Goal: Task Accomplishment & Management: Use online tool/utility

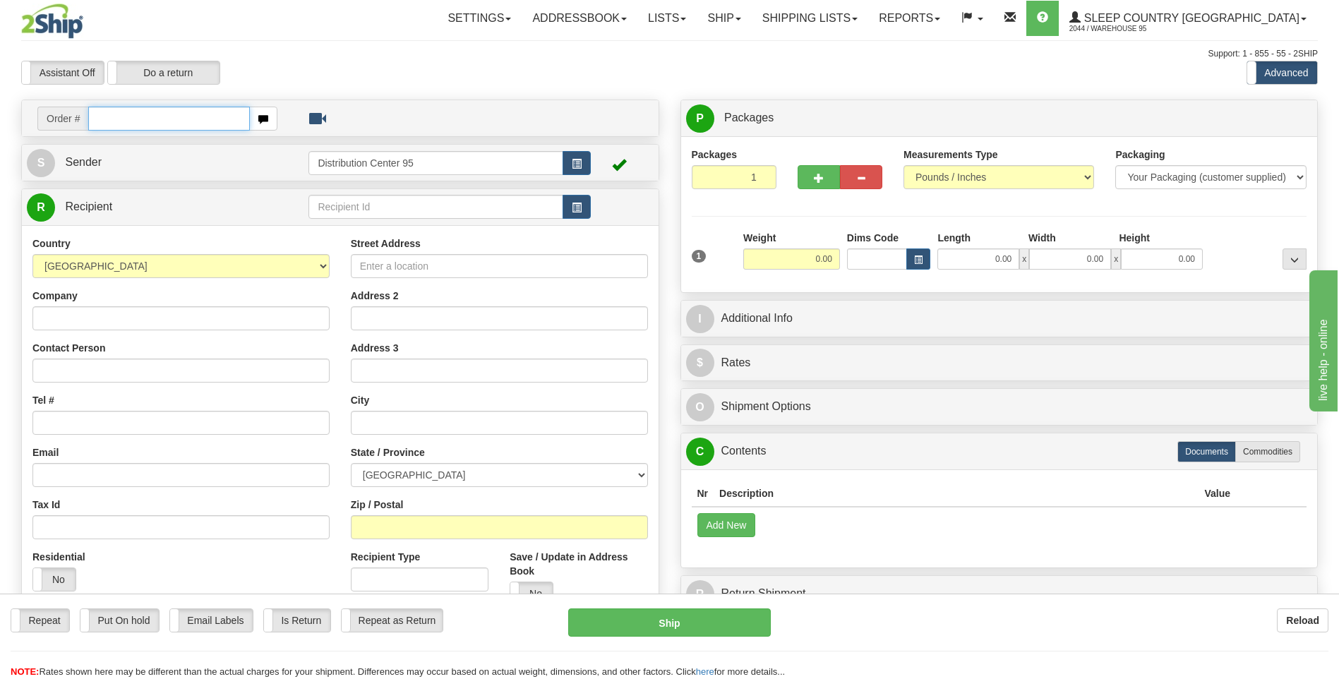
click at [143, 119] on input "text" at bounding box center [168, 119] width 161 height 24
type input "9000I095748"
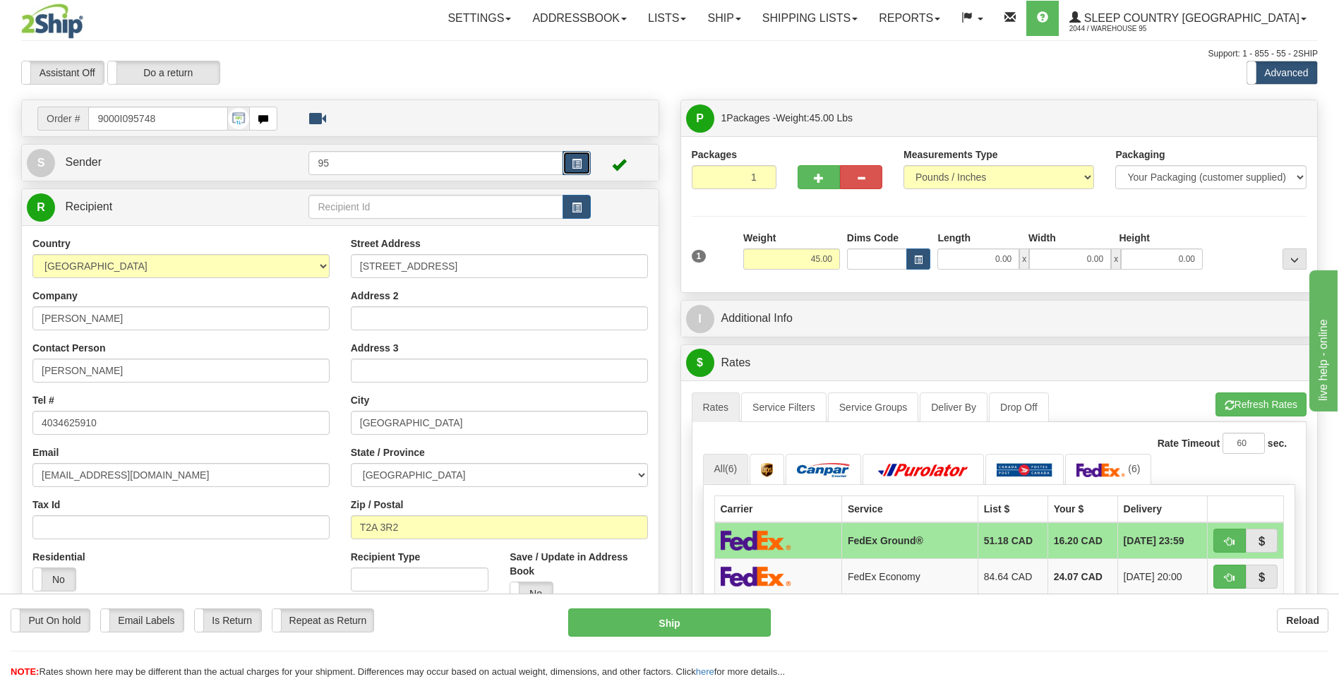
click at [585, 168] on button "button" at bounding box center [577, 163] width 28 height 24
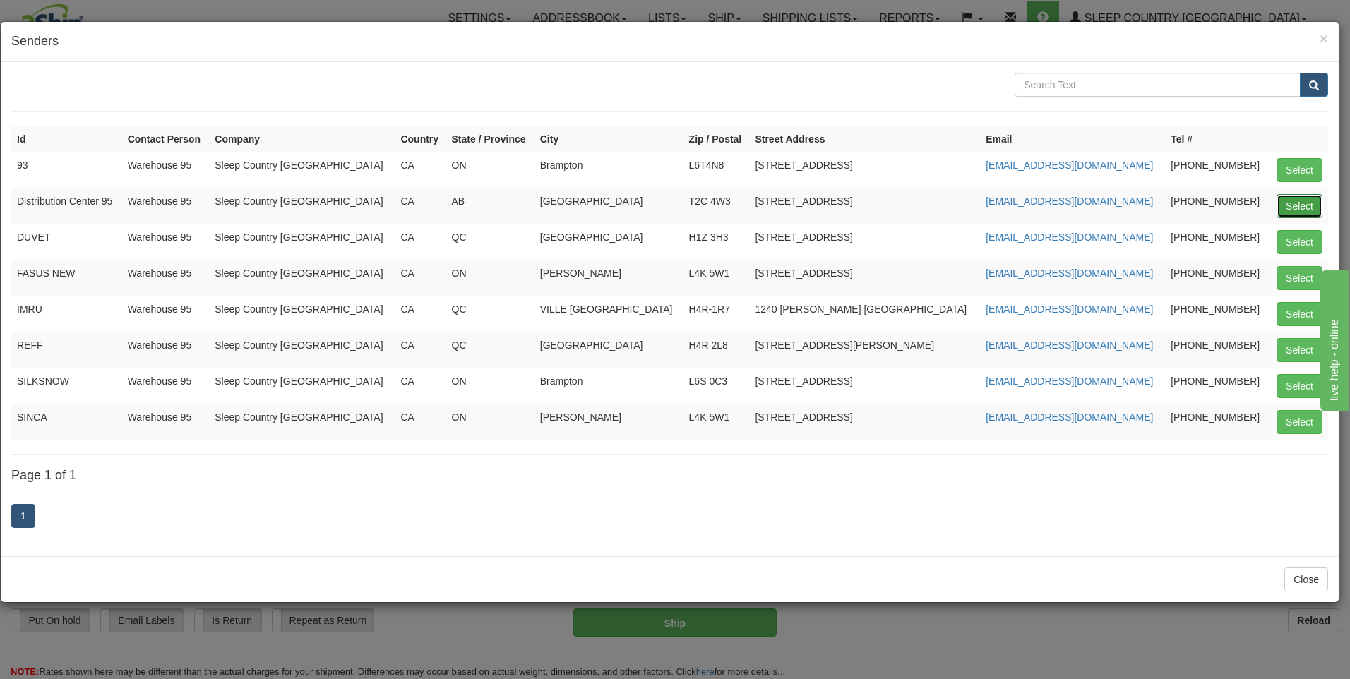
click at [1311, 202] on button "Select" at bounding box center [1299, 206] width 46 height 24
type input "Distribution Center 95"
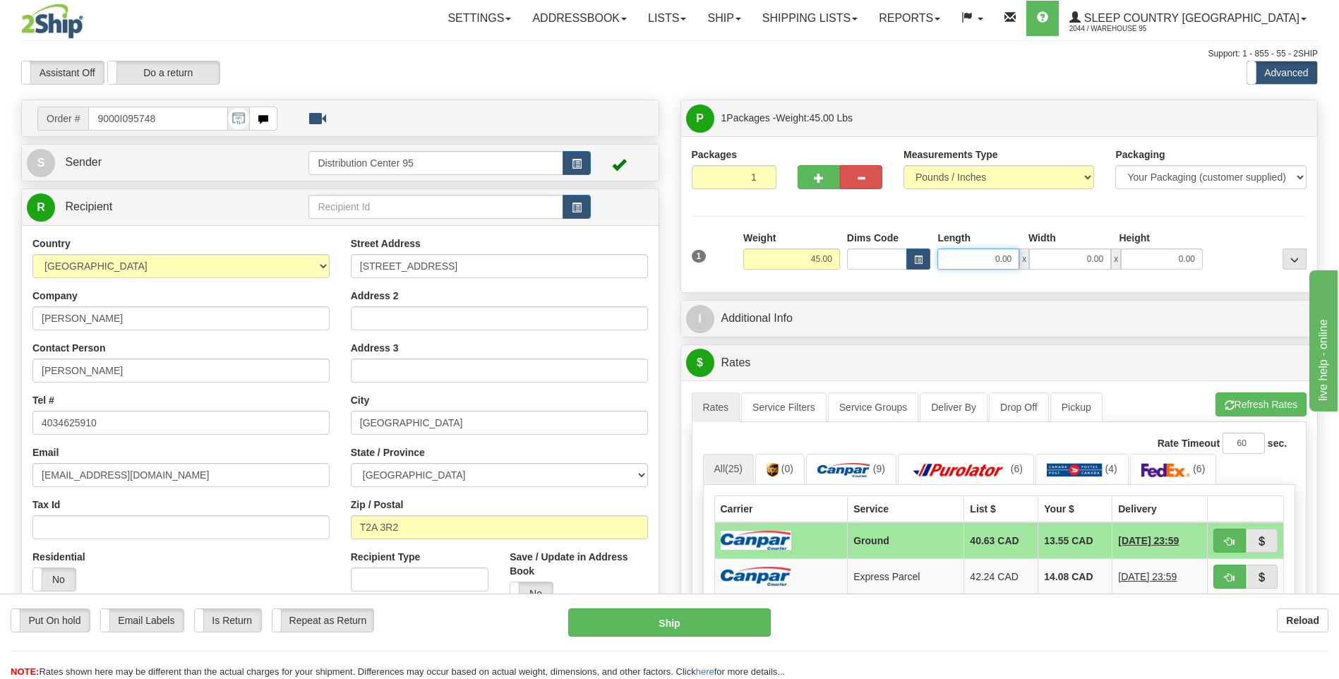
click at [983, 259] on input "0.00" at bounding box center [978, 258] width 82 height 21
type input "17.00"
click at [1099, 263] on input "0.00" at bounding box center [1070, 258] width 82 height 21
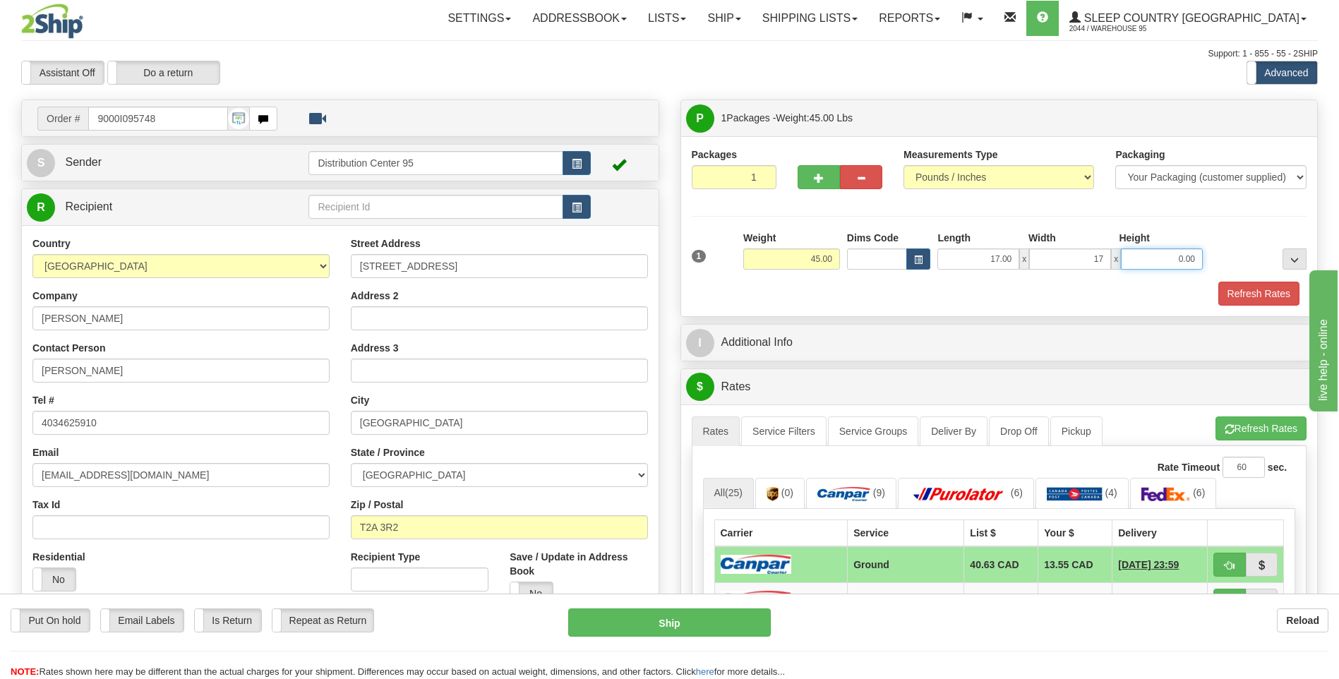
type input "17.00"
click at [1158, 258] on input "0.00" at bounding box center [1162, 258] width 82 height 21
type input "41.00"
click at [1158, 216] on hr at bounding box center [1000, 216] width 616 height 1
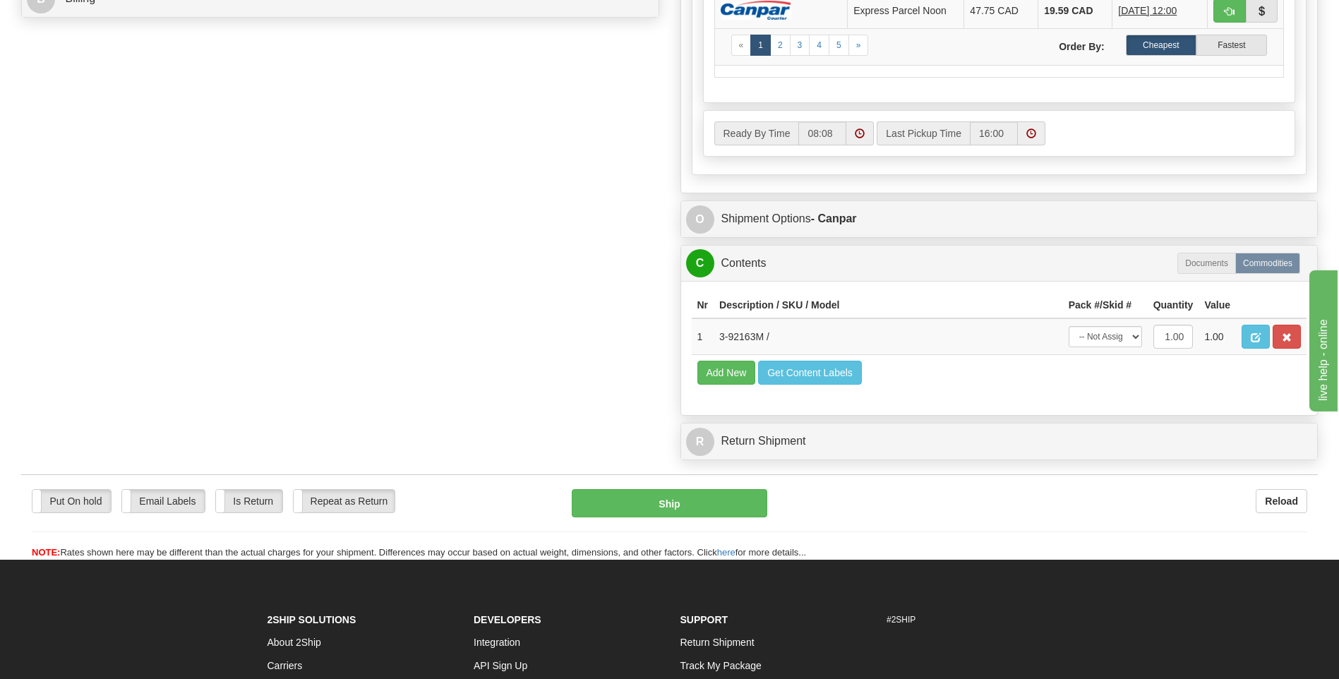
scroll to position [706, 0]
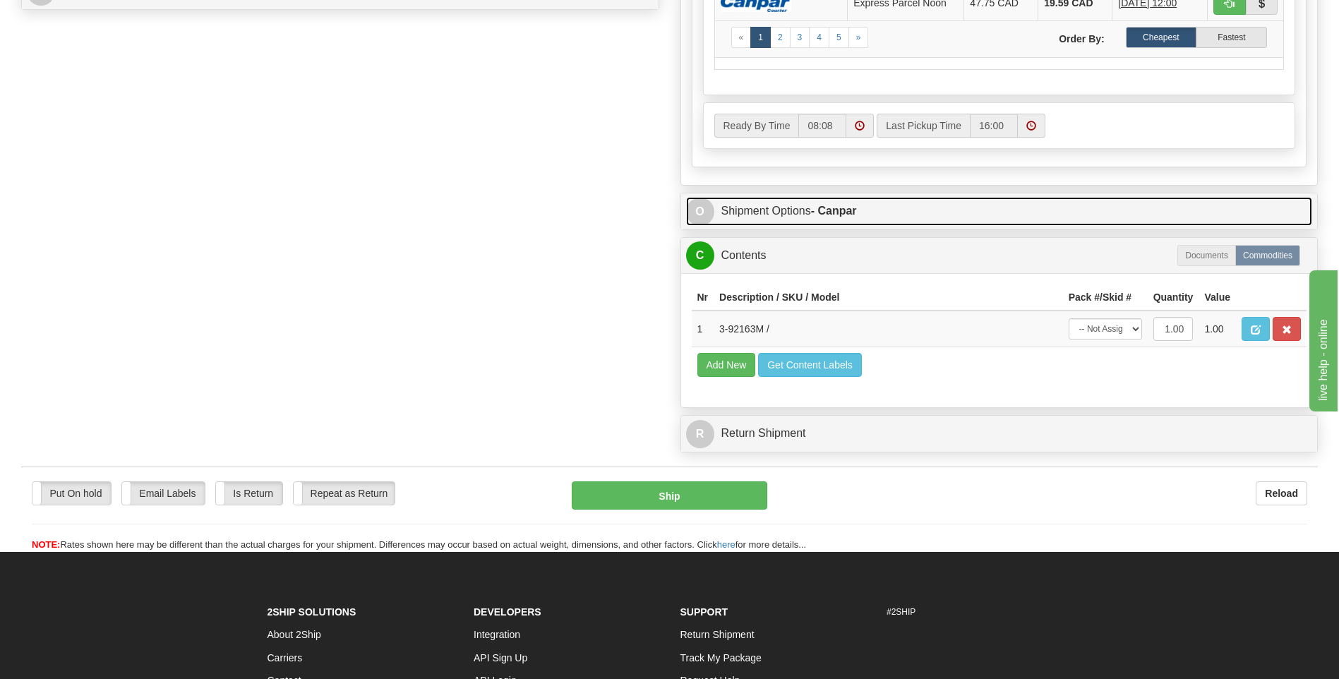
click at [813, 212] on link "O Shipment Options - Canpar" at bounding box center [999, 211] width 627 height 29
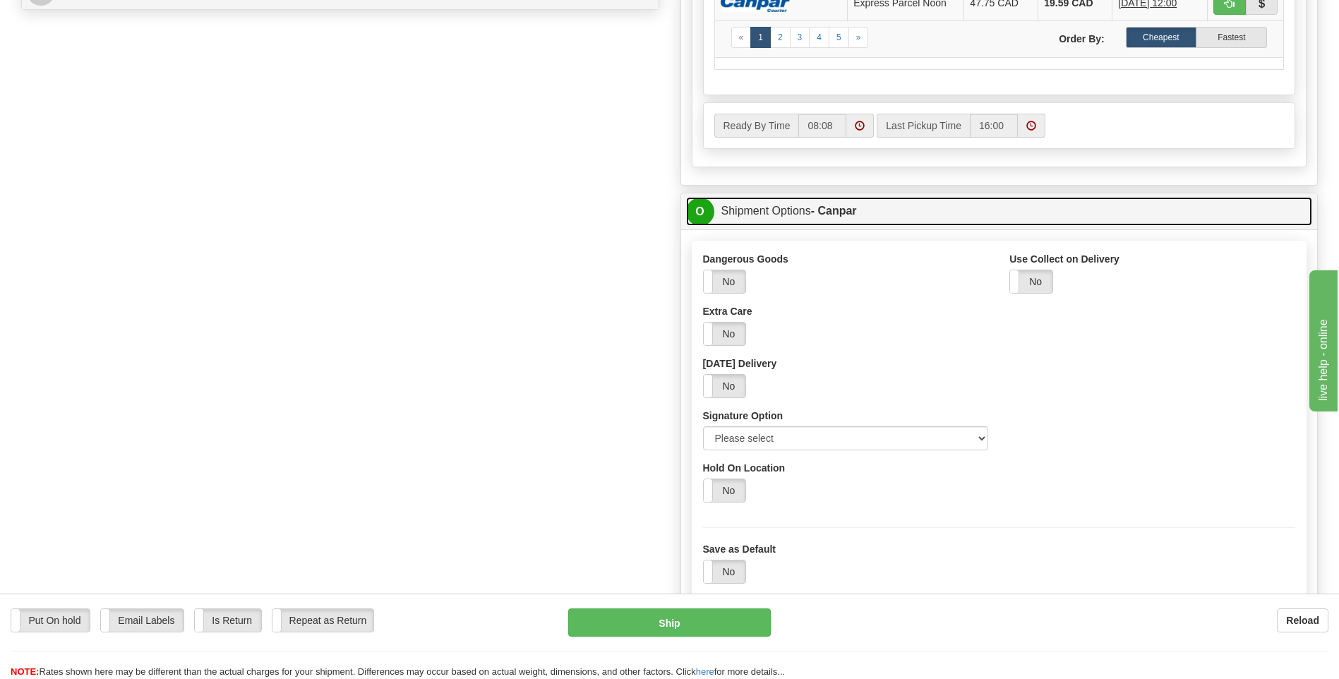
scroll to position [847, 0]
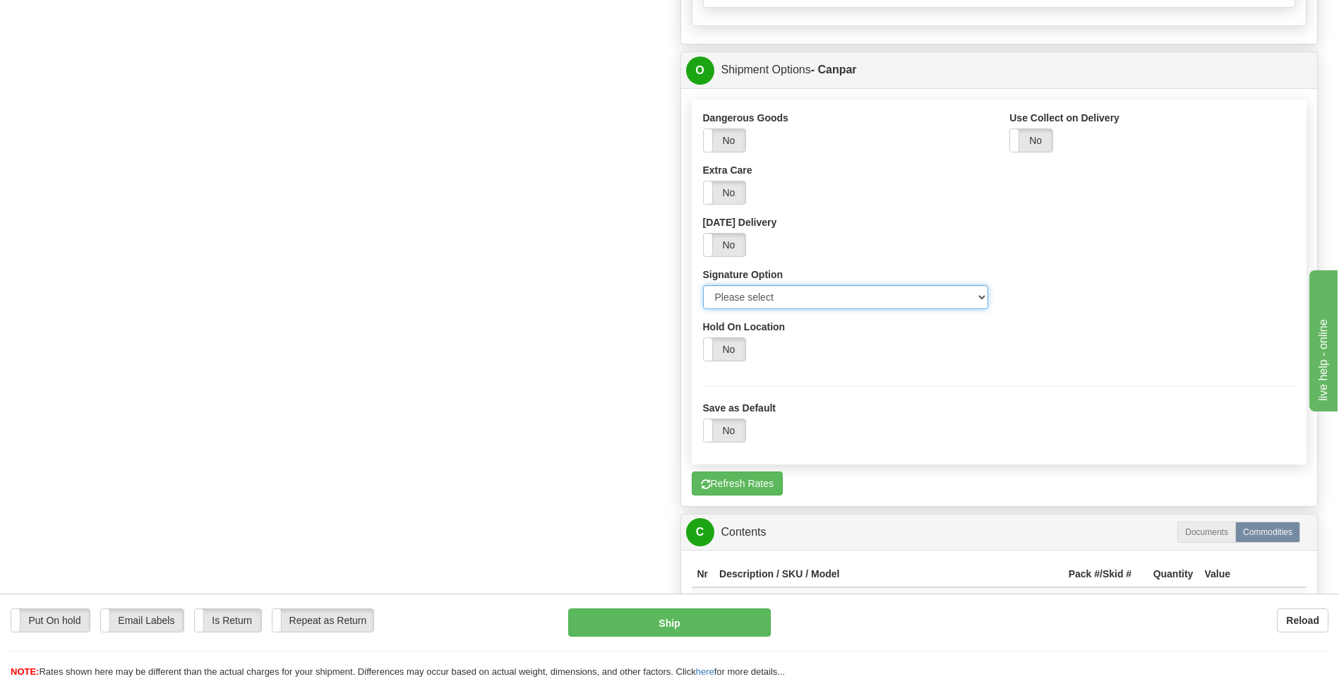
click at [804, 297] on select "Please select No Signature Required Signature Required Adult Signature" at bounding box center [846, 297] width 286 height 24
select select "2"
click at [703, 285] on select "Please select No Signature Required Signature Required Adult Signature" at bounding box center [846, 297] width 286 height 24
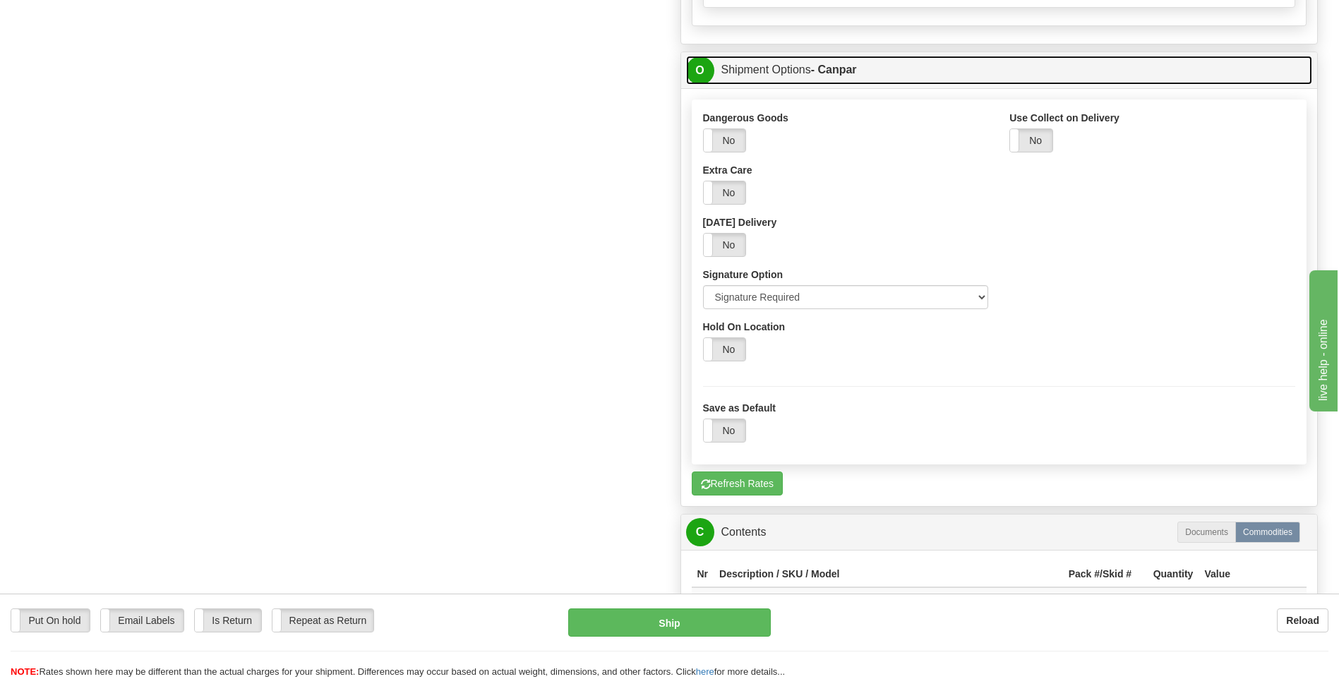
click at [772, 80] on link "O Shipment Options - Canpar" at bounding box center [999, 70] width 627 height 29
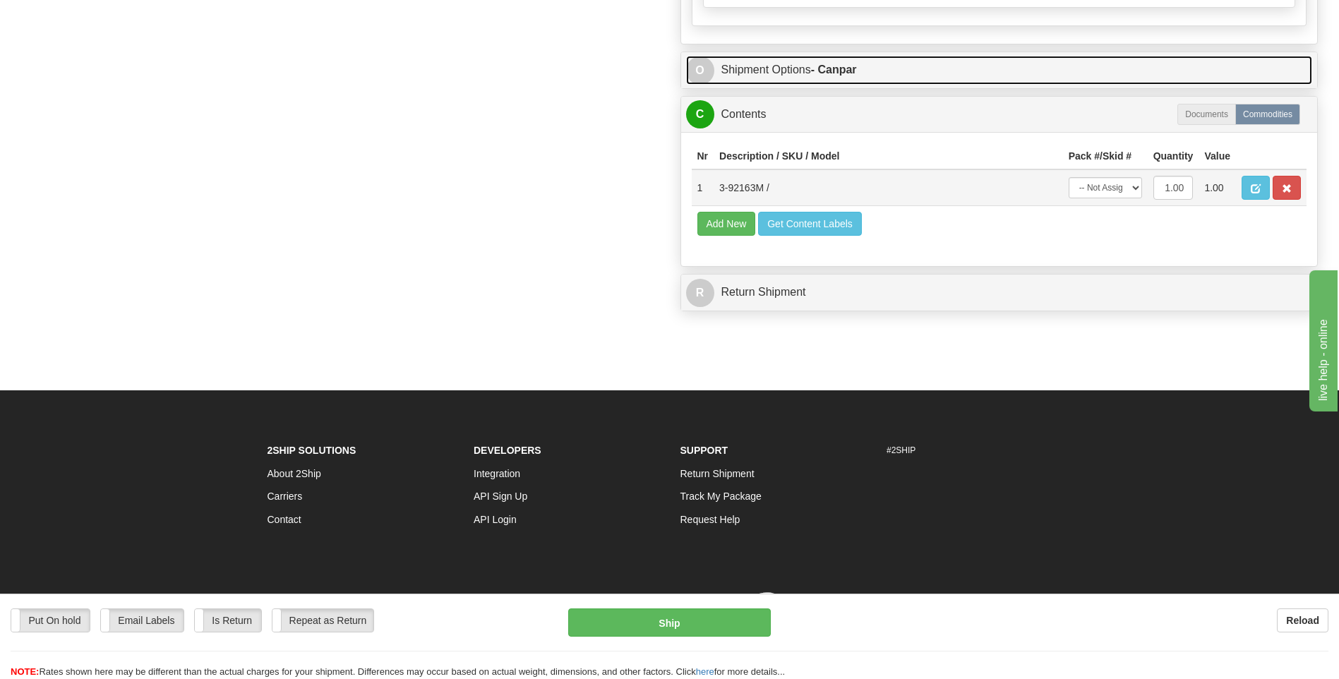
scroll to position [872, 0]
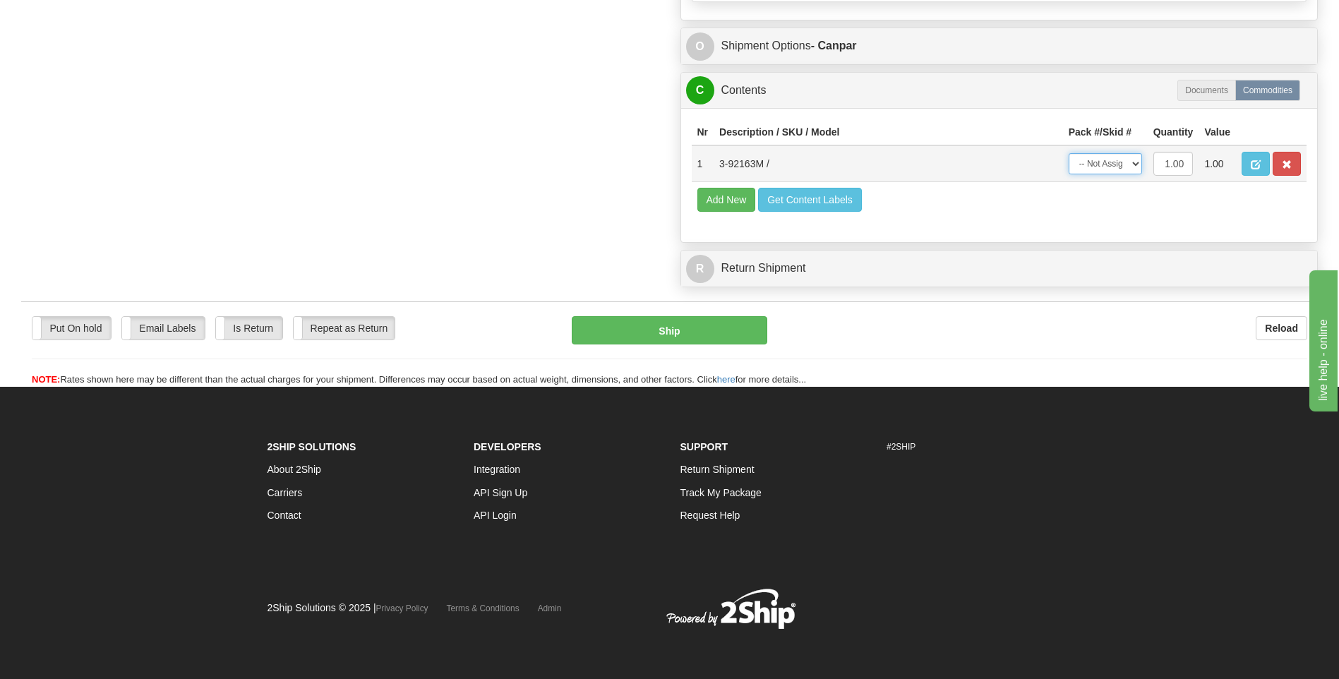
click at [1128, 168] on select "-- Not Assigned -- Package 1" at bounding box center [1105, 163] width 73 height 21
select select "0"
click at [1069, 153] on select "-- Not Assigned -- Package 1" at bounding box center [1105, 163] width 73 height 21
click at [669, 341] on button "Ship" at bounding box center [669, 330] width 195 height 28
type input "1"
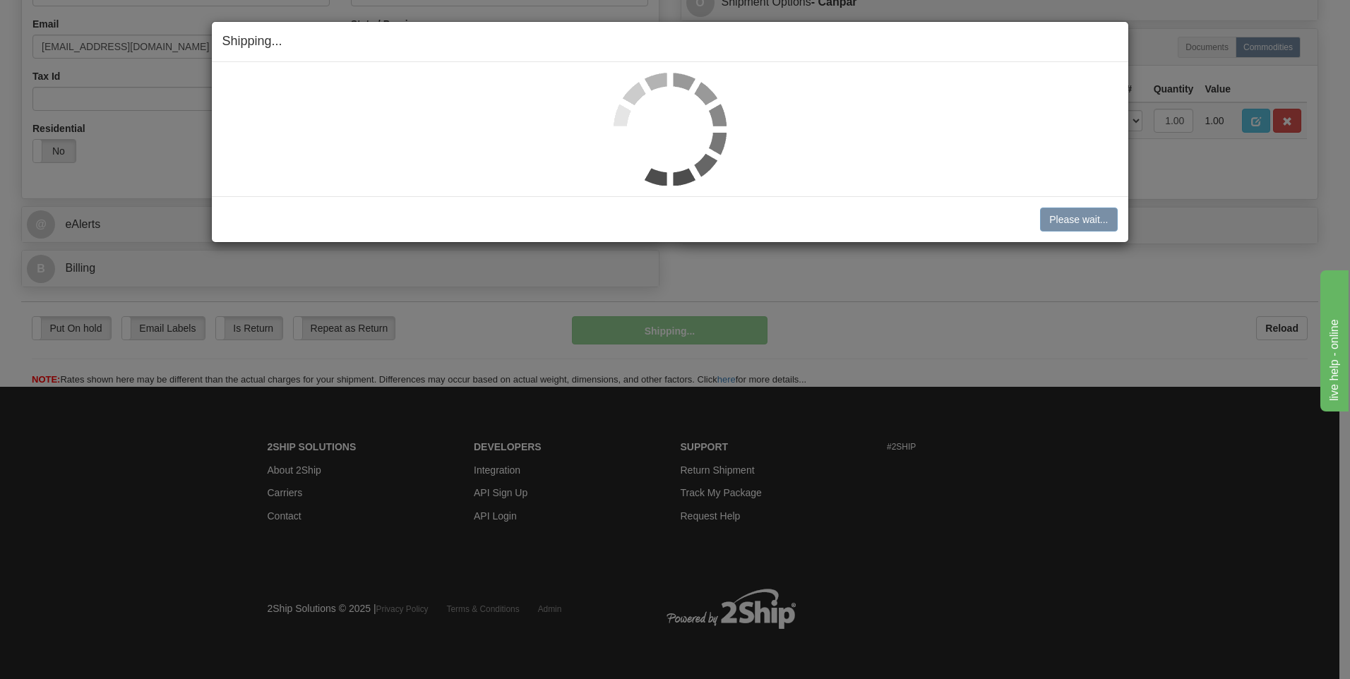
scroll to position [429, 0]
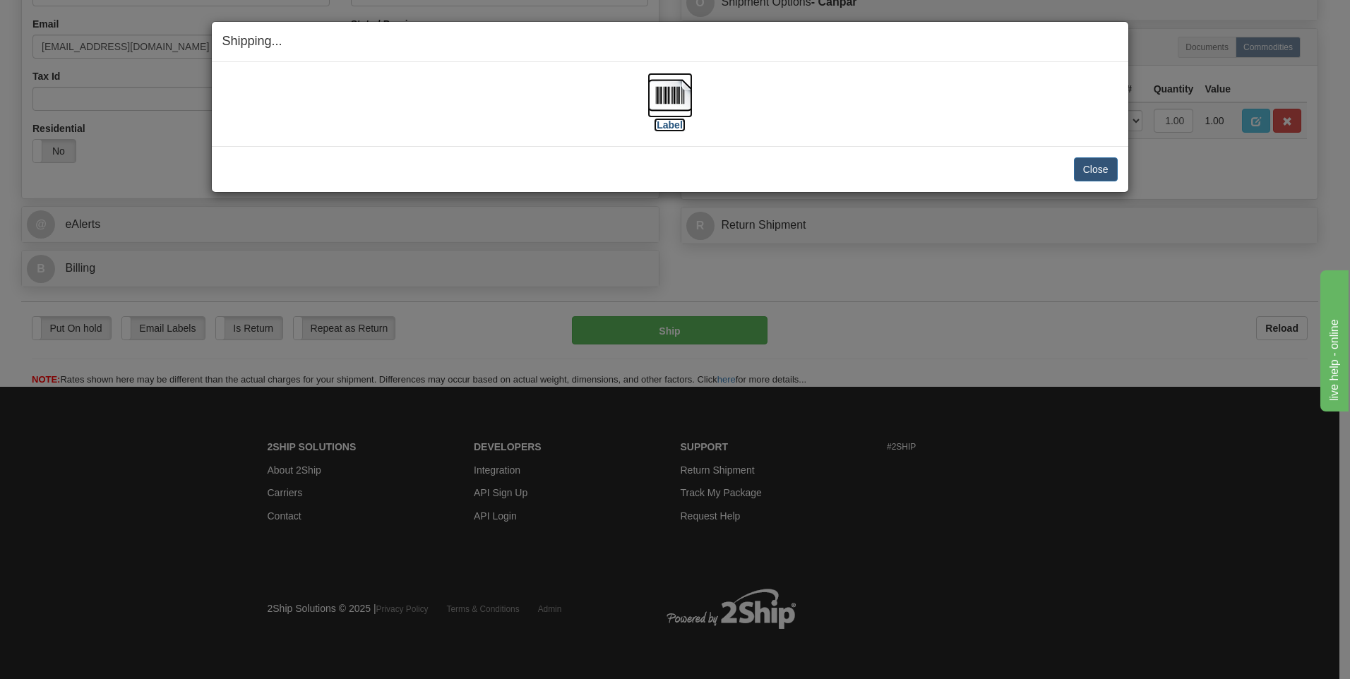
click at [680, 119] on label "[Label]" at bounding box center [670, 125] width 32 height 14
click at [1099, 159] on button "Close" at bounding box center [1096, 169] width 44 height 24
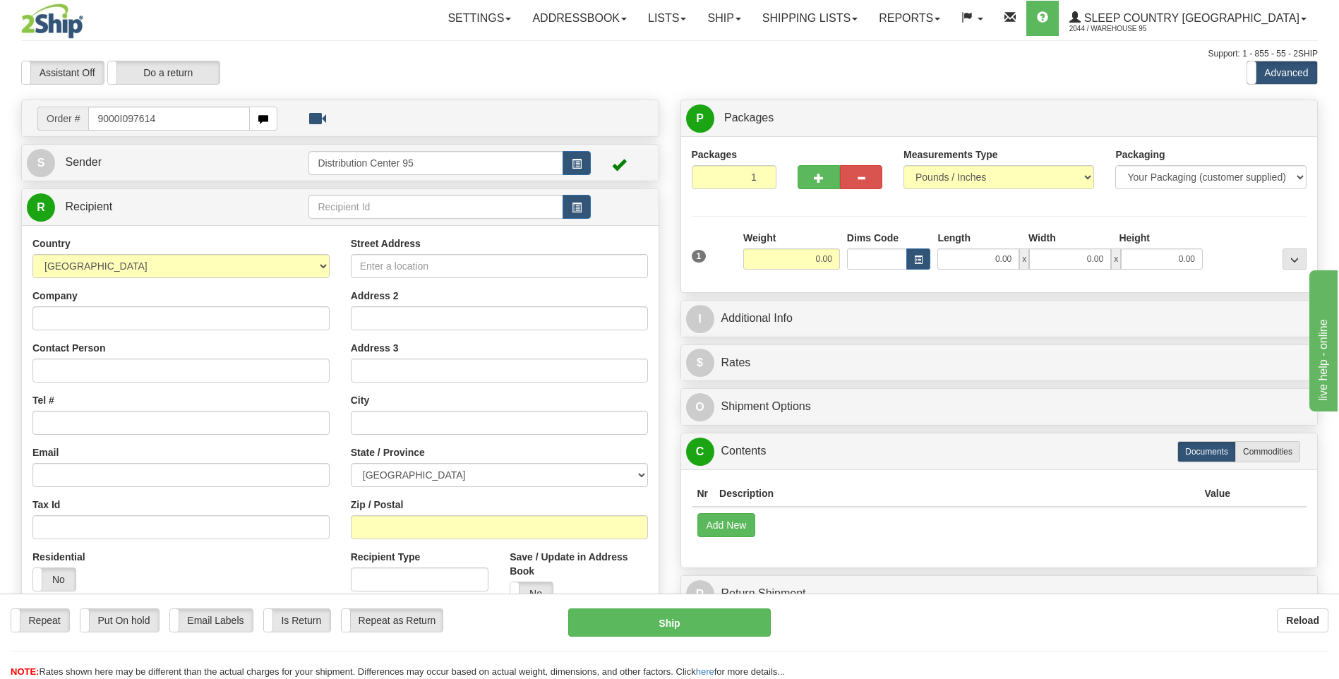
type input "9000I097614"
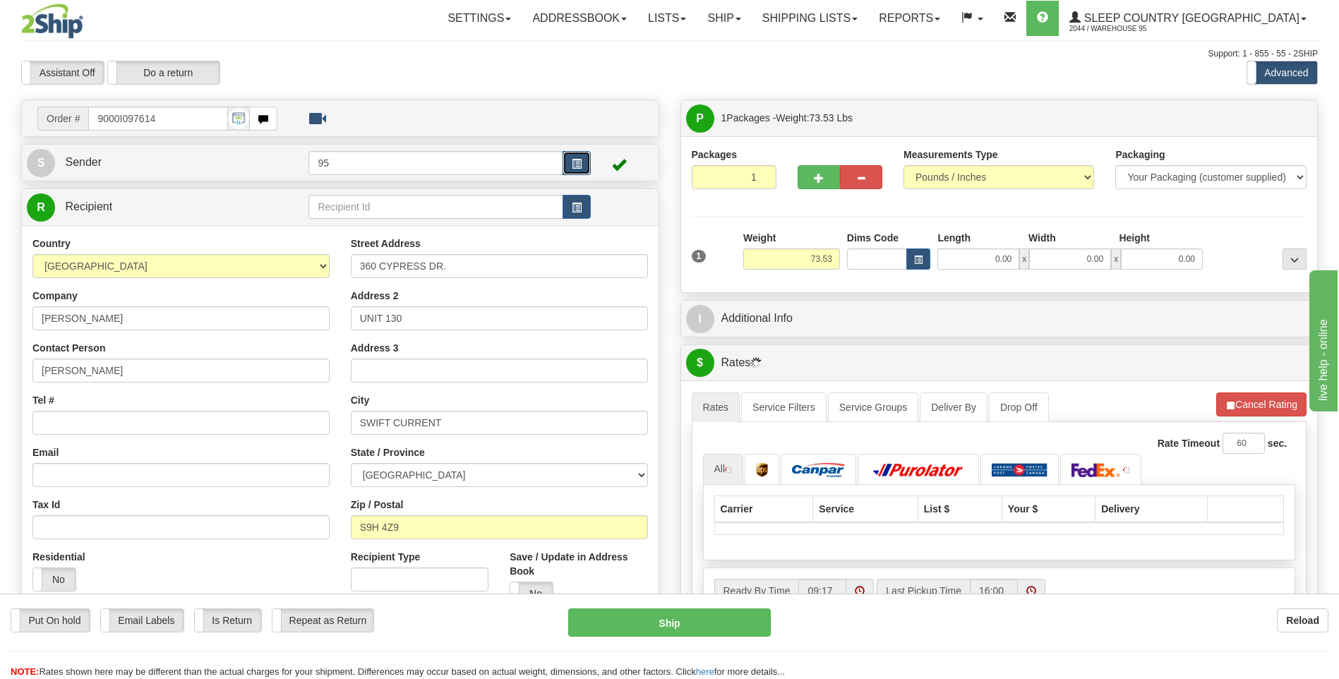
click at [571, 156] on button "button" at bounding box center [577, 163] width 28 height 24
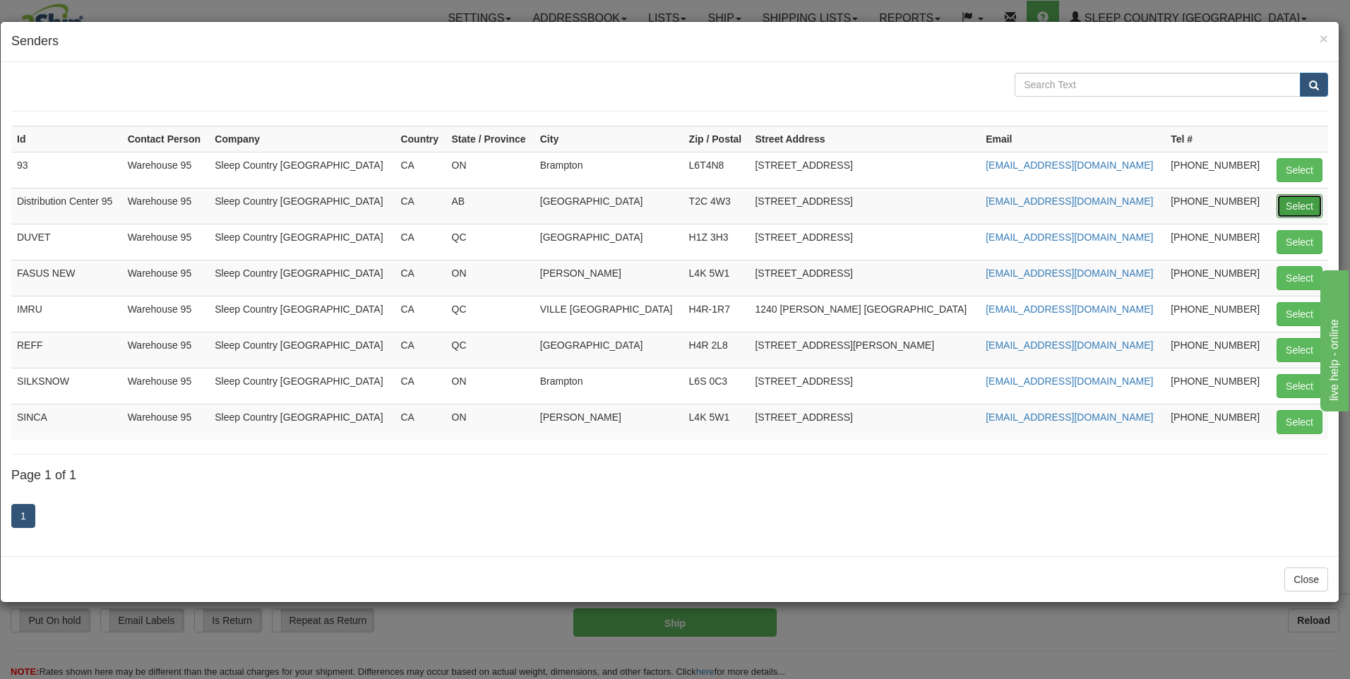
click at [1295, 208] on button "Select" at bounding box center [1299, 206] width 46 height 24
type input "Distribution Center 95"
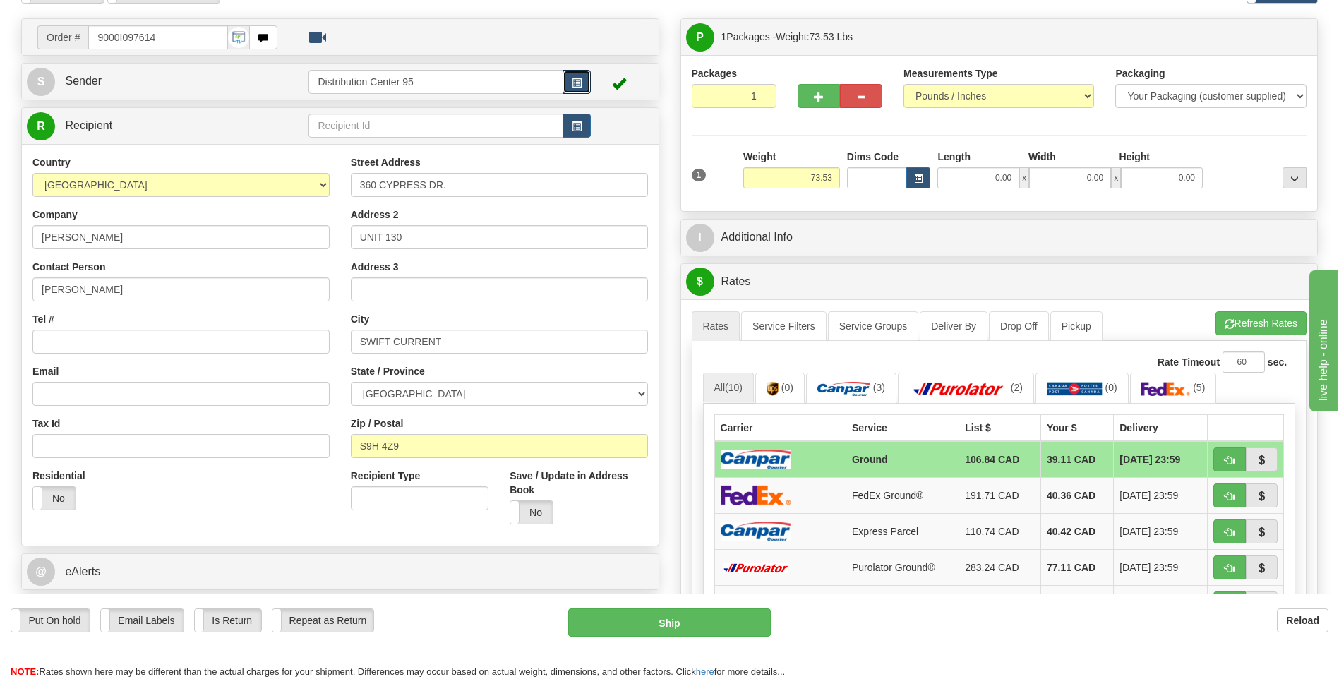
scroll to position [71, 0]
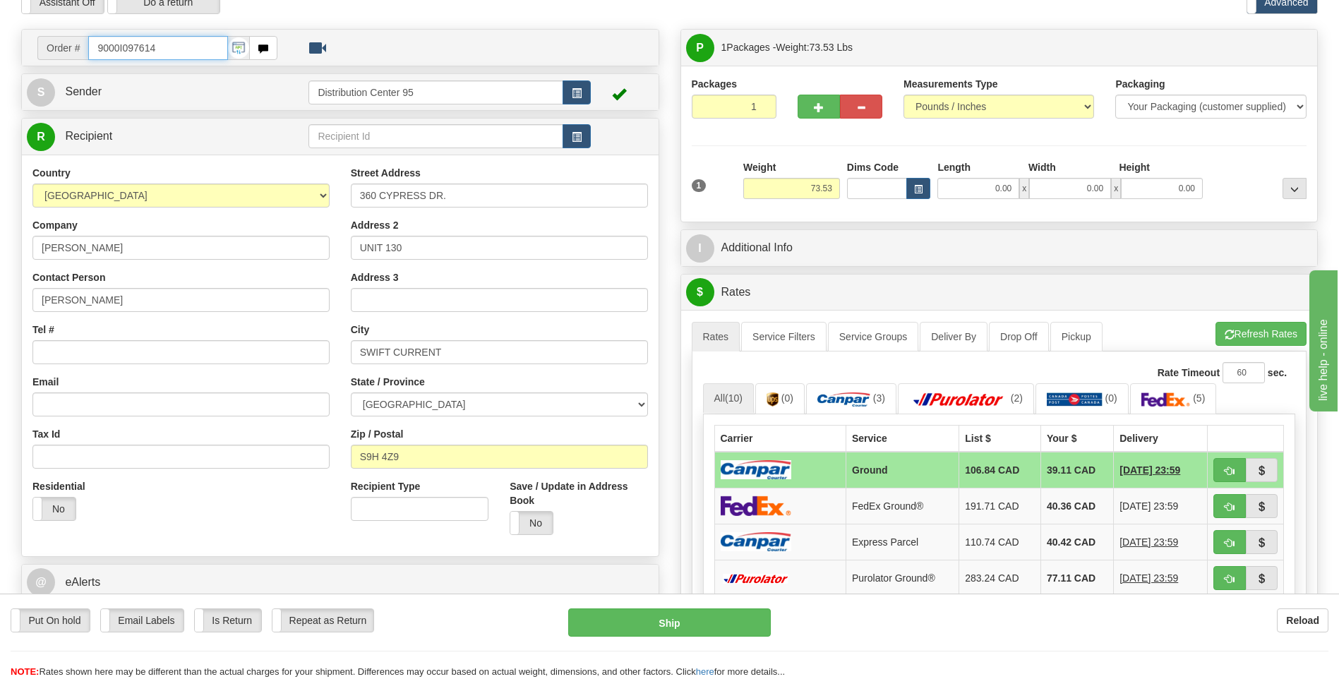
drag, startPoint x: 169, startPoint y: 50, endPoint x: 57, endPoint y: 49, distance: 111.5
click at [57, 49] on div "Order # 9000I097614" at bounding box center [157, 48] width 240 height 24
click at [102, 349] on input "Tel #" at bounding box center [180, 352] width 297 height 24
paste input "306 750-9037"
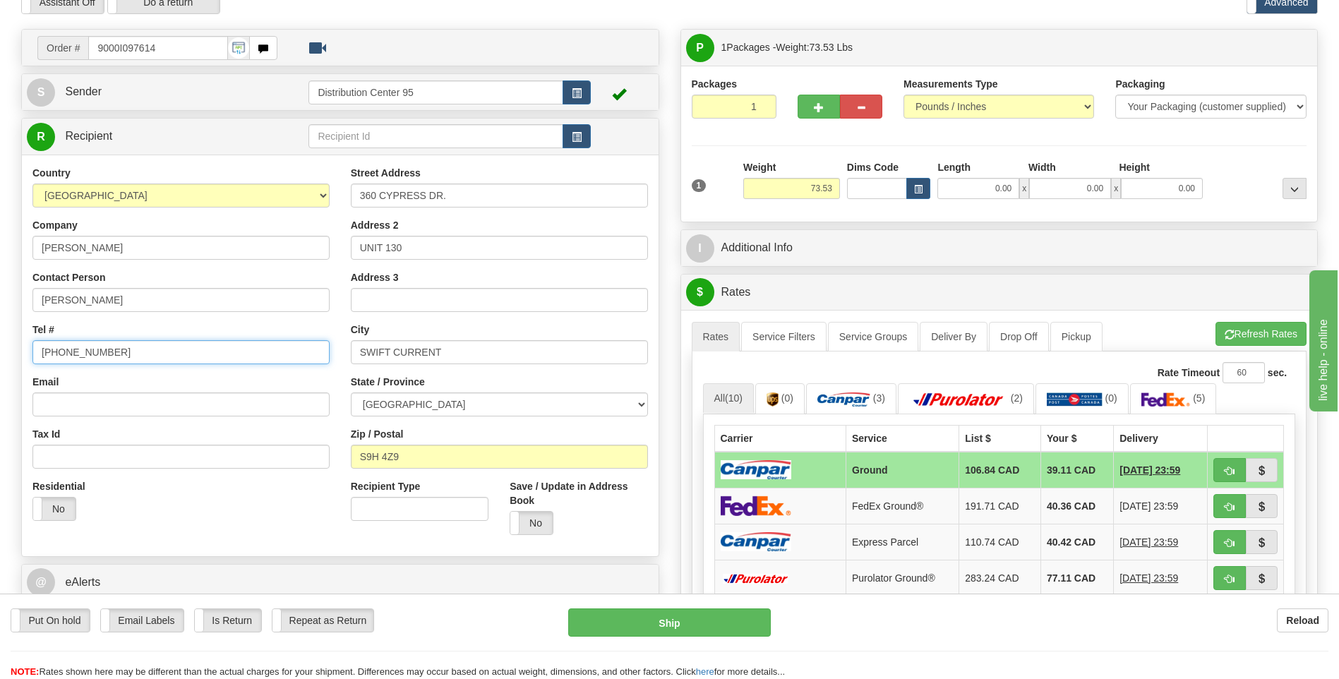
type input "306 750-9037"
click at [960, 191] on input "0.00" at bounding box center [978, 188] width 82 height 21
type input "17.00"
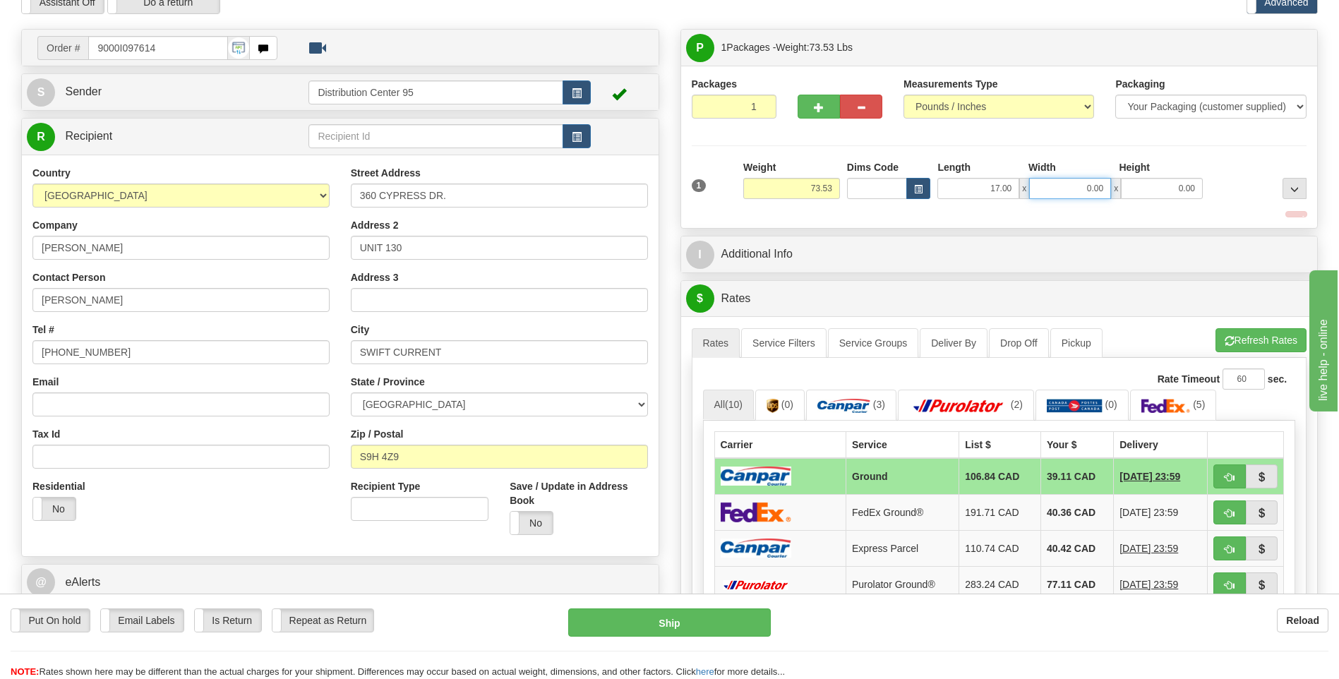
click at [1071, 182] on input "0.00" at bounding box center [1070, 188] width 82 height 21
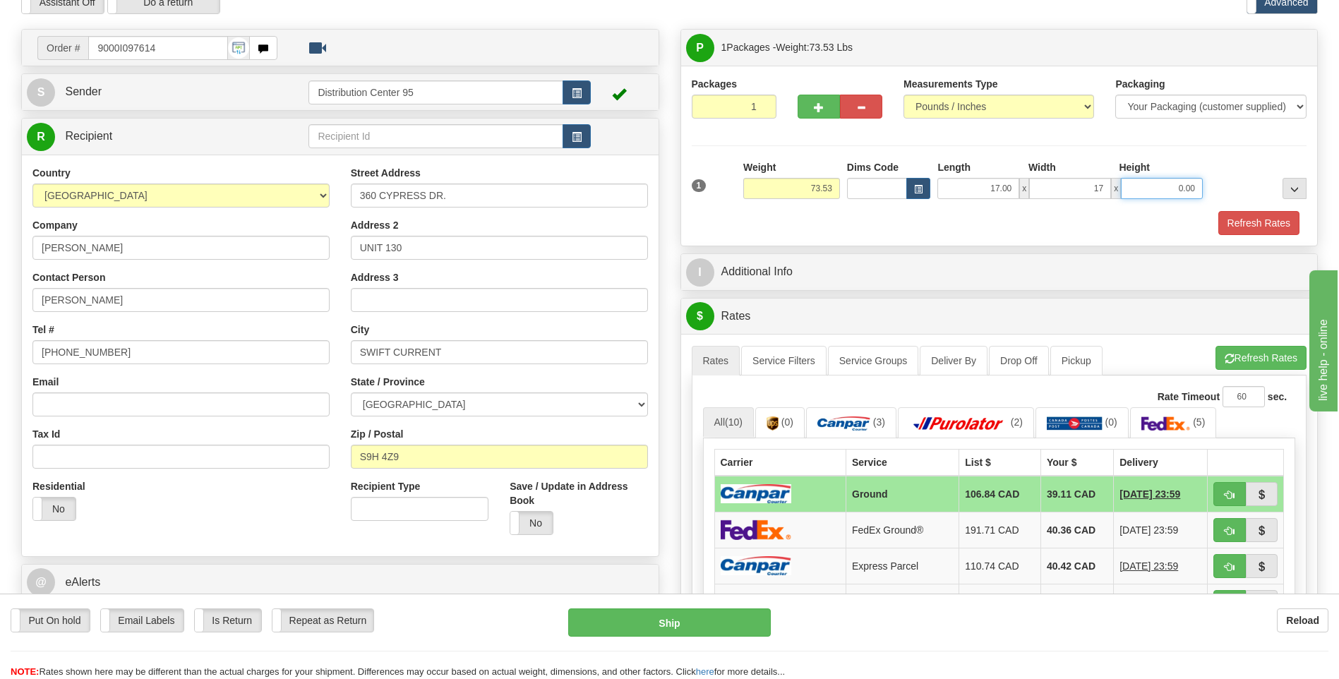
type input "17.00"
click at [1145, 178] on input "0.00" at bounding box center [1162, 188] width 82 height 21
type input "41.00"
click at [1195, 163] on div "Height" at bounding box center [1160, 169] width 91 height 18
type input "2"
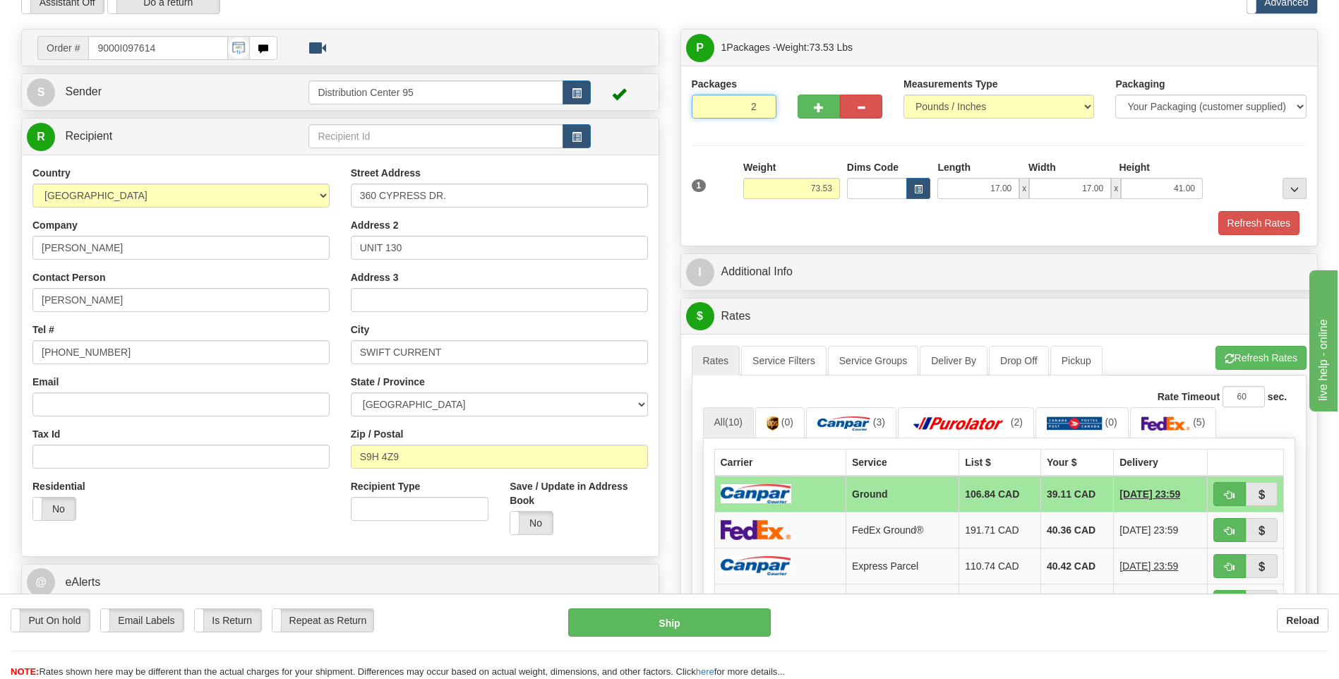
radio input "true"
click at [760, 102] on input "2" at bounding box center [734, 107] width 85 height 24
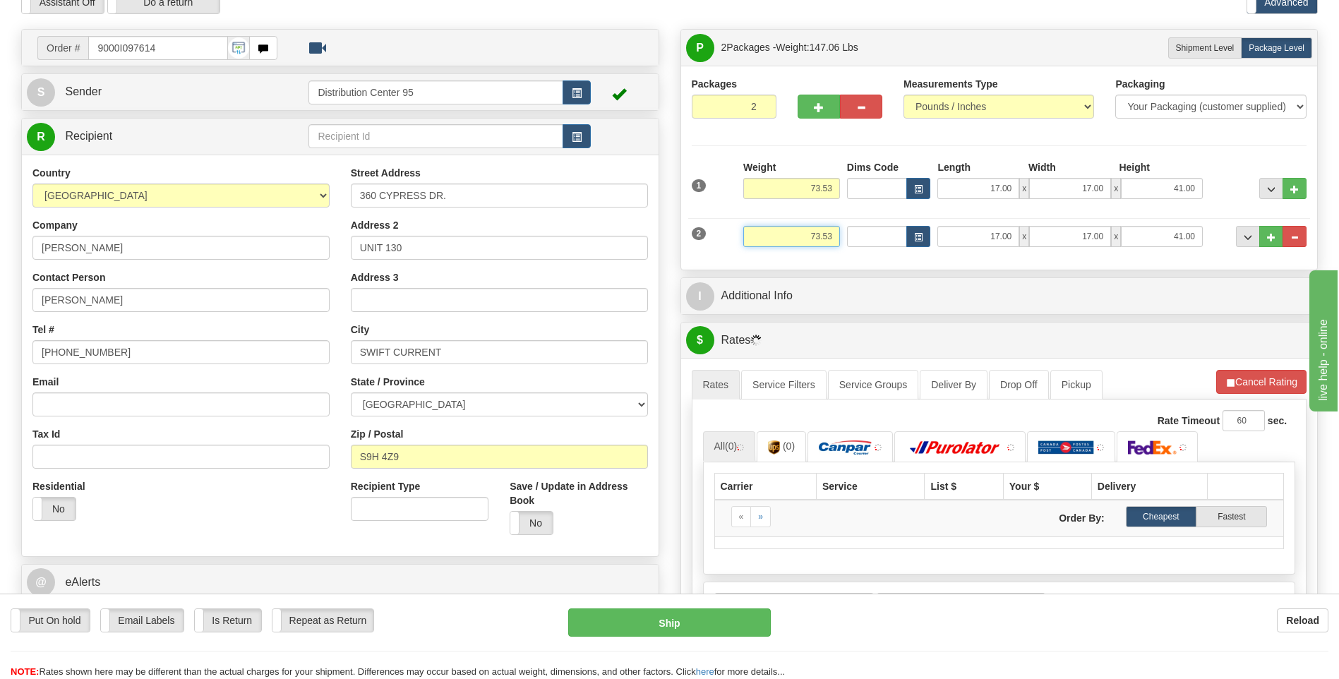
click at [830, 235] on input "73.53" at bounding box center [791, 236] width 97 height 21
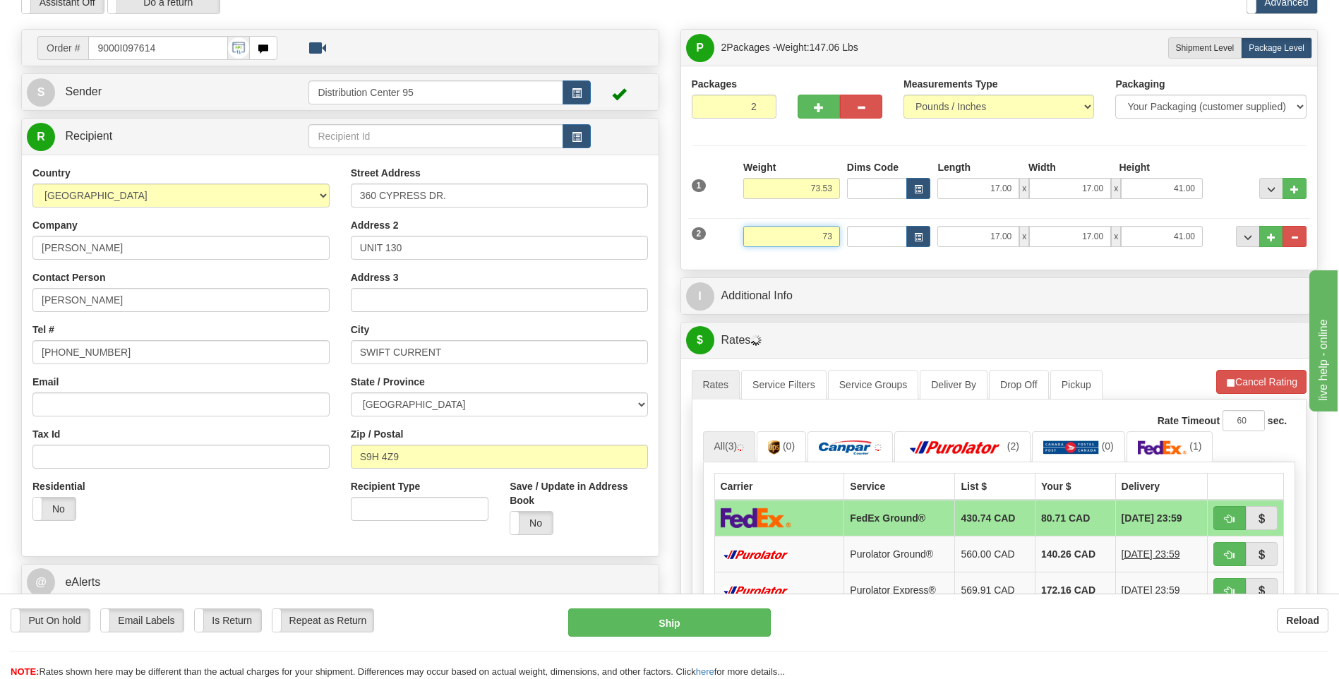
type input "7"
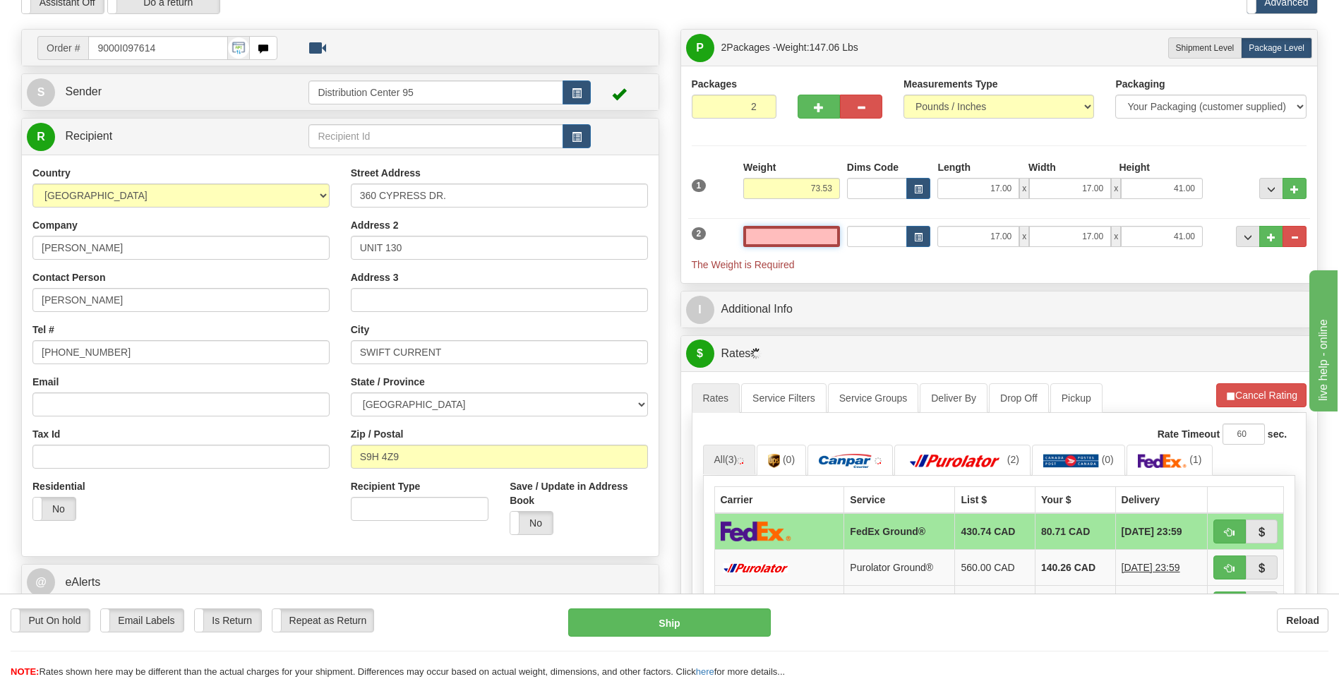
type input "2"
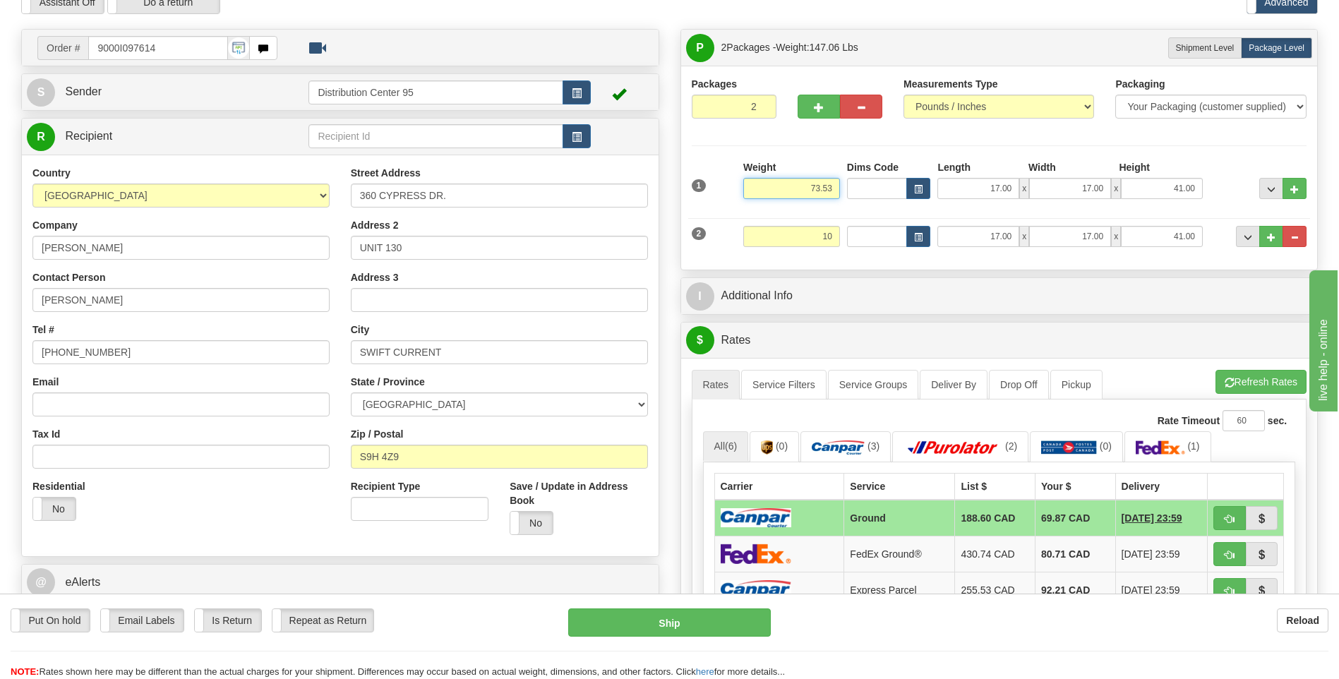
click at [834, 185] on input "73.53" at bounding box center [791, 188] width 97 height 21
type input "10.00"
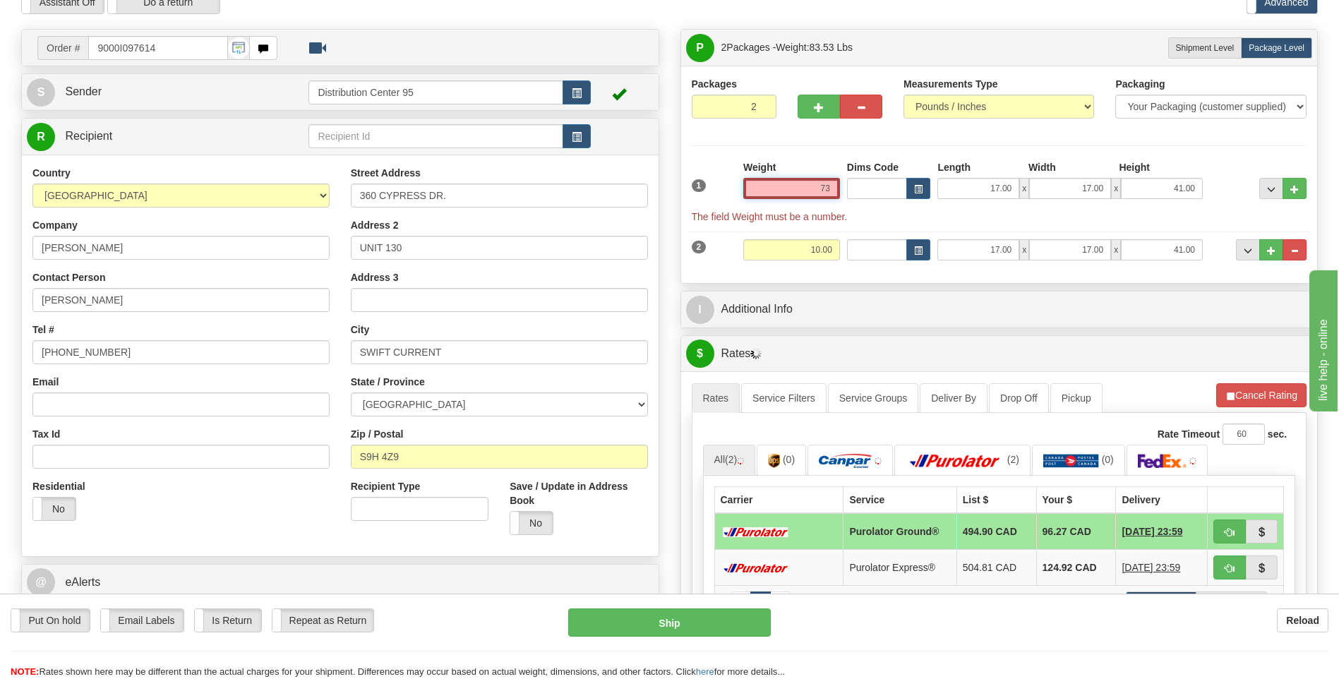
type input "7"
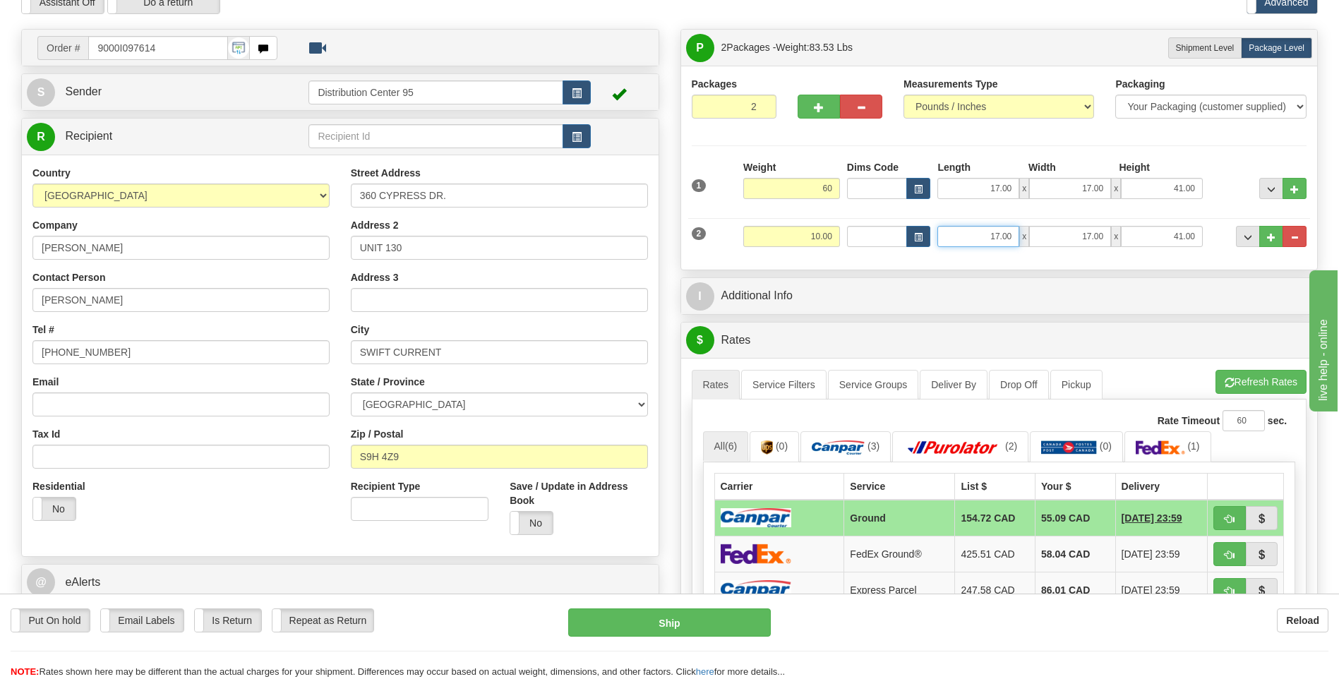
type input "60.00"
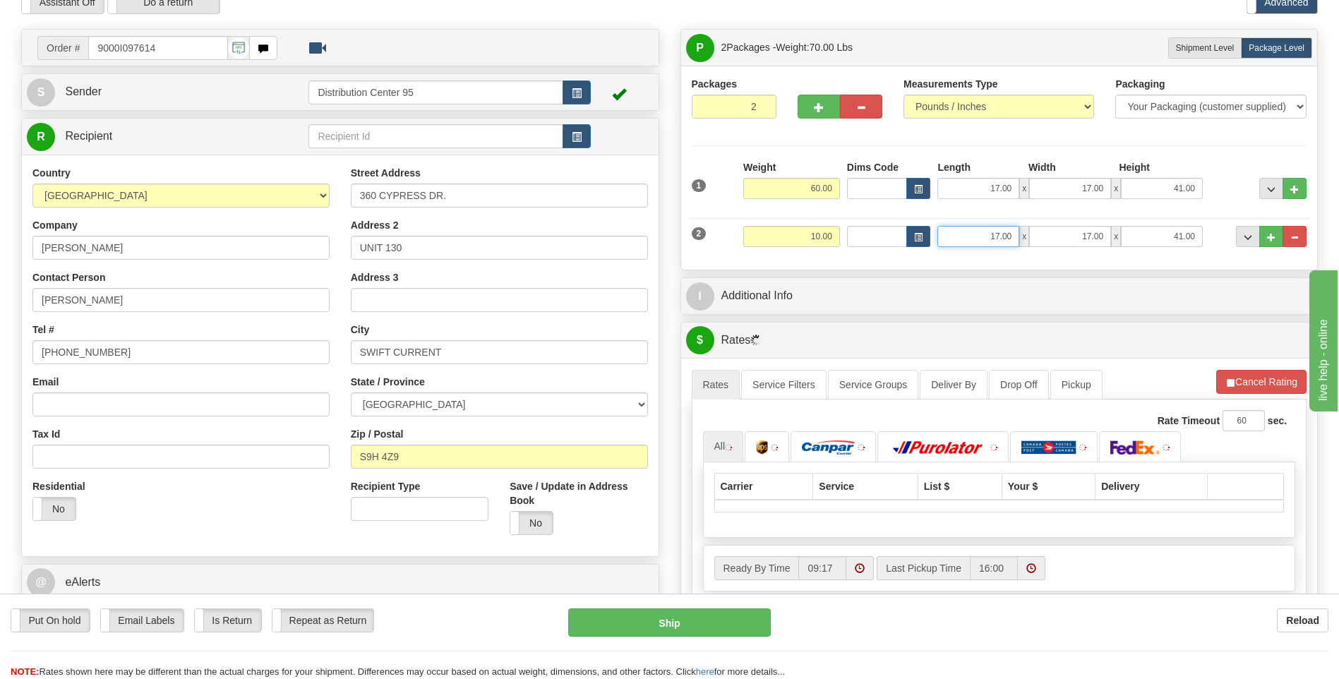
drag, startPoint x: 1012, startPoint y: 239, endPoint x: 969, endPoint y: 238, distance: 43.1
click at [969, 238] on input "17.00" at bounding box center [978, 236] width 82 height 21
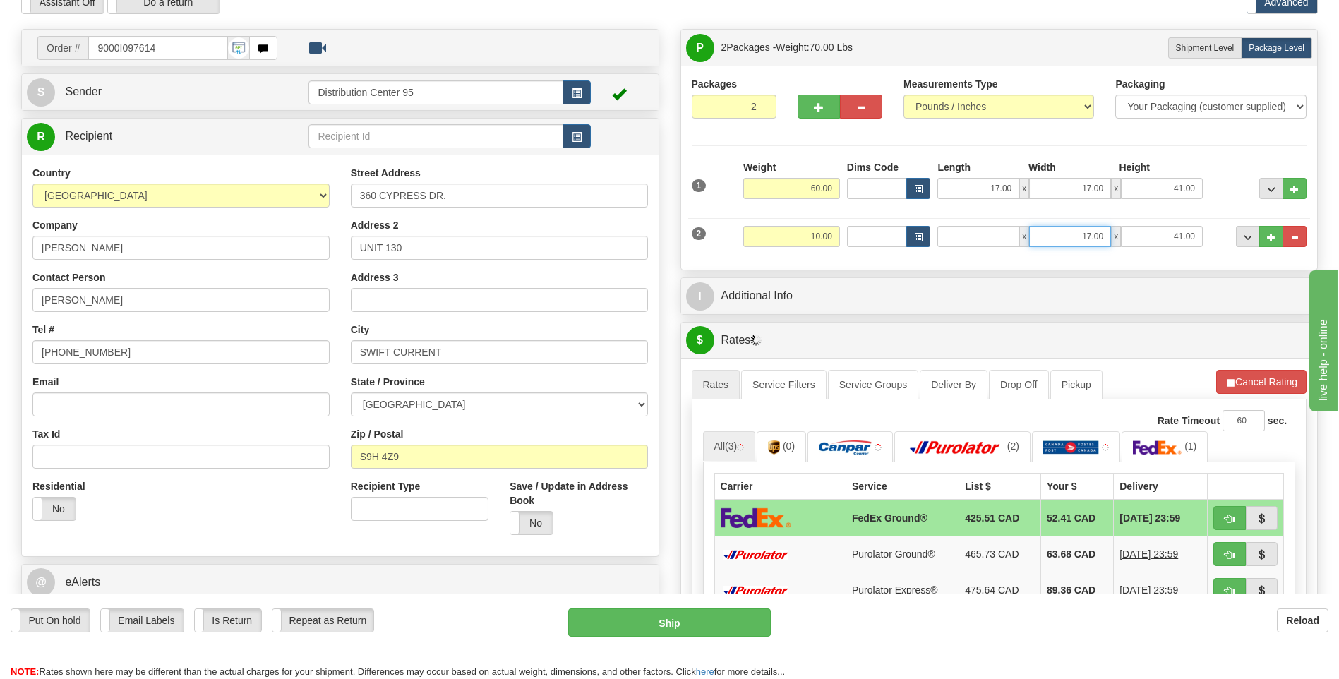
type input "0.00"
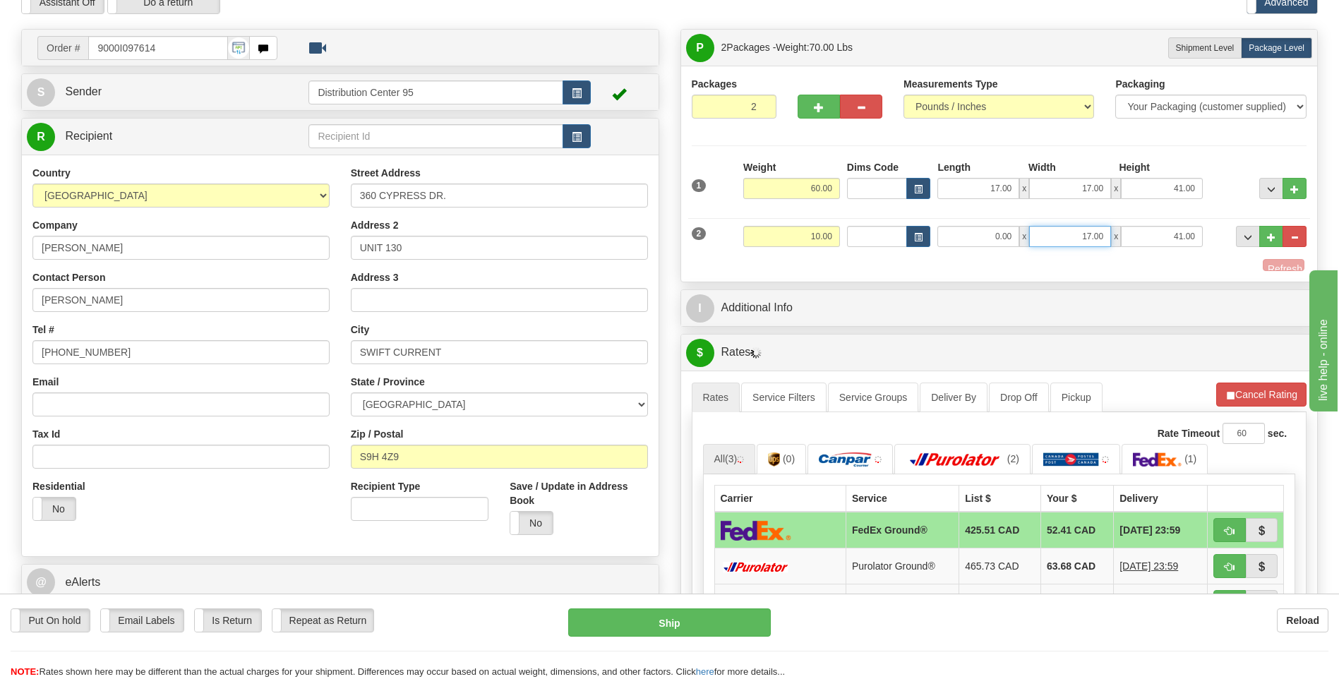
drag, startPoint x: 1103, startPoint y: 234, endPoint x: 1061, endPoint y: 238, distance: 41.8
click at [1061, 238] on input "17.00" at bounding box center [1070, 236] width 82 height 21
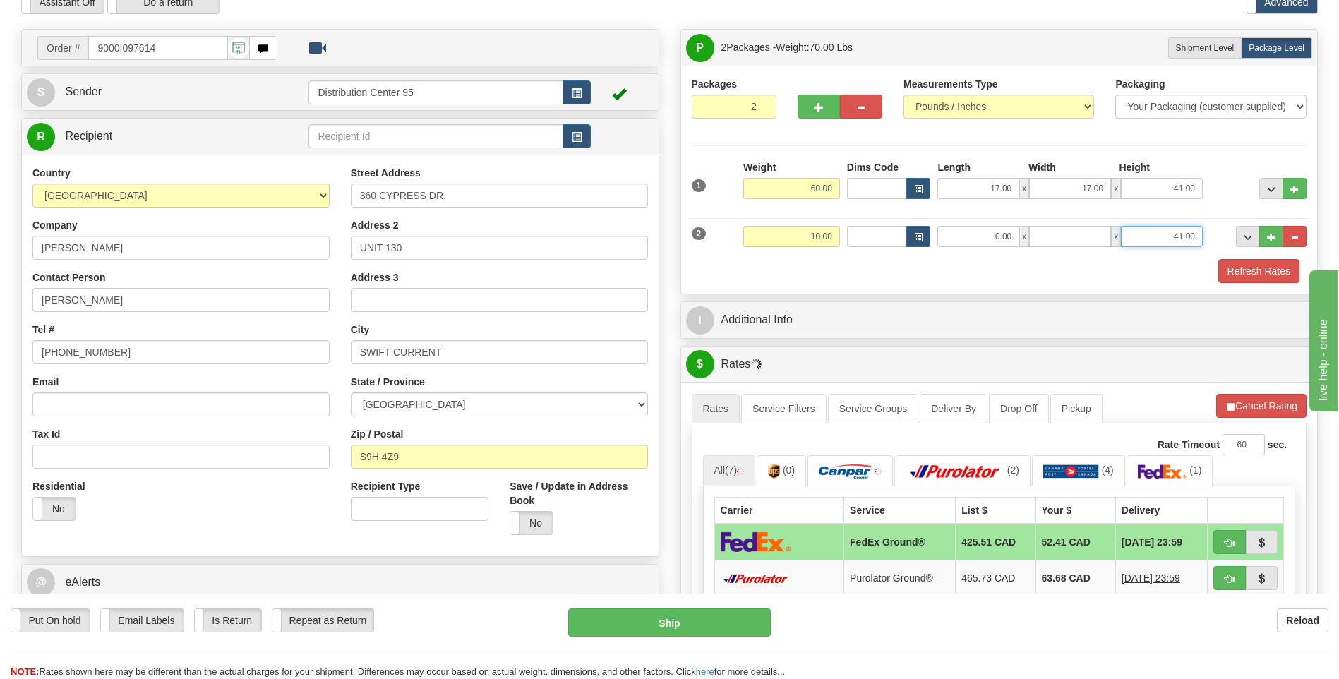
type input "0.00"
drag, startPoint x: 1197, startPoint y: 234, endPoint x: 1155, endPoint y: 237, distance: 42.4
click at [1155, 237] on input "41.00" at bounding box center [1162, 236] width 82 height 21
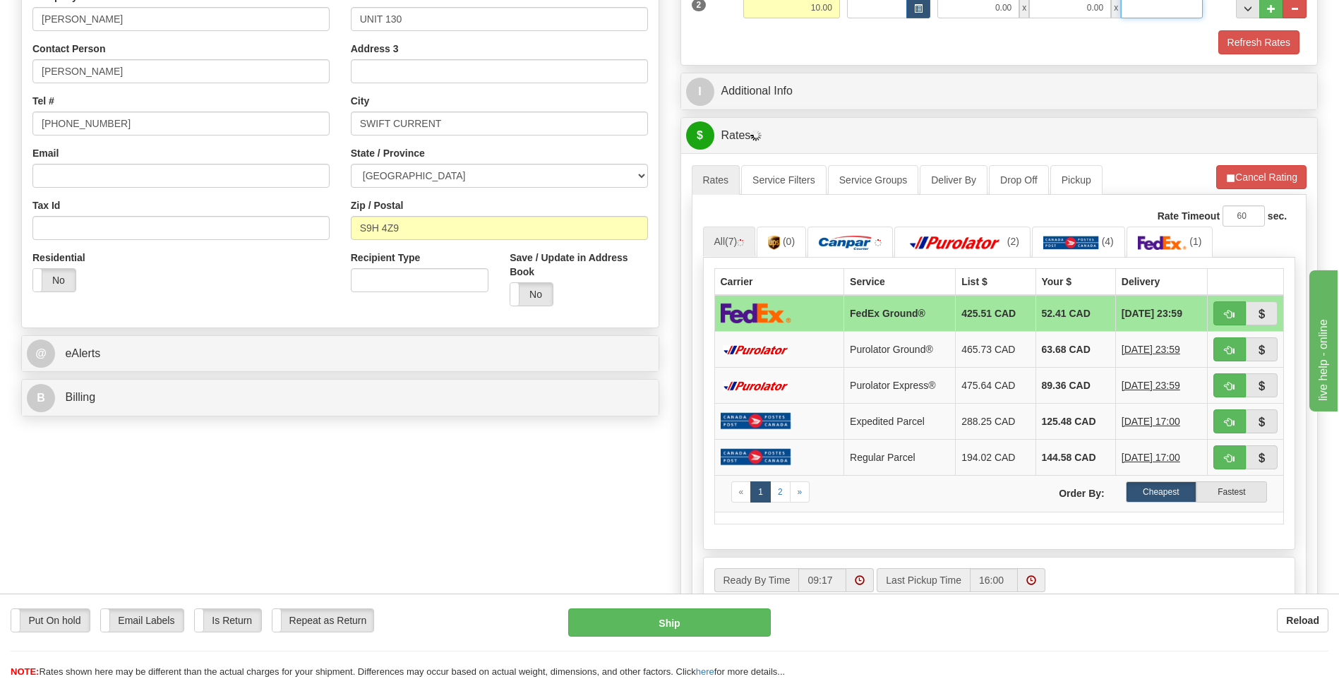
scroll to position [706, 0]
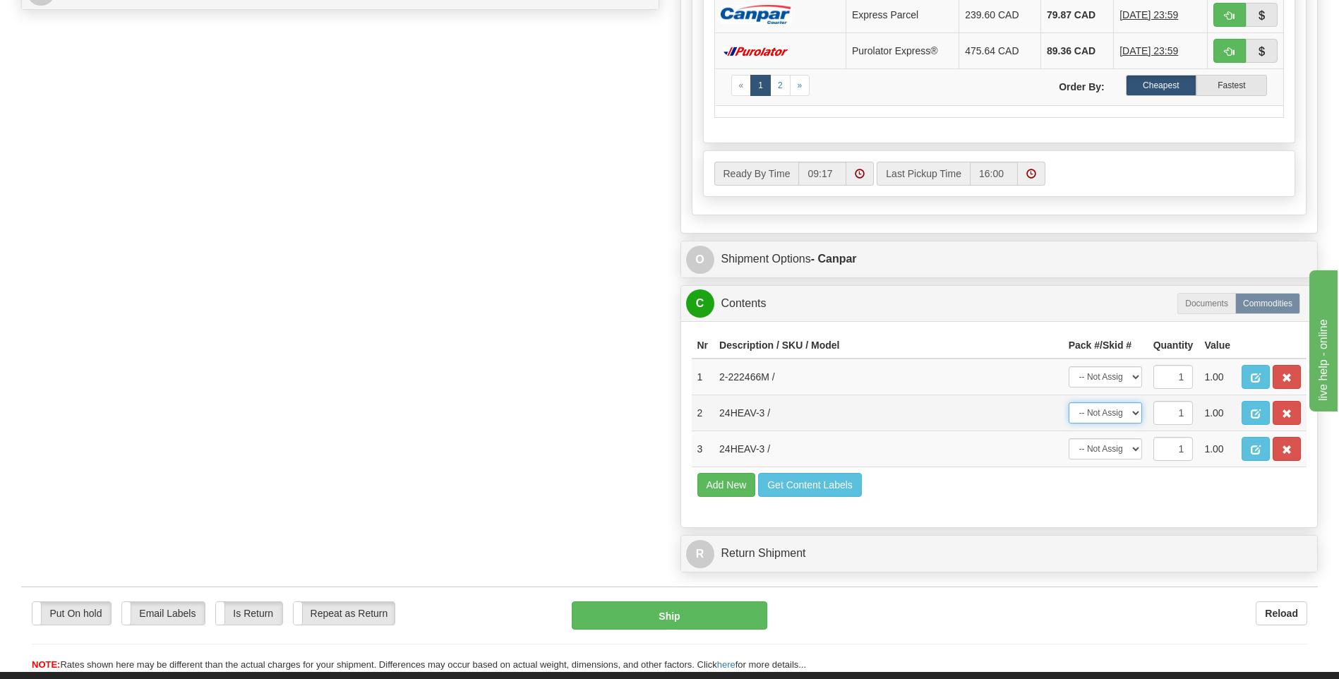
type input "0.00"
click at [1134, 413] on select "-- Not Assigned -- Package 1 Package 2" at bounding box center [1105, 412] width 73 height 21
select select "1"
click at [1069, 402] on select "-- Not Assigned -- Package 1 Package 2" at bounding box center [1105, 412] width 73 height 21
click at [1122, 451] on select "-- Not Assigned -- Package 1 Package 2" at bounding box center [1105, 448] width 73 height 21
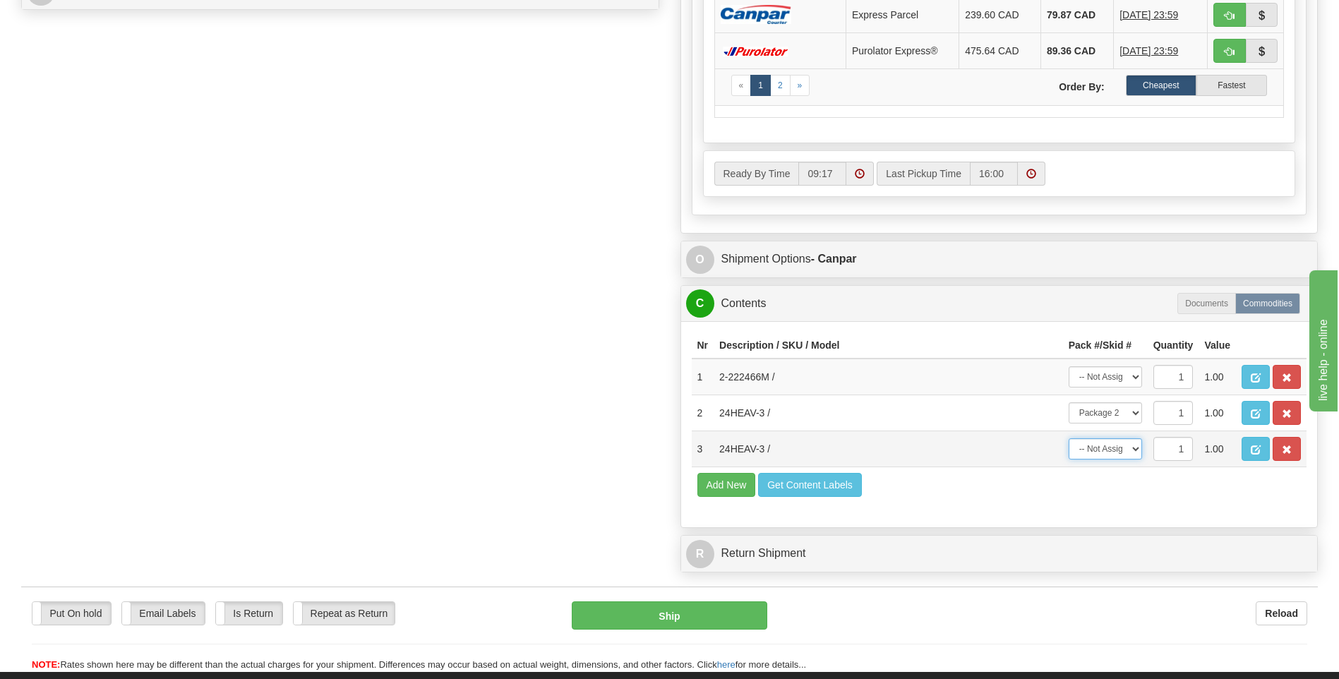
select select "1"
click at [1069, 438] on select "-- Not Assigned -- Package 1 Package 2" at bounding box center [1105, 448] width 73 height 21
click at [1121, 380] on select "-- Not Assigned -- Package 1 Package 2" at bounding box center [1105, 376] width 73 height 21
select select "0"
click at [1069, 366] on select "-- Not Assigned -- Package 1 Package 2" at bounding box center [1105, 376] width 73 height 21
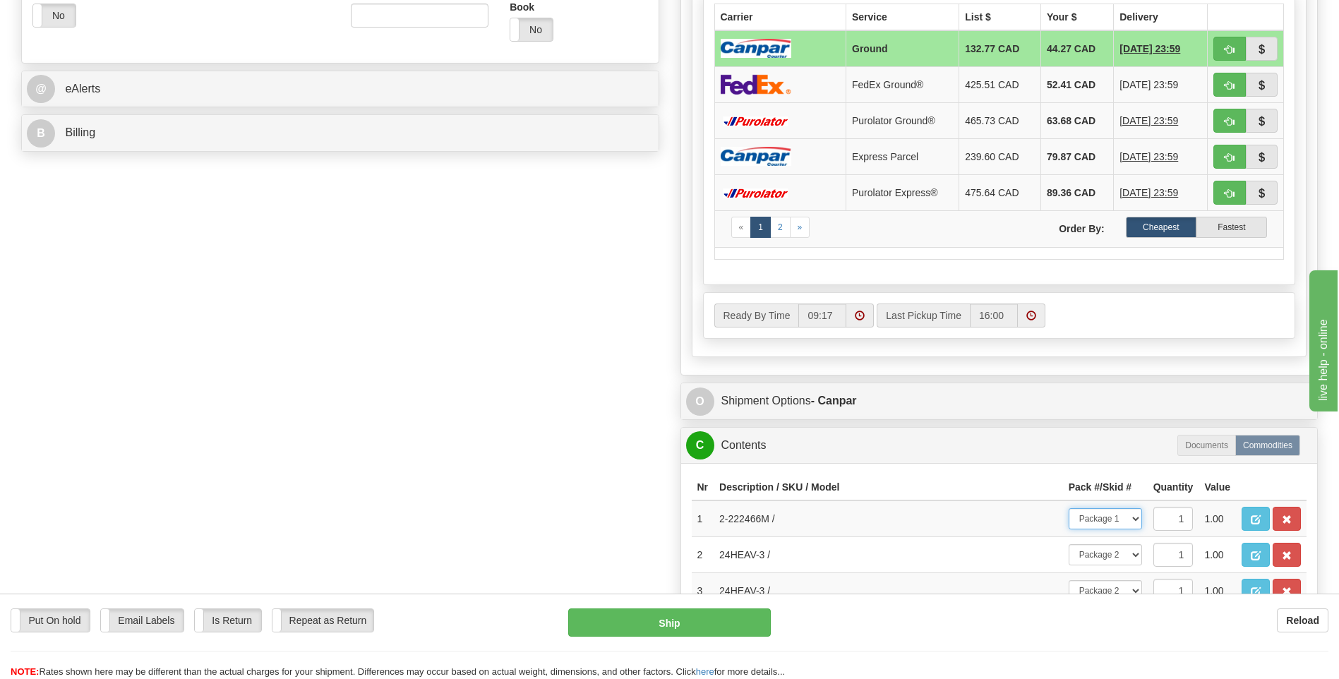
scroll to position [565, 0]
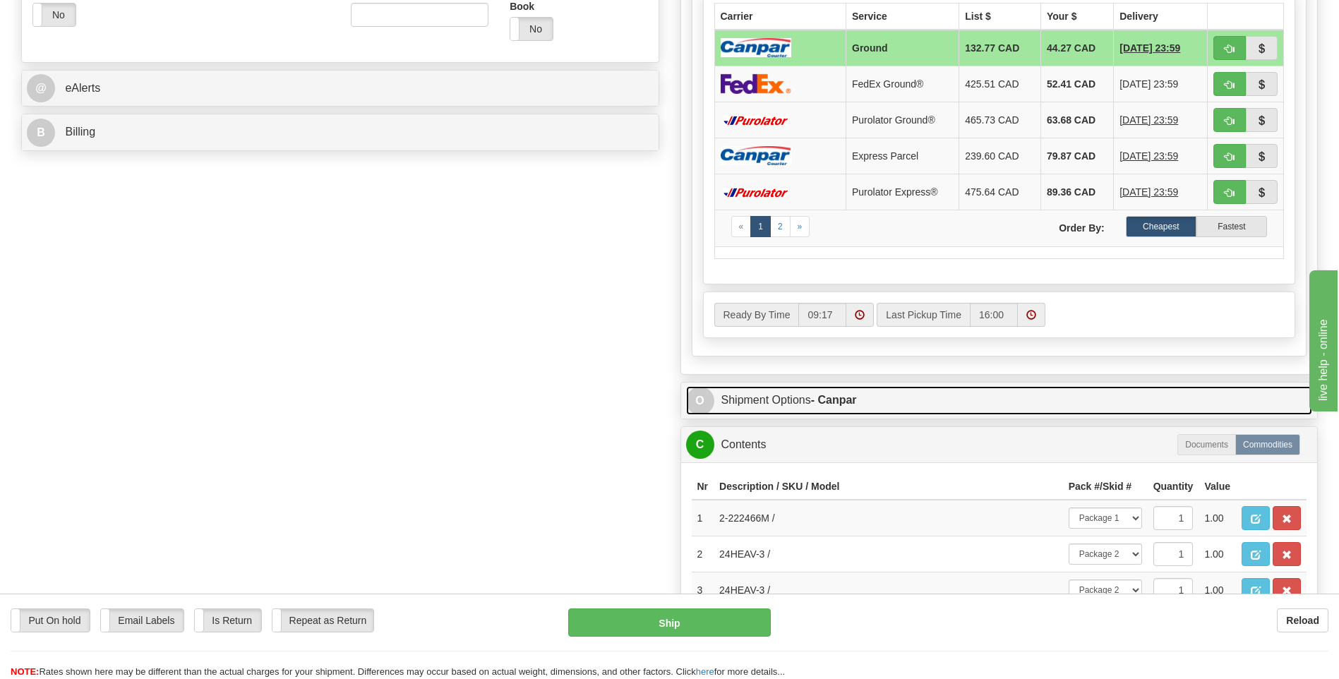
click at [764, 394] on link "O Shipment Options - Canpar" at bounding box center [999, 400] width 627 height 29
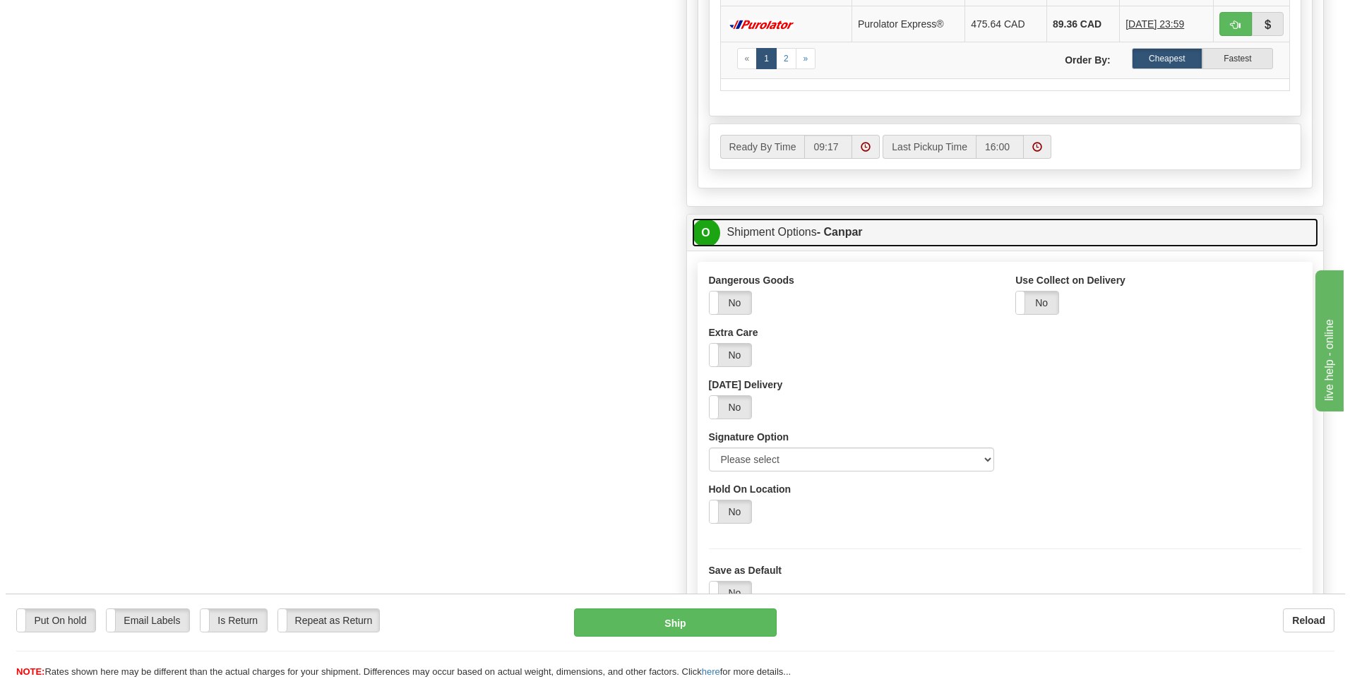
scroll to position [777, 0]
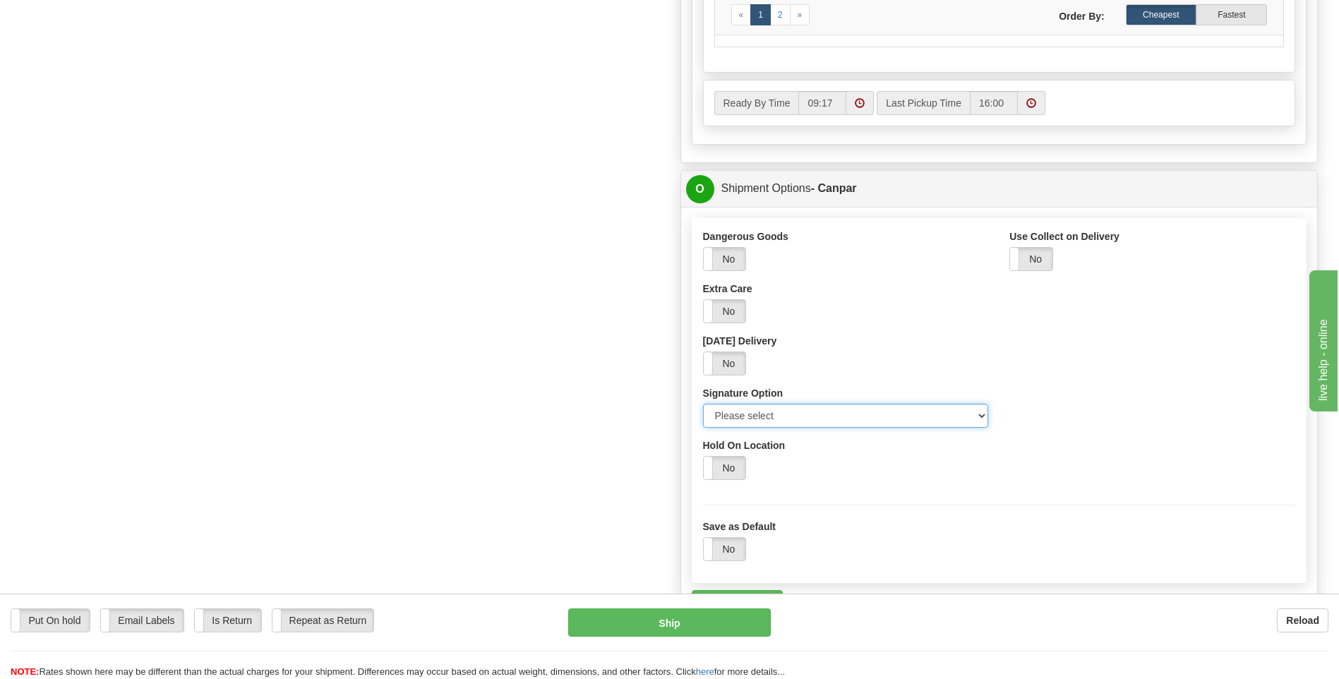
click at [756, 422] on select "Please select No Signature Required Signature Required Adult Signature" at bounding box center [846, 416] width 286 height 24
select select "2"
click at [703, 404] on select "Please select No Signature Required Signature Required Adult Signature" at bounding box center [846, 416] width 286 height 24
click at [745, 637] on button "Ship" at bounding box center [669, 623] width 202 height 28
type input "1"
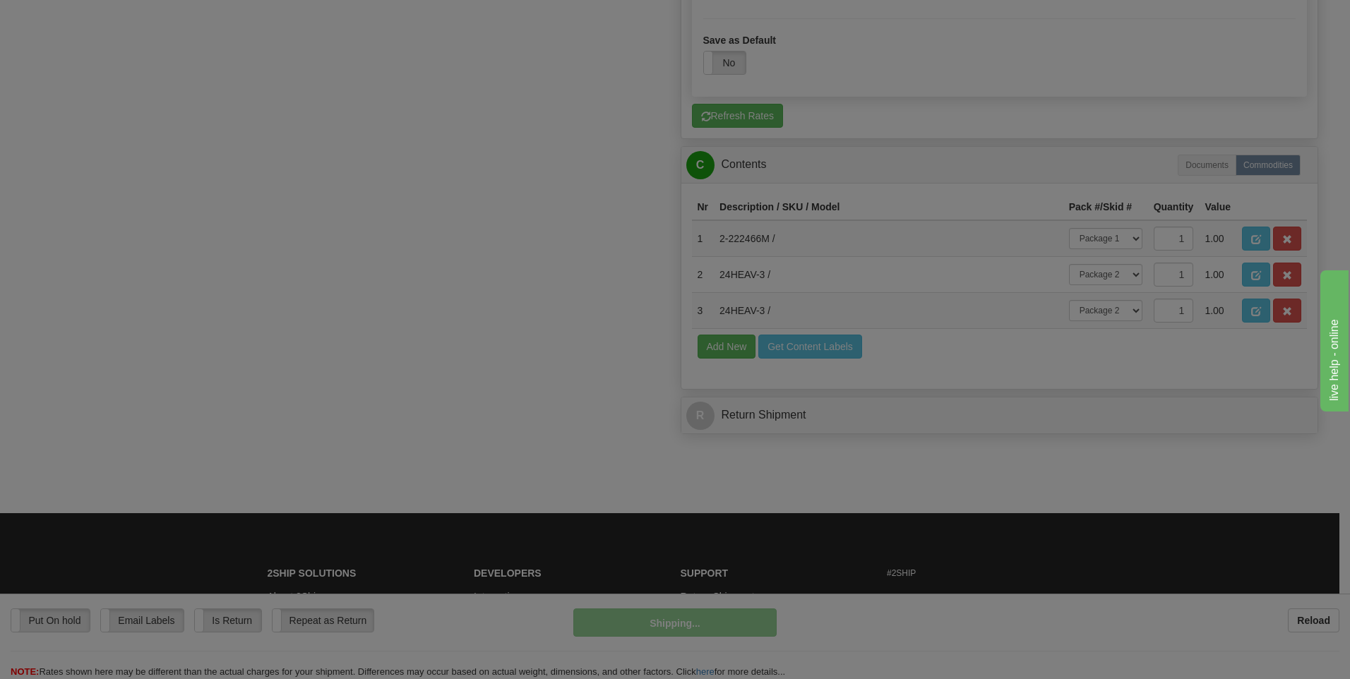
scroll to position [741, 0]
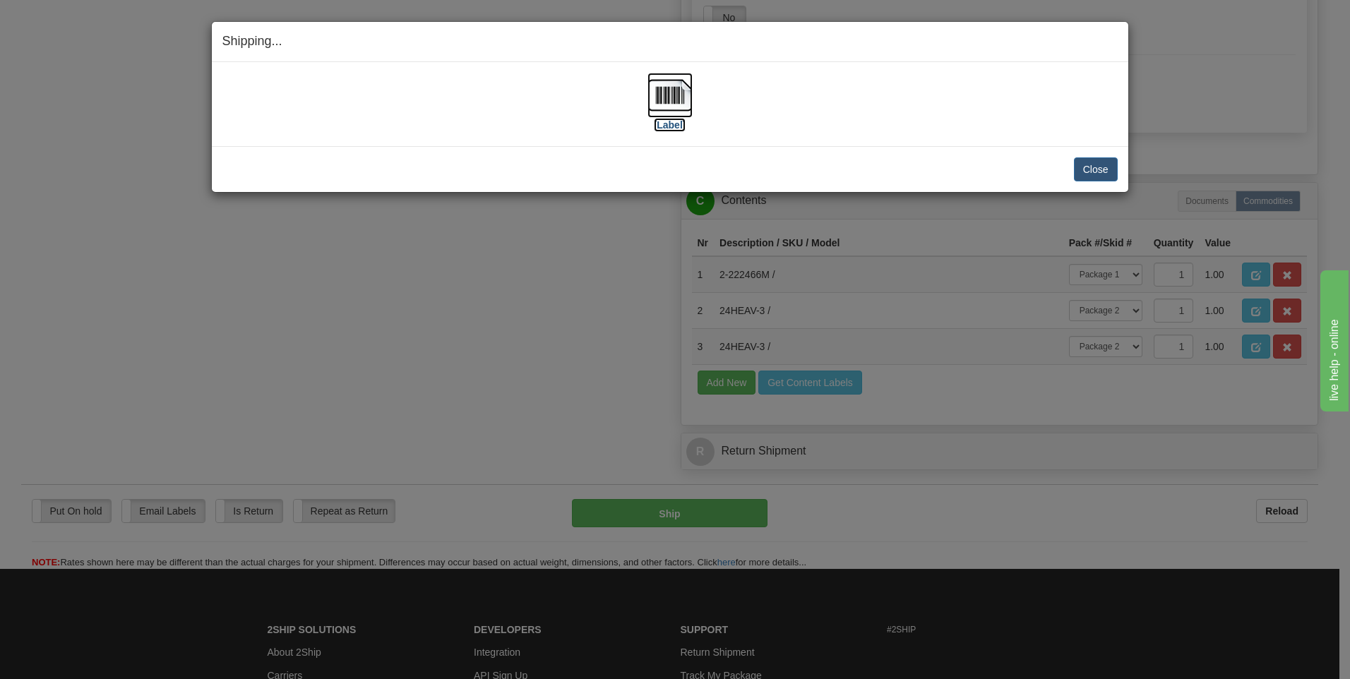
click at [667, 131] on label "[Label]" at bounding box center [670, 125] width 32 height 14
click at [1084, 172] on button "Close" at bounding box center [1096, 169] width 44 height 24
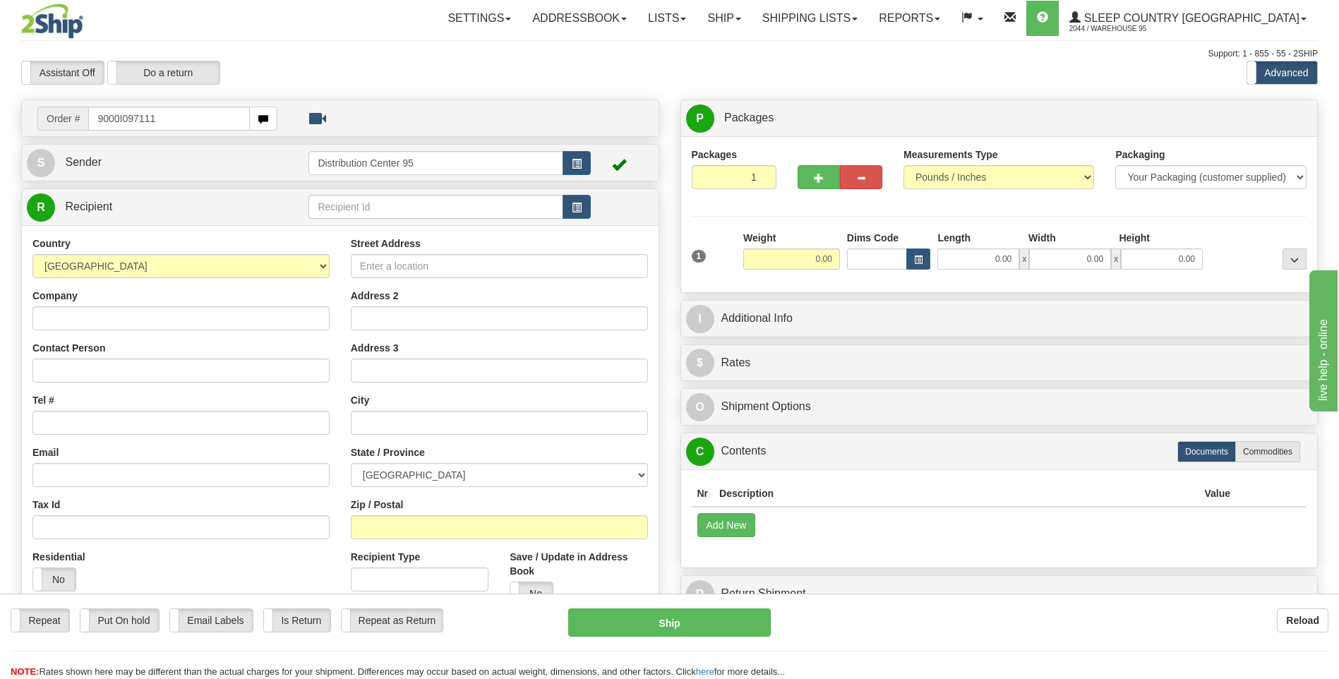
type input "9000I097111"
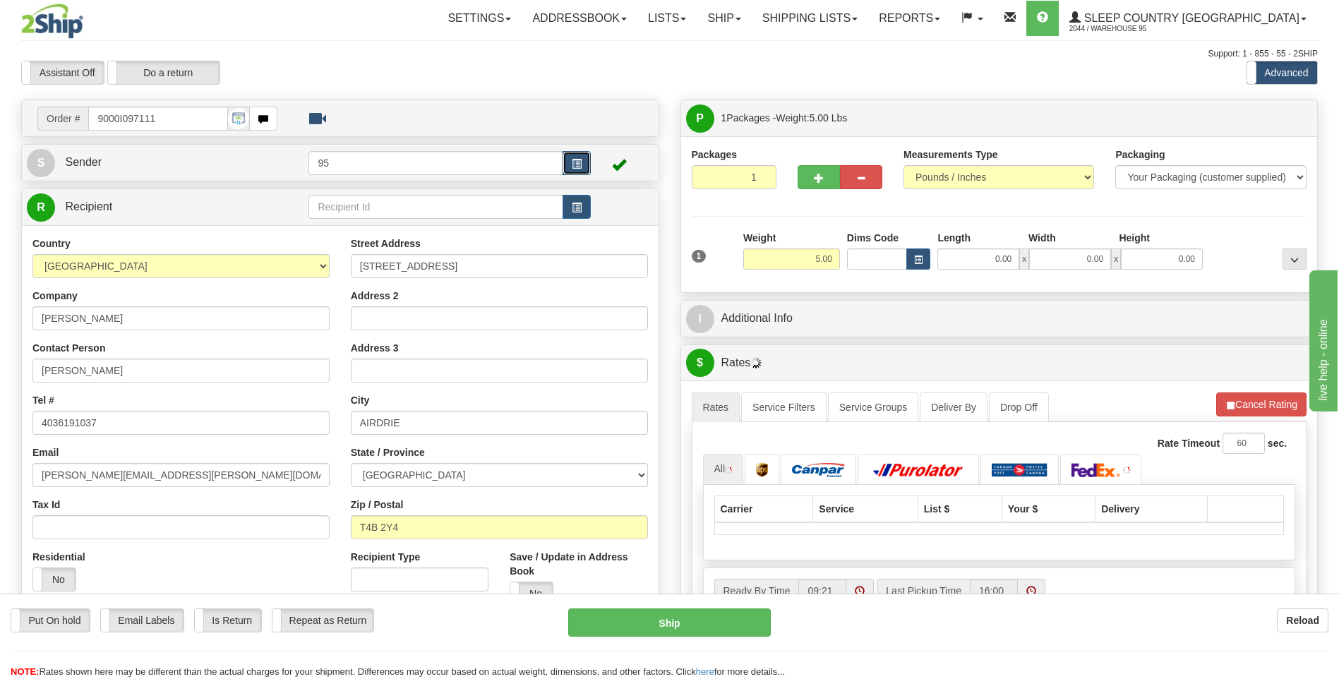
click at [573, 164] on span "button" at bounding box center [577, 164] width 10 height 9
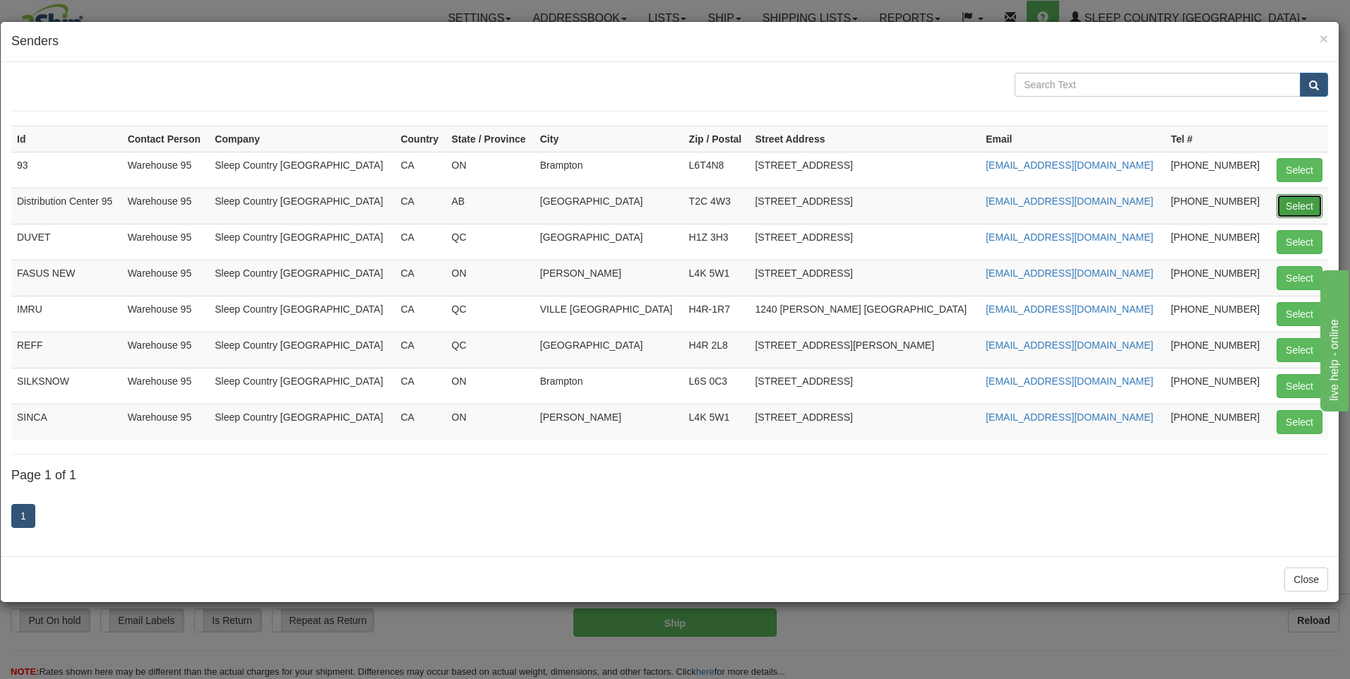
click at [1284, 205] on button "Select" at bounding box center [1299, 206] width 46 height 24
type input "Distribution Center 95"
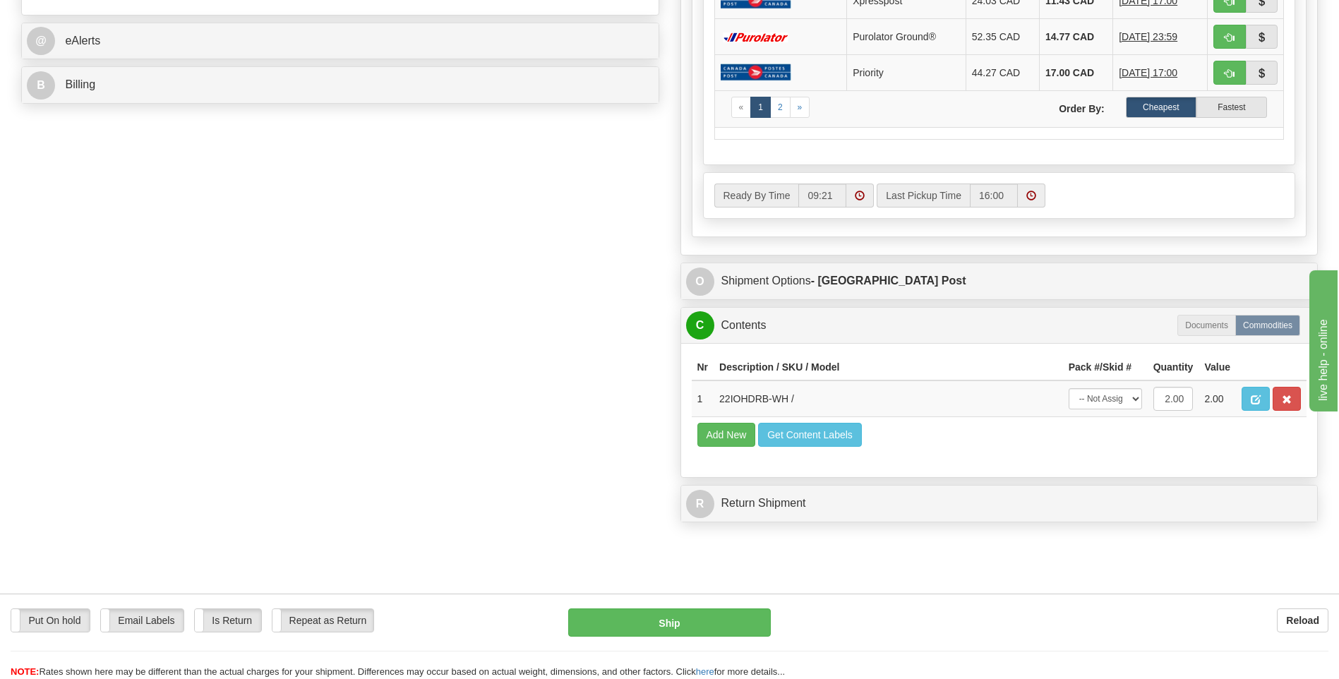
scroll to position [706, 0]
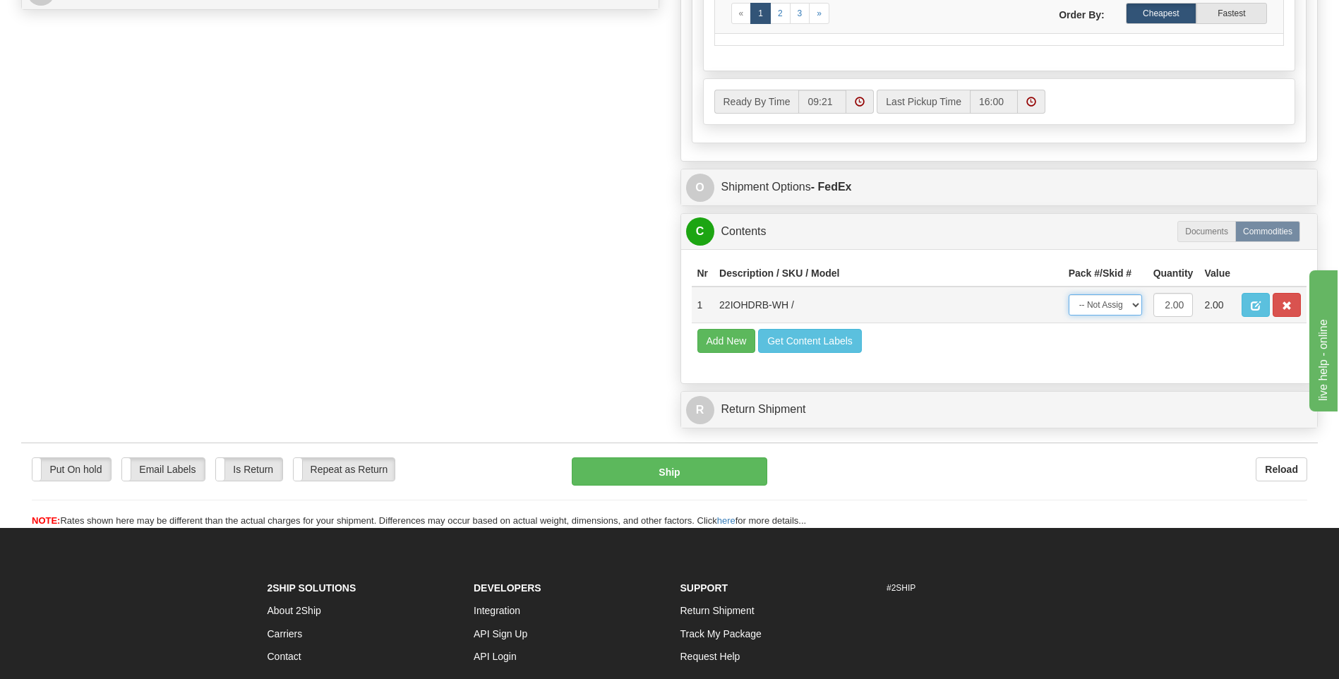
click at [1108, 304] on select "-- Not Assigned -- Package 1" at bounding box center [1105, 304] width 73 height 21
click at [1069, 294] on select "-- Not Assigned -- Package 1" at bounding box center [1105, 304] width 73 height 21
drag, startPoint x: 1108, startPoint y: 302, endPoint x: 1102, endPoint y: 318, distance: 17.4
click at [1108, 302] on select "-- Not Assigned -- Package 1" at bounding box center [1105, 304] width 73 height 21
select select "0"
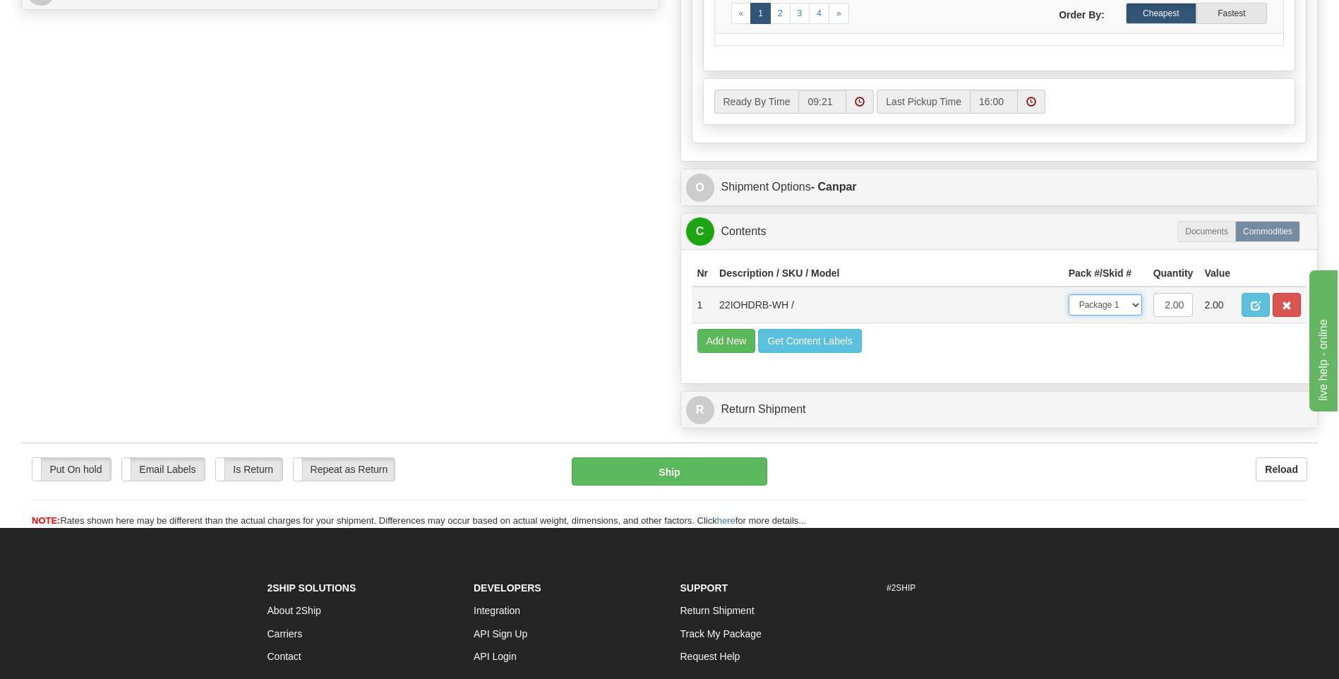
click at [1069, 294] on select "-- Not Assigned -- Package 1" at bounding box center [1105, 304] width 73 height 21
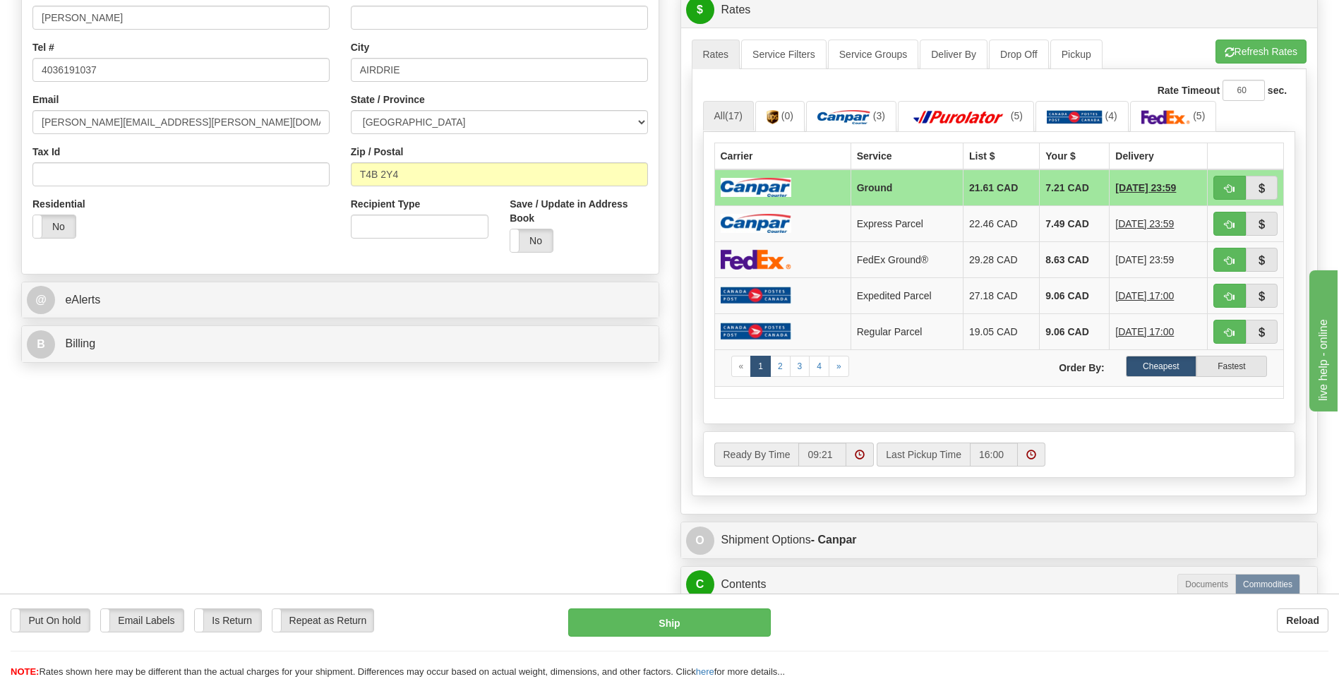
scroll to position [424, 0]
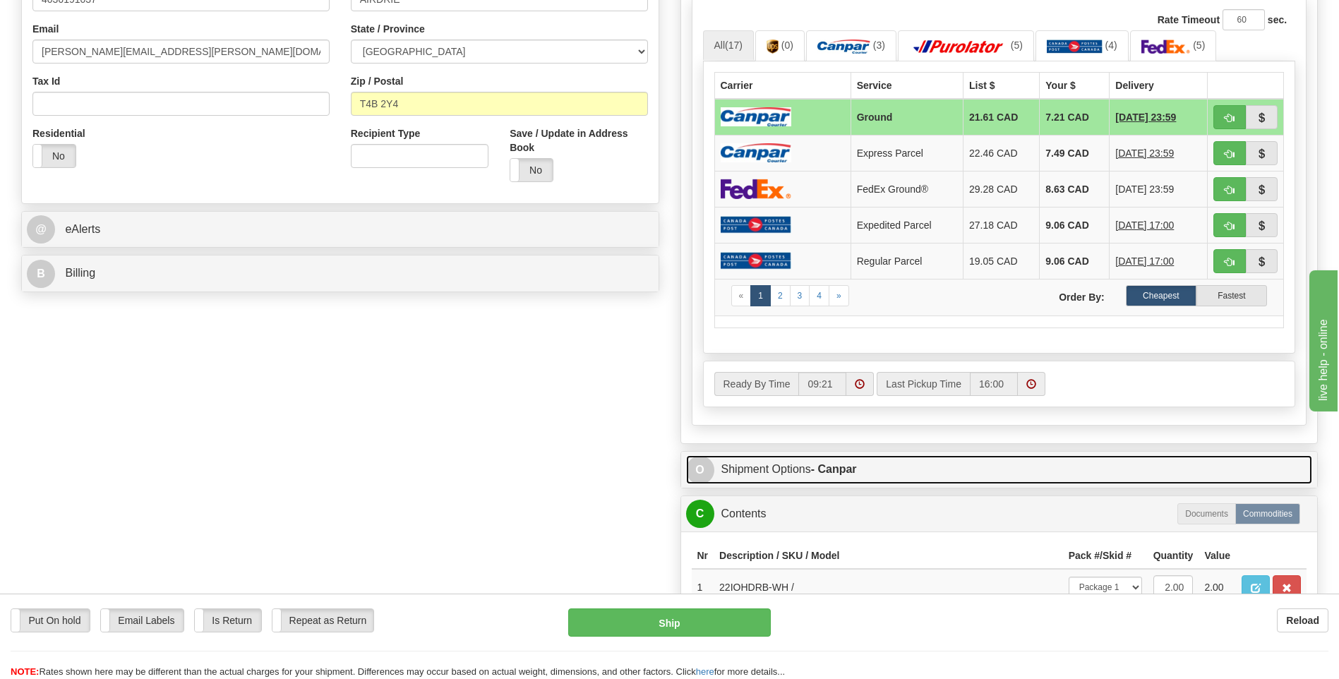
click at [781, 469] on link "O Shipment Options - Canpar" at bounding box center [999, 469] width 627 height 29
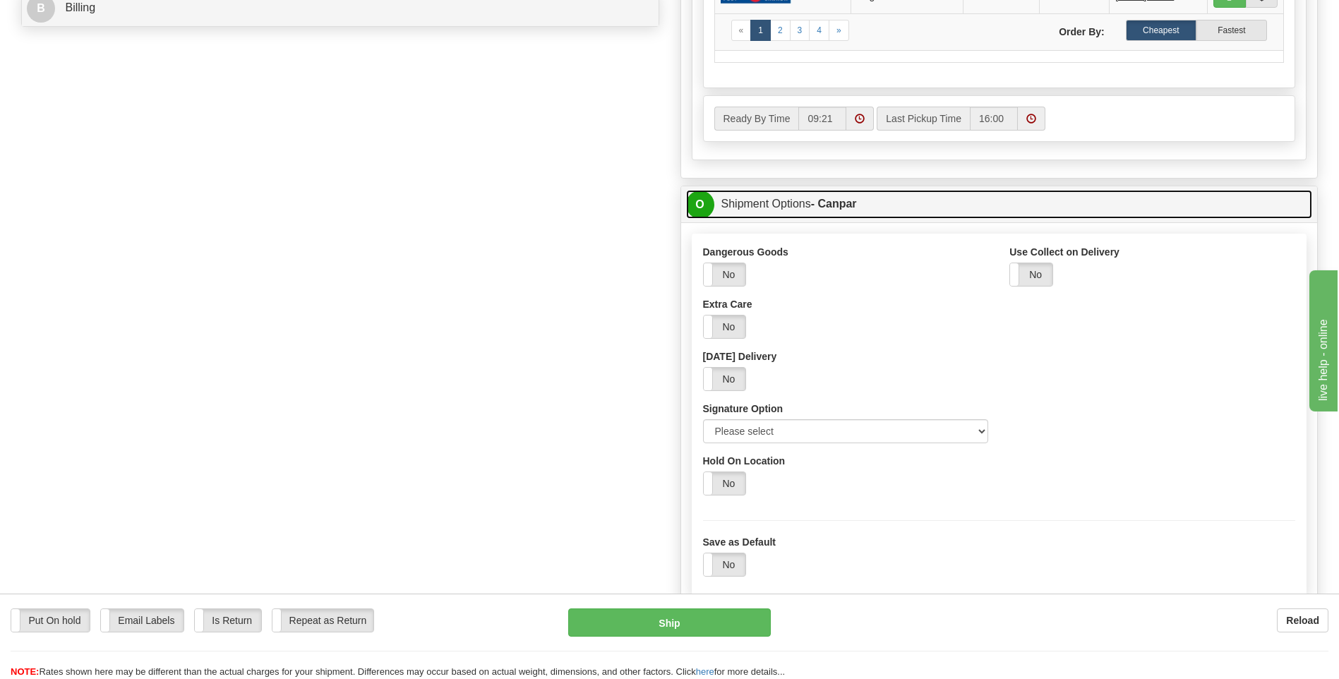
scroll to position [777, 0]
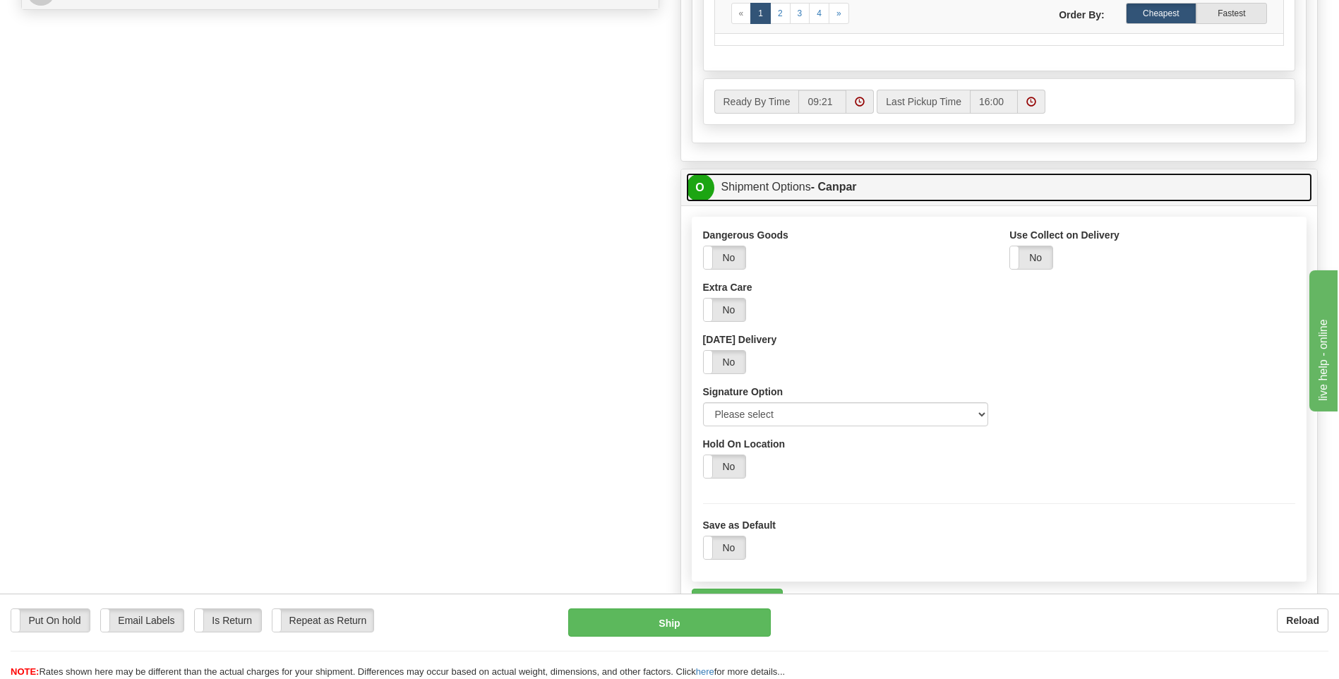
click at [757, 189] on link "O Shipment Options - Canpar" at bounding box center [999, 187] width 627 height 29
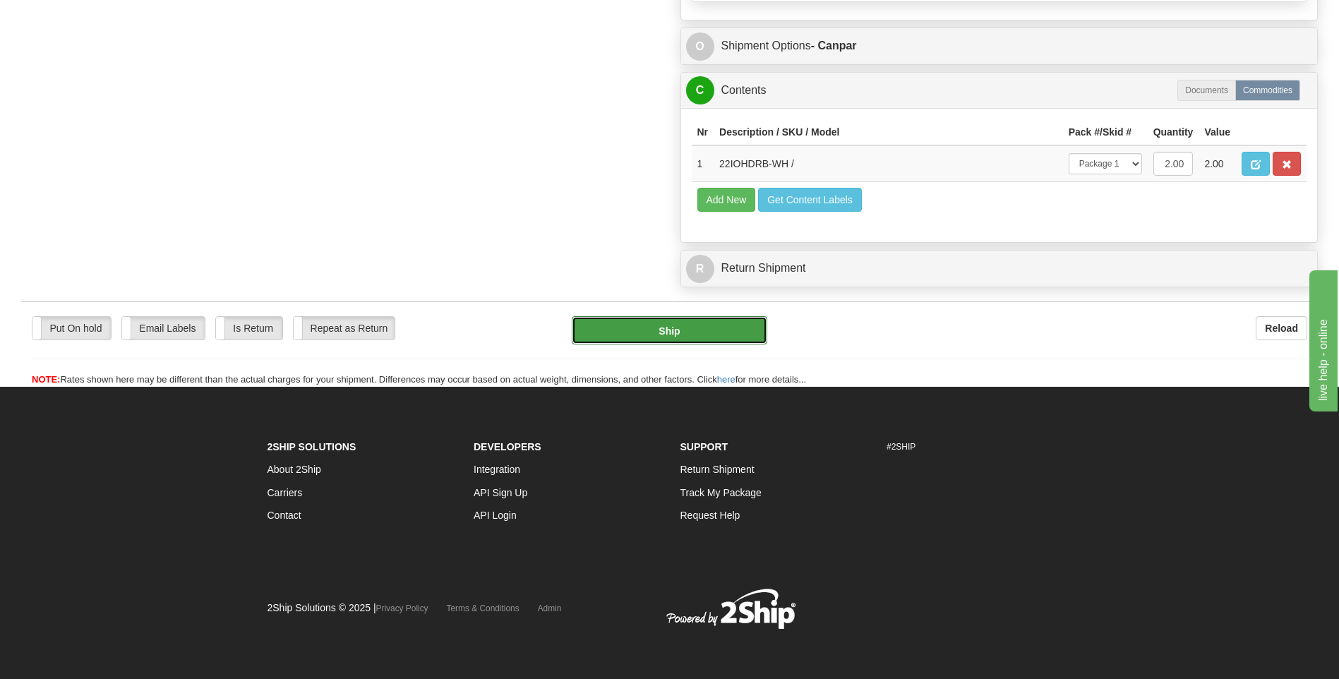
click at [651, 340] on button "Ship" at bounding box center [669, 330] width 195 height 28
type input "1"
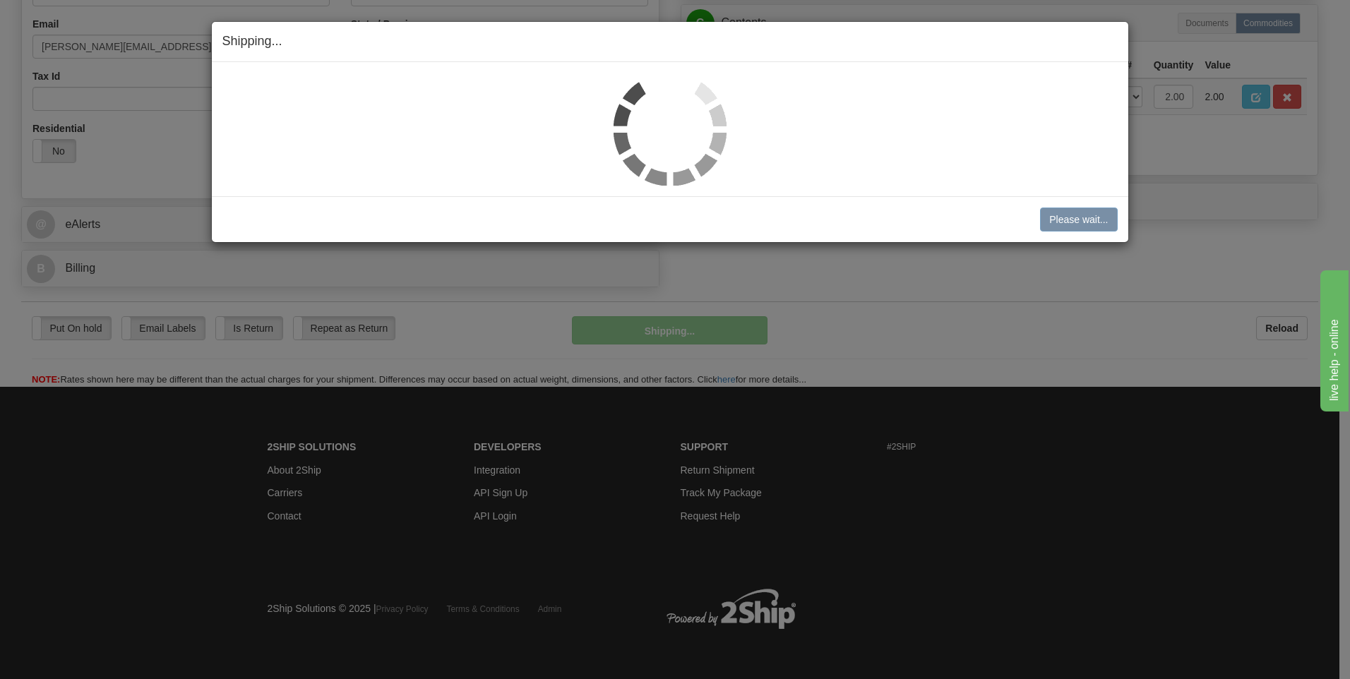
scroll to position [429, 0]
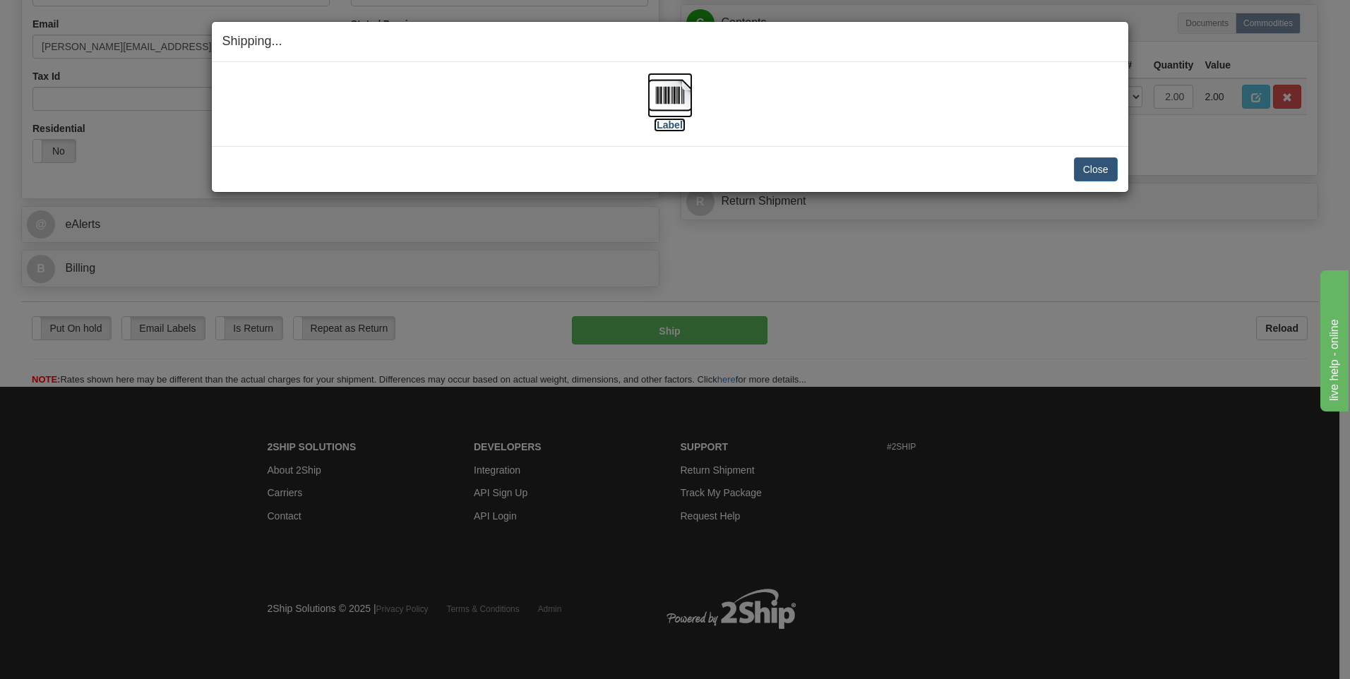
click at [671, 120] on label "[Label]" at bounding box center [670, 125] width 32 height 14
click at [1089, 164] on button "Close" at bounding box center [1096, 169] width 44 height 24
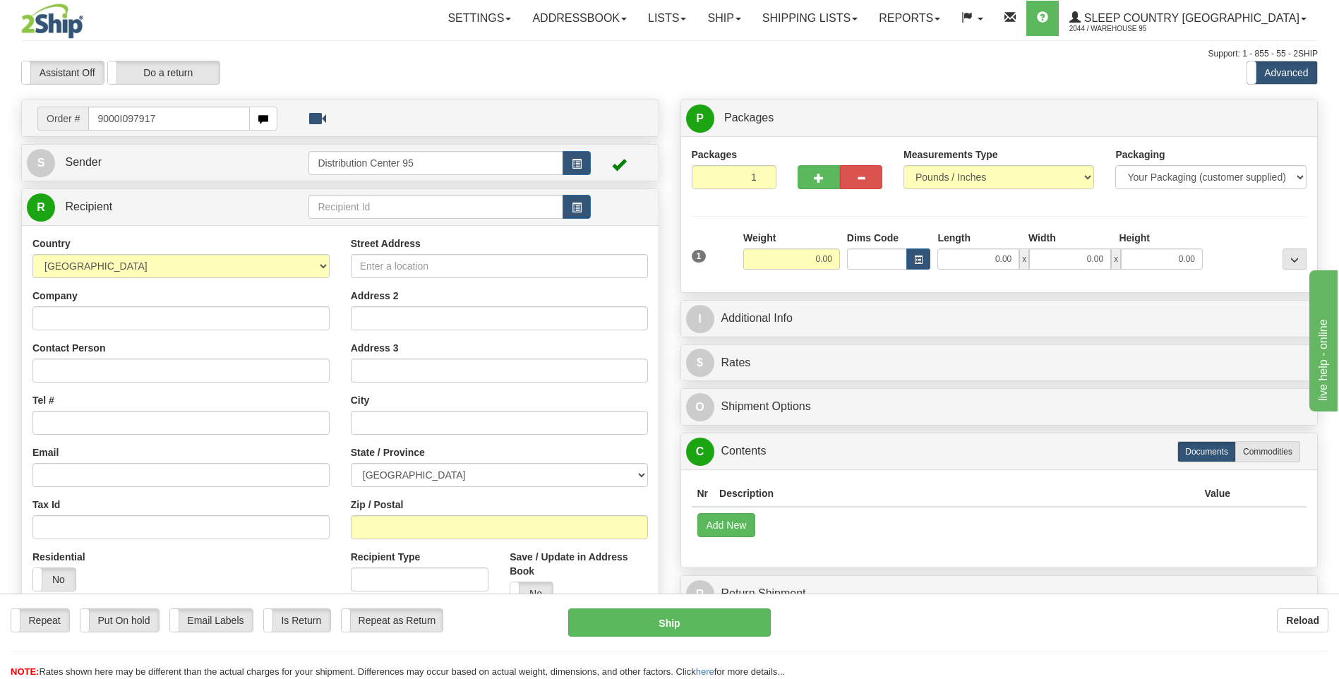
type input "9000I097917"
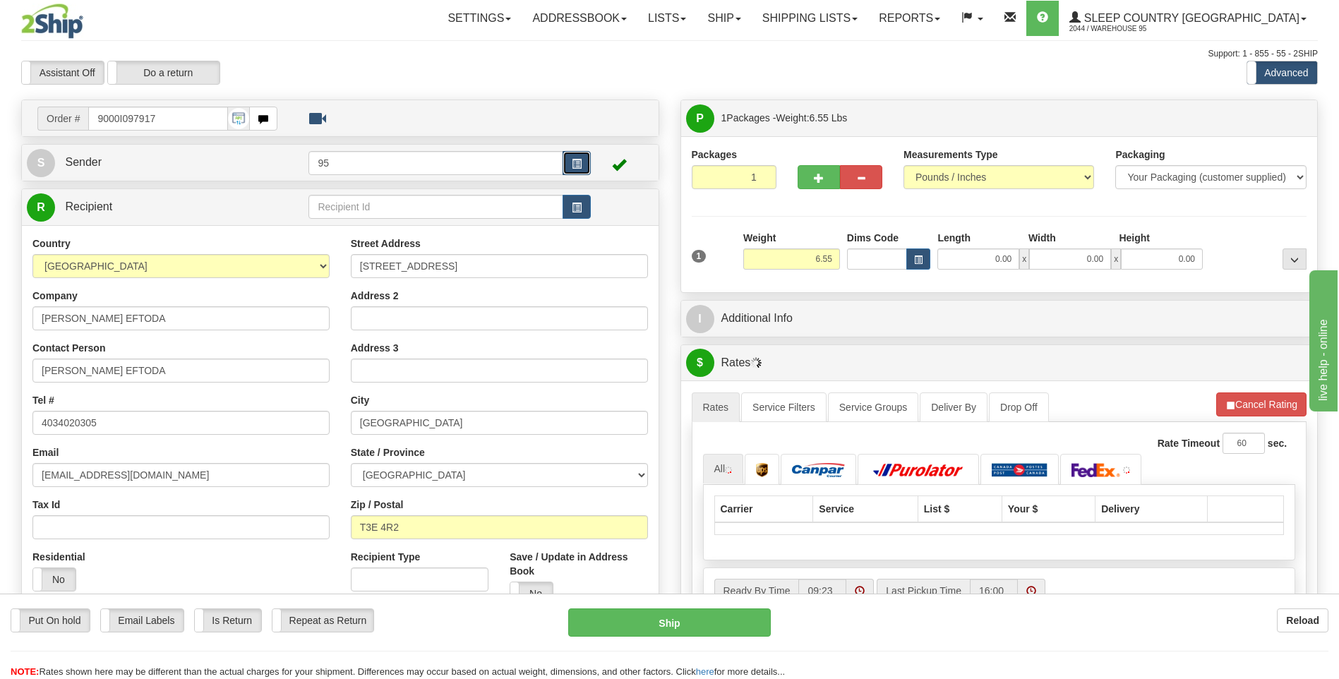
click at [578, 164] on span "button" at bounding box center [577, 164] width 10 height 9
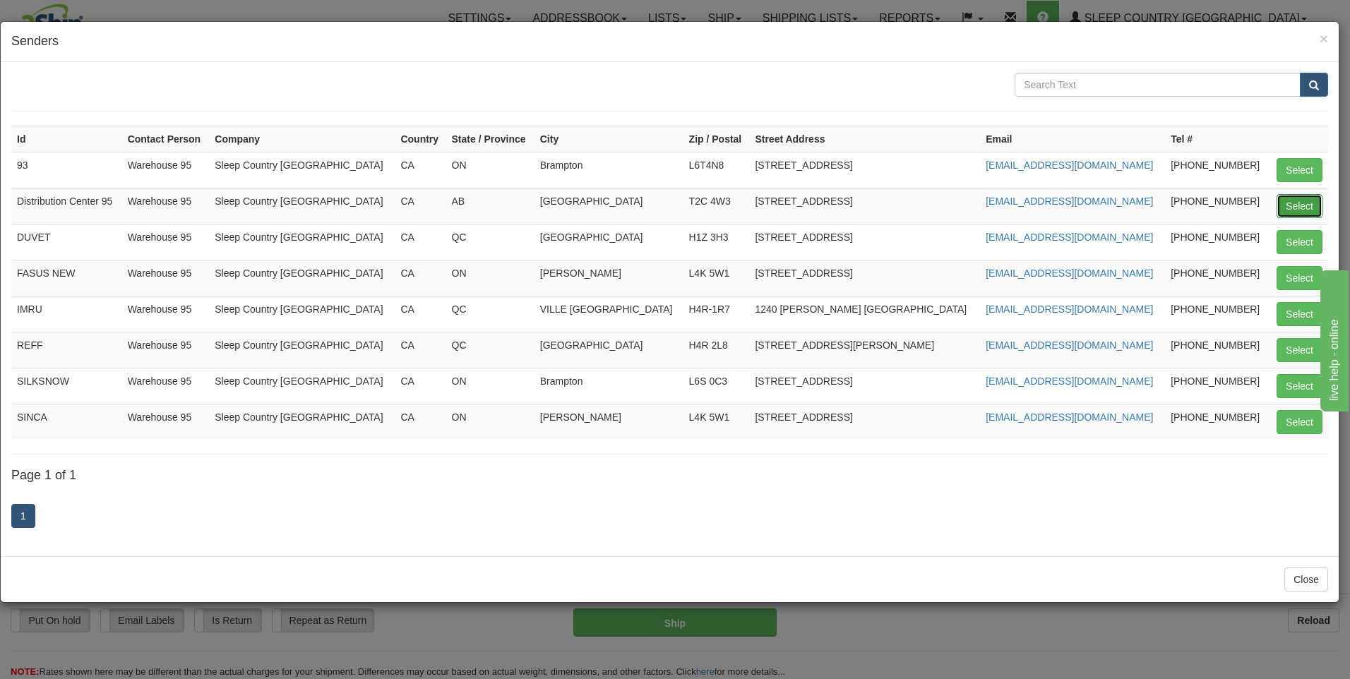
click at [1288, 203] on button "Select" at bounding box center [1299, 206] width 46 height 24
type input "Distribution Center 95"
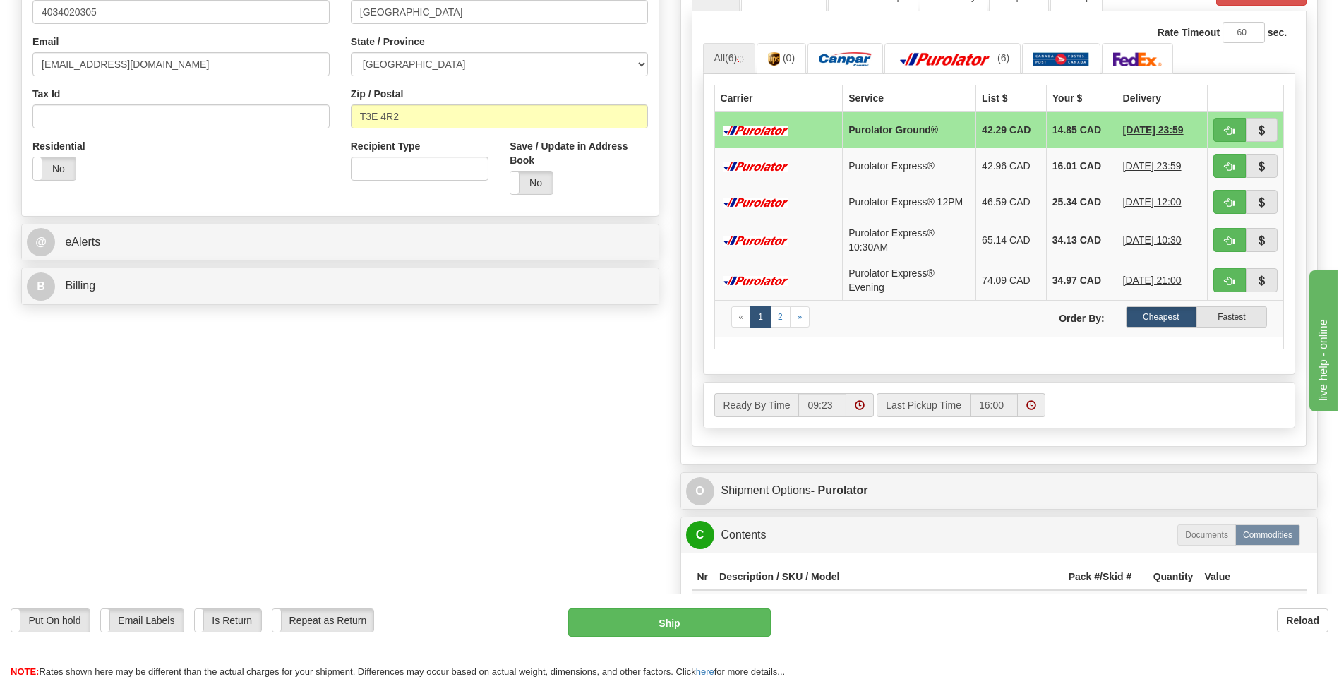
scroll to position [565, 0]
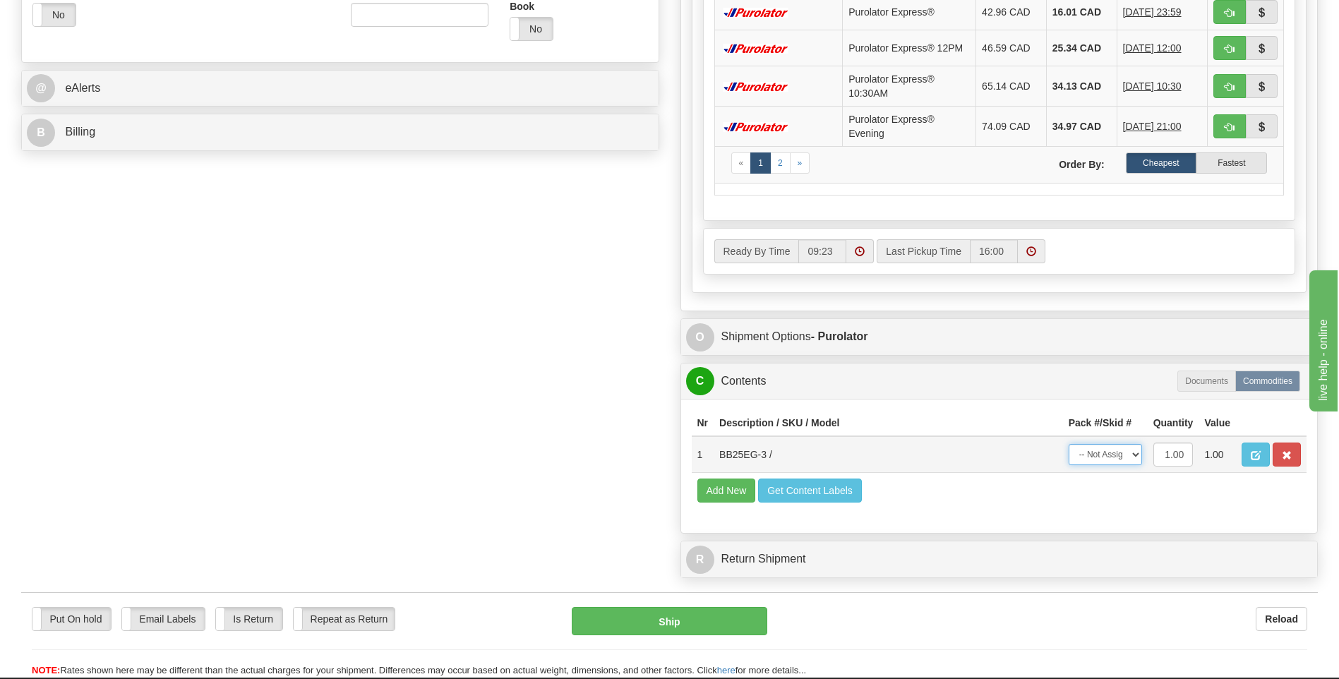
click at [1093, 456] on select "-- Not Assigned -- Package 1" at bounding box center [1105, 454] width 73 height 21
select select "0"
click at [1069, 444] on select "-- Not Assigned -- Package 1" at bounding box center [1105, 454] width 73 height 21
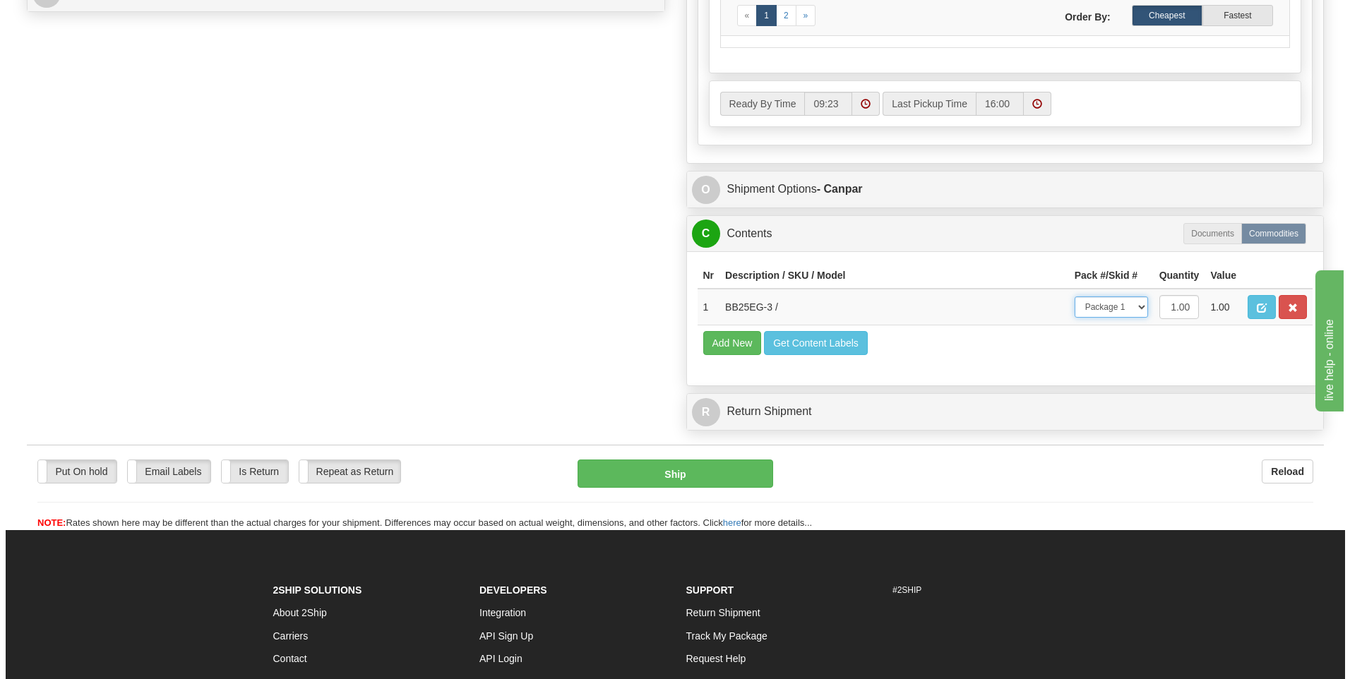
scroll to position [706, 0]
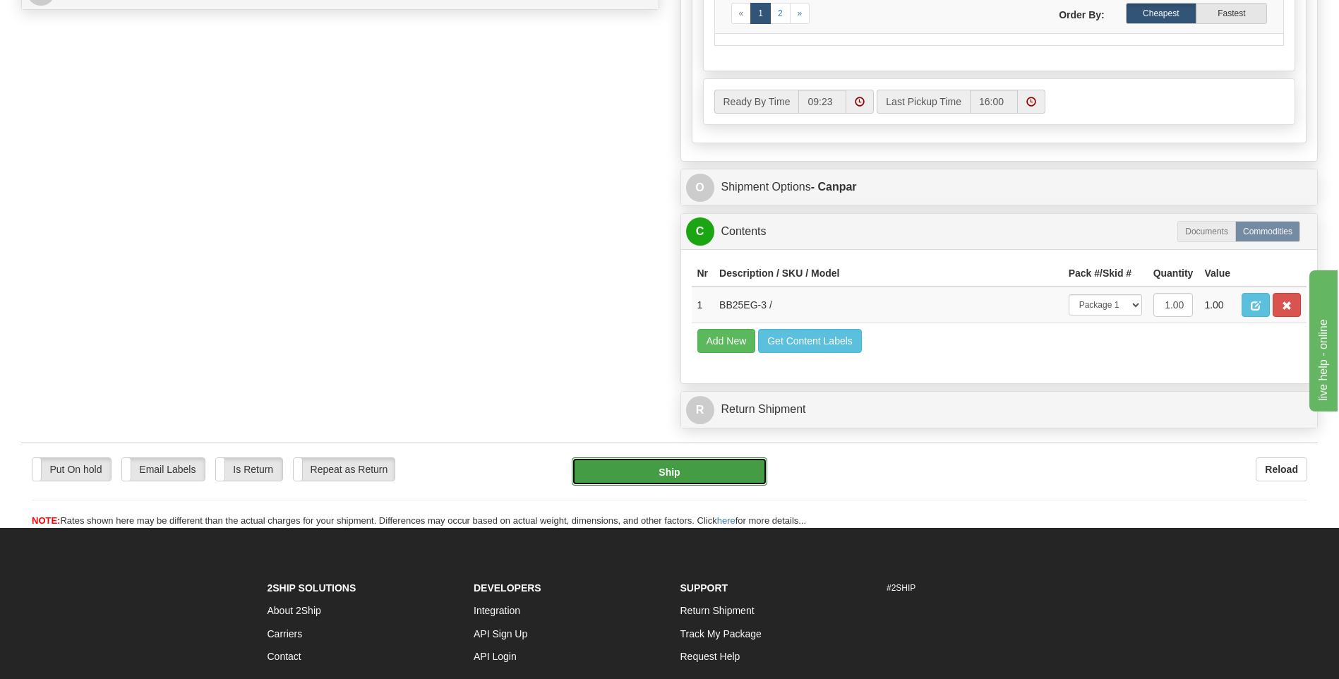
click at [733, 468] on button "Ship" at bounding box center [669, 471] width 195 height 28
type input "1"
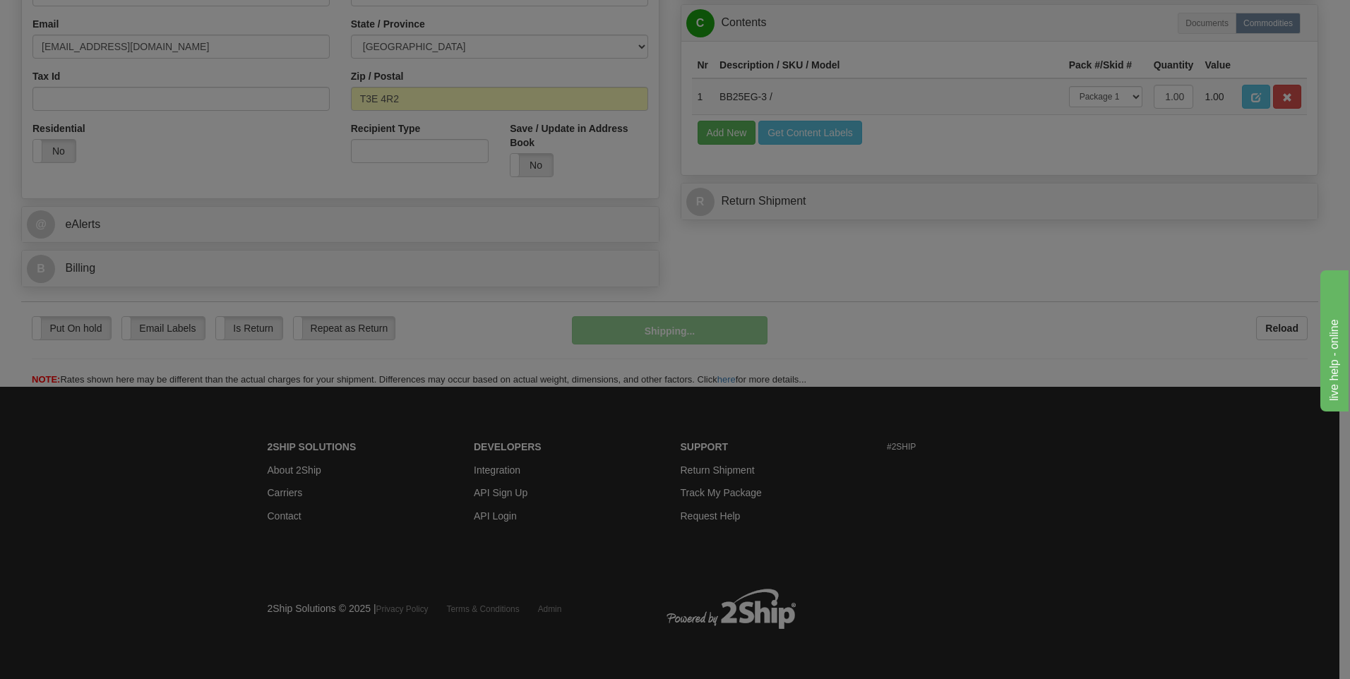
scroll to position [429, 0]
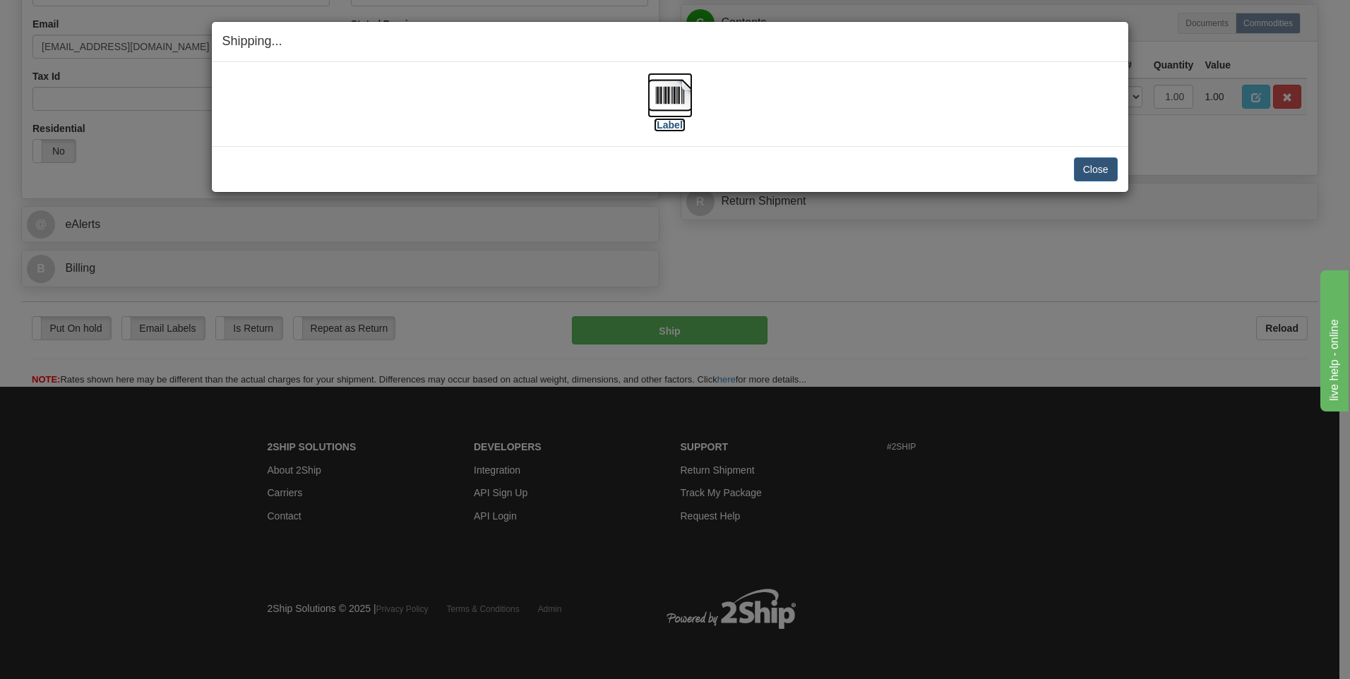
click at [657, 122] on label "[Label]" at bounding box center [670, 125] width 32 height 14
click at [1089, 158] on button "Close" at bounding box center [1096, 169] width 44 height 24
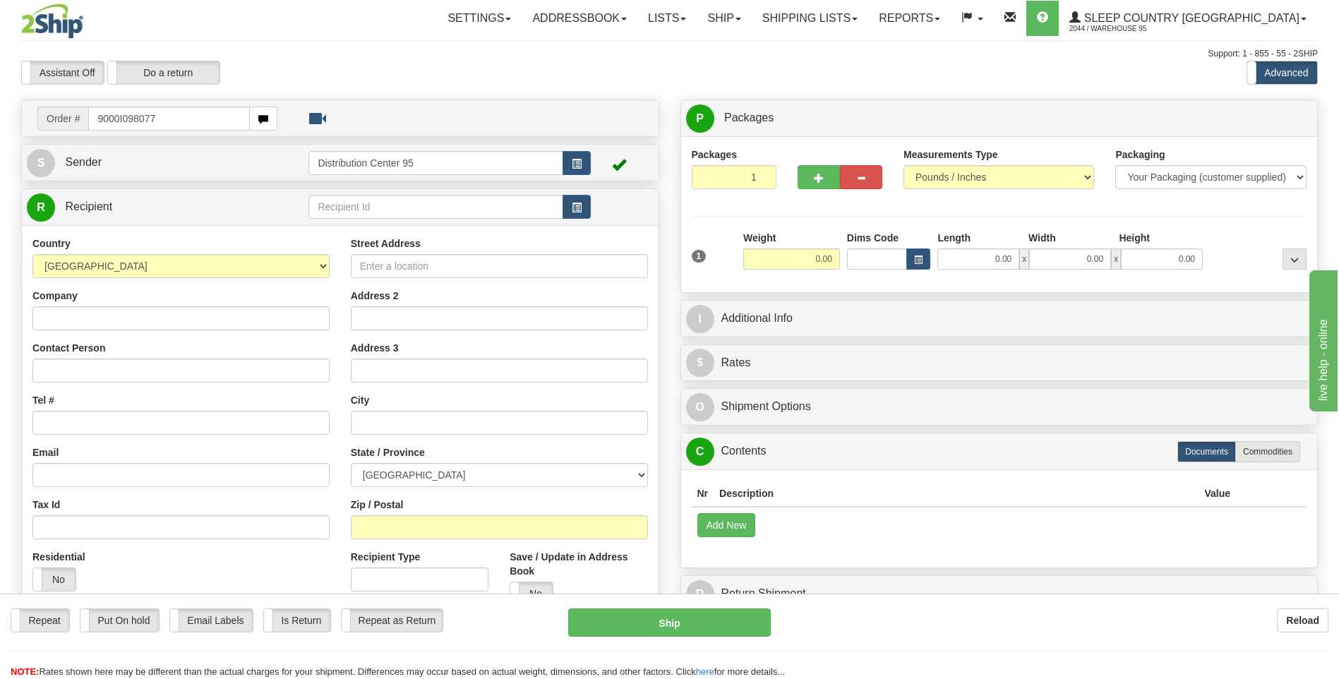
type input "9000I098077"
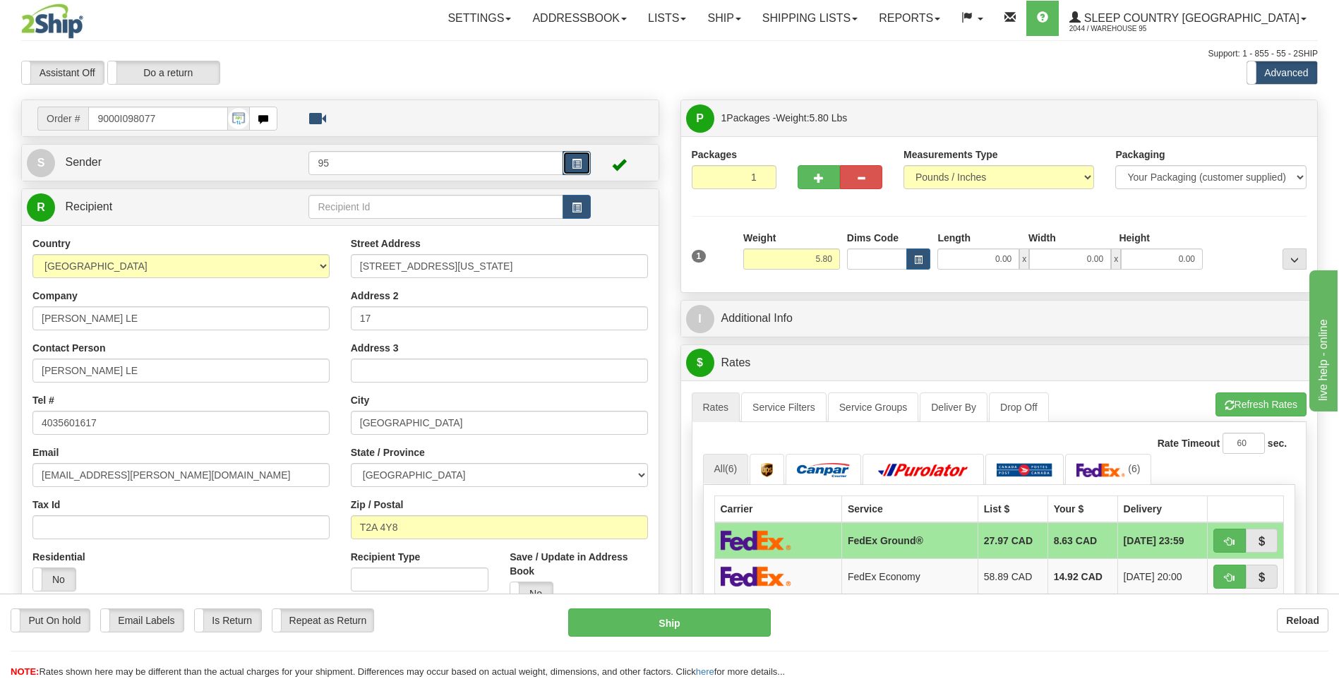
click at [575, 155] on button "button" at bounding box center [577, 163] width 28 height 24
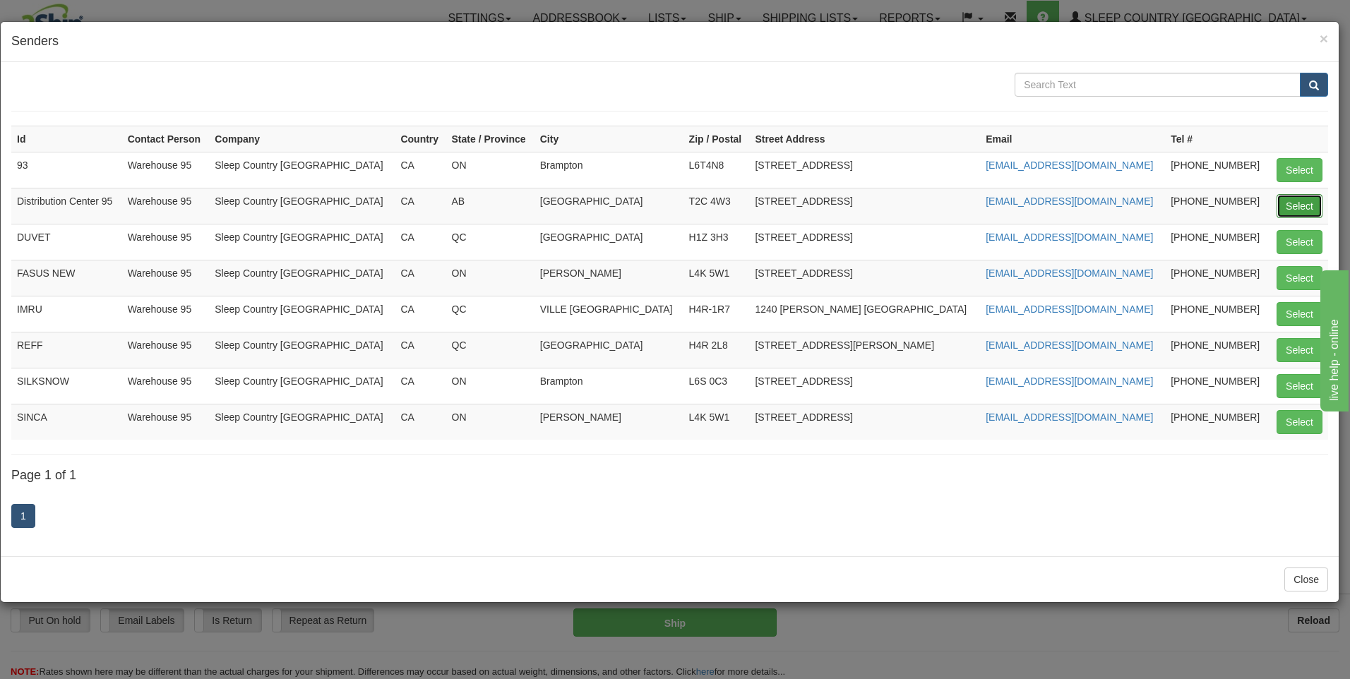
click at [1307, 196] on button "Select" at bounding box center [1299, 206] width 46 height 24
type input "Distribution Center 95"
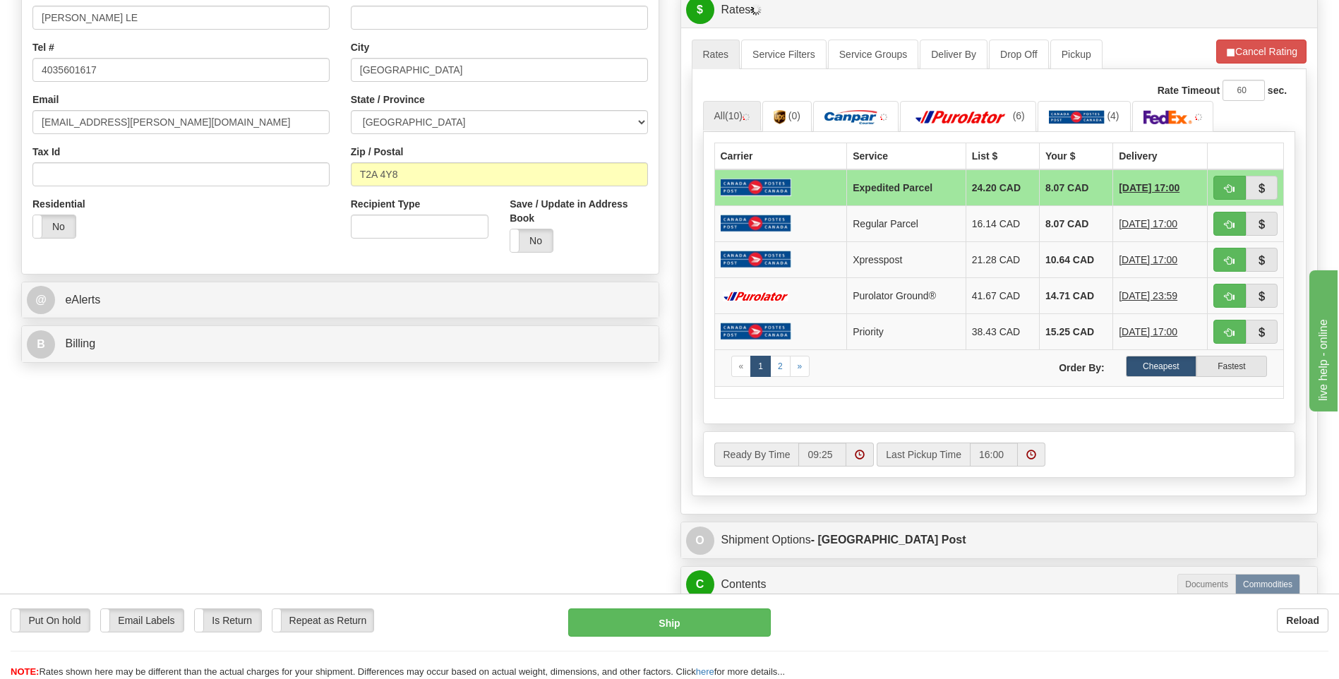
scroll to position [706, 0]
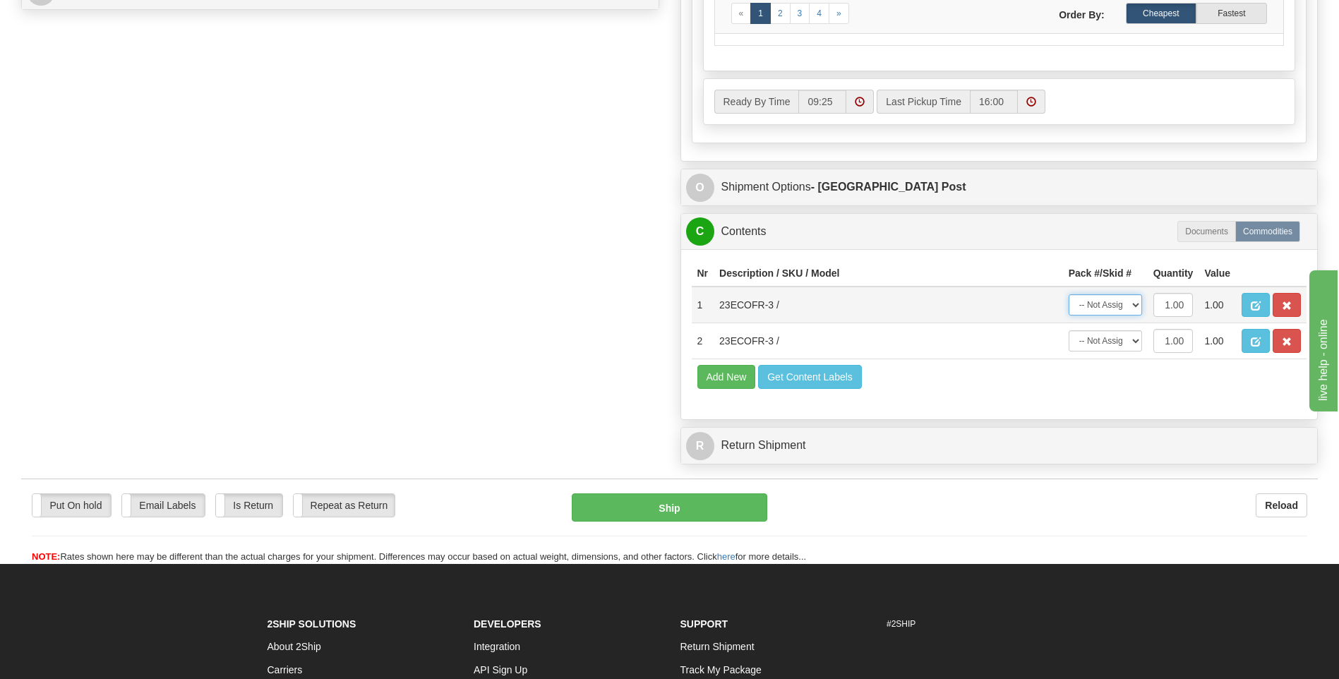
drag, startPoint x: 1116, startPoint y: 311, endPoint x: 1120, endPoint y: 318, distance: 8.8
click at [1116, 311] on select "-- Not Assigned -- Package 1" at bounding box center [1105, 304] width 73 height 21
select select "0"
click at [1069, 294] on select "-- Not Assigned -- Package 1" at bounding box center [1105, 304] width 73 height 21
click at [1126, 342] on select "-- Not Assigned -- Package 1" at bounding box center [1105, 340] width 73 height 21
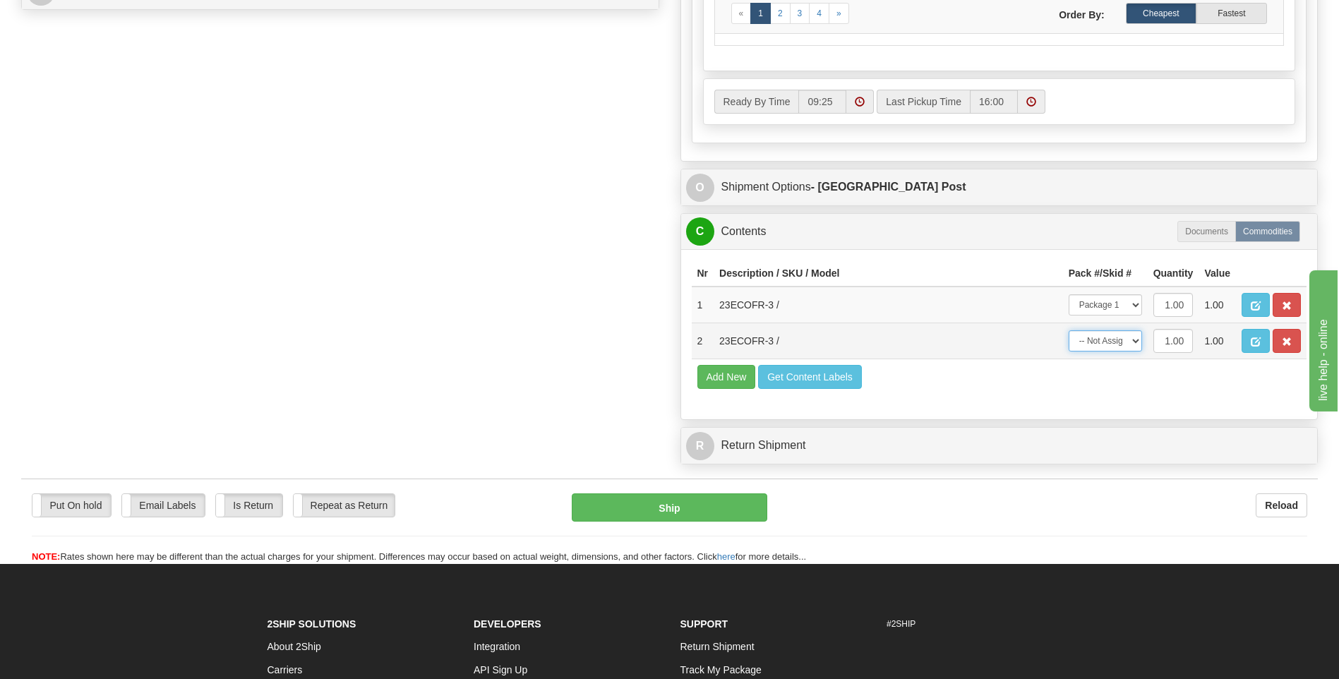
select select "0"
click at [1069, 330] on select "-- Not Assigned -- Package 1" at bounding box center [1105, 340] width 73 height 21
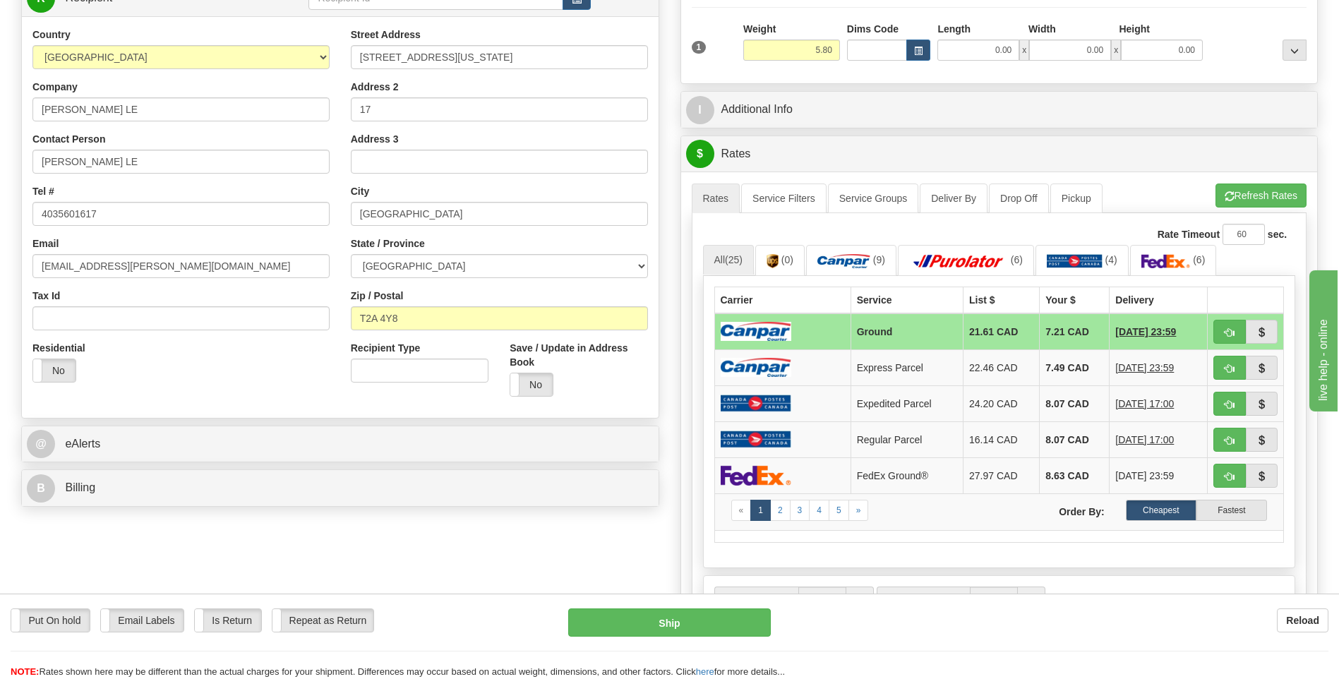
scroll to position [178, 0]
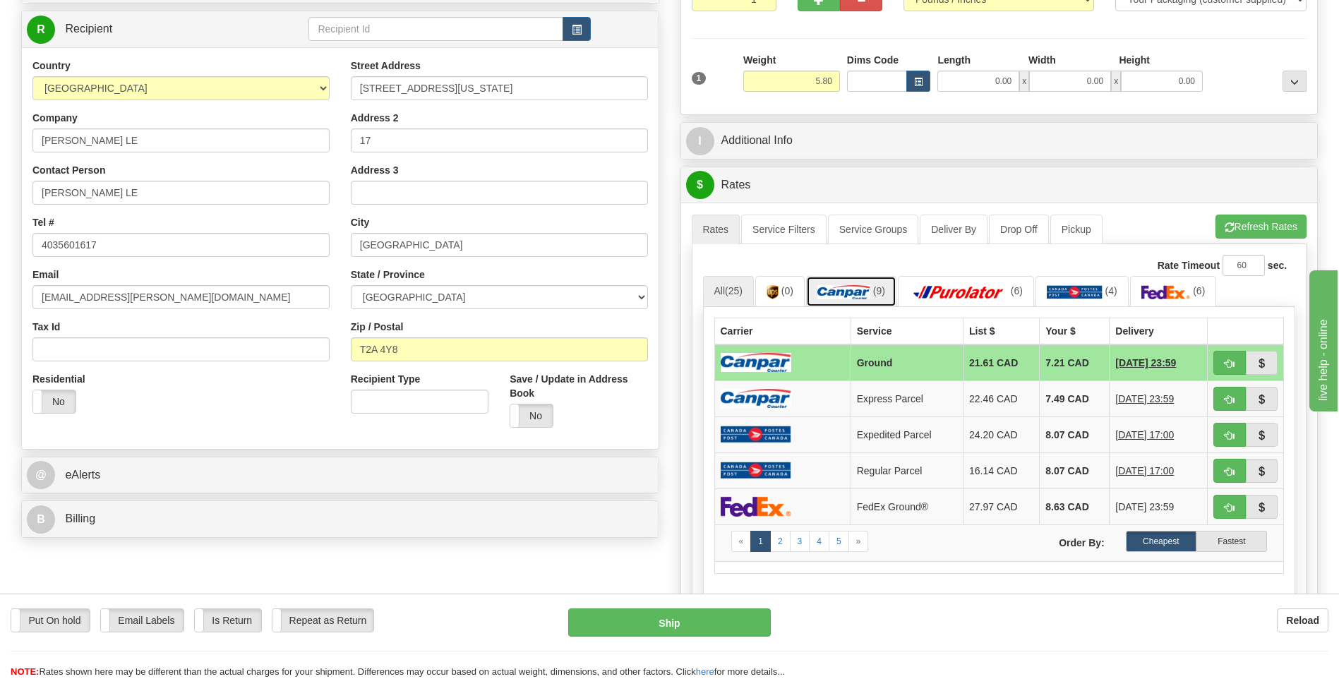
click at [860, 292] on img at bounding box center [843, 292] width 53 height 14
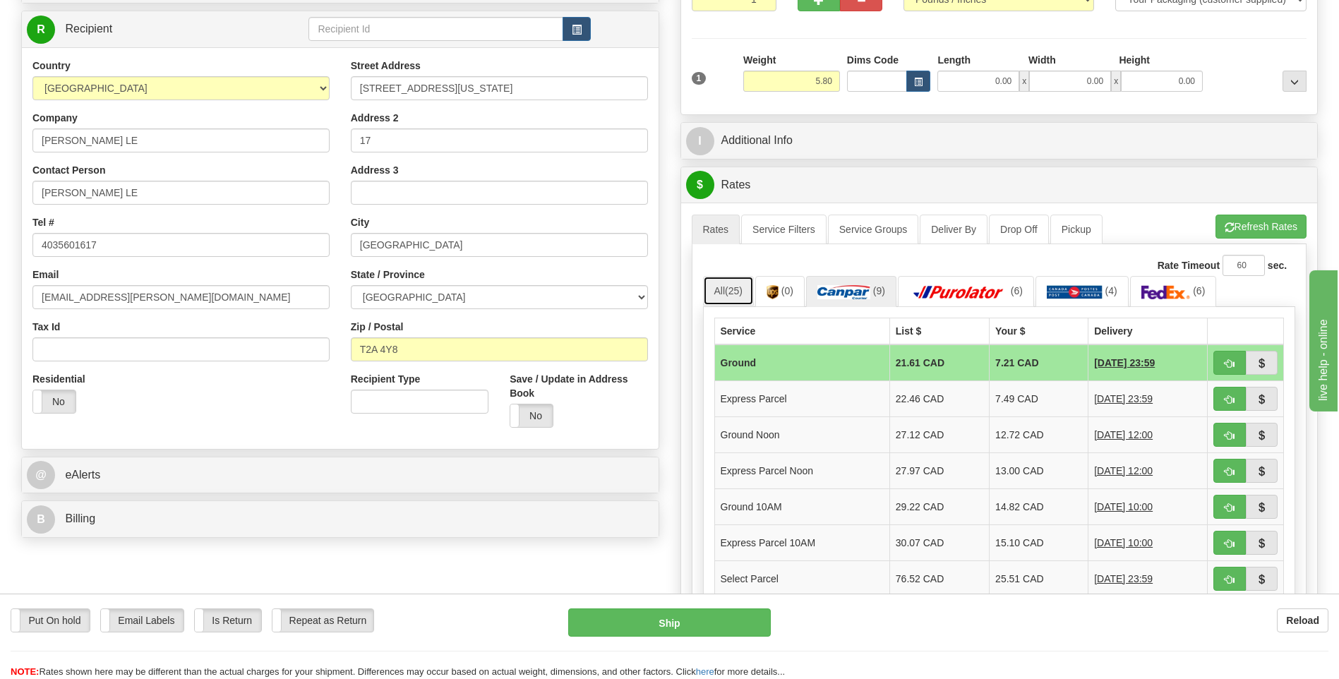
click at [743, 289] on span "(25)" at bounding box center [734, 290] width 18 height 11
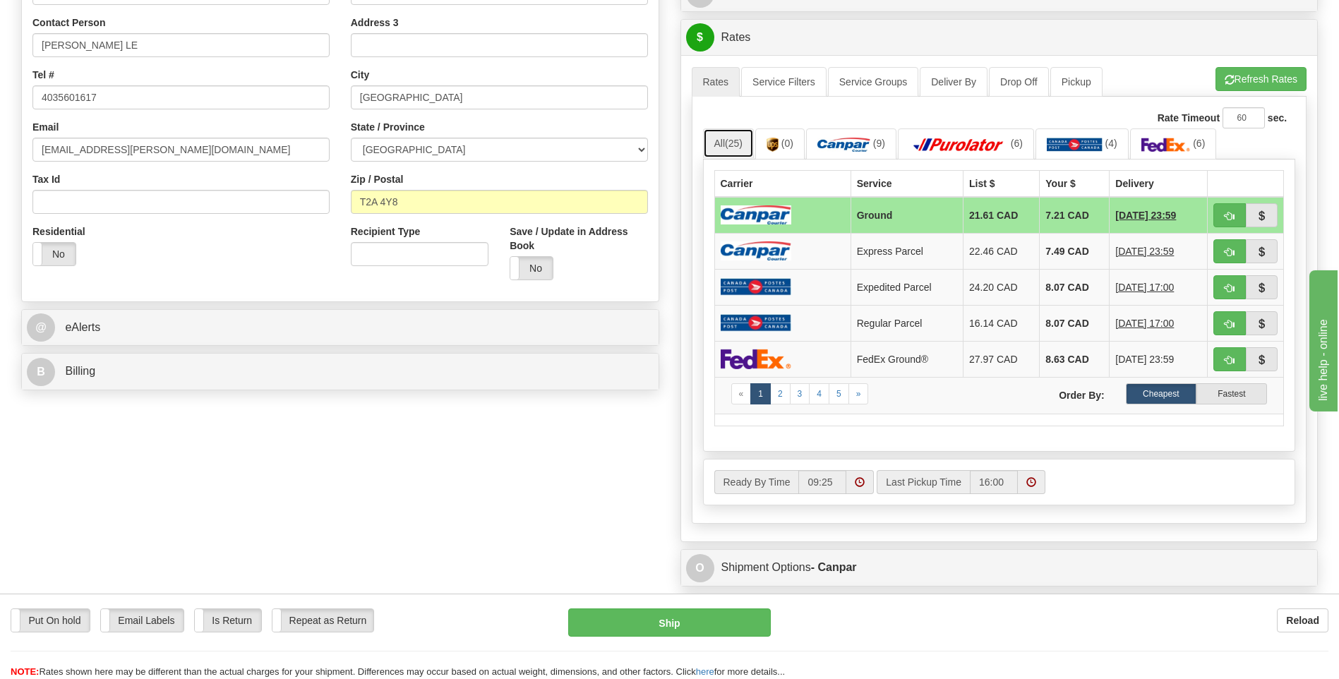
scroll to position [460, 0]
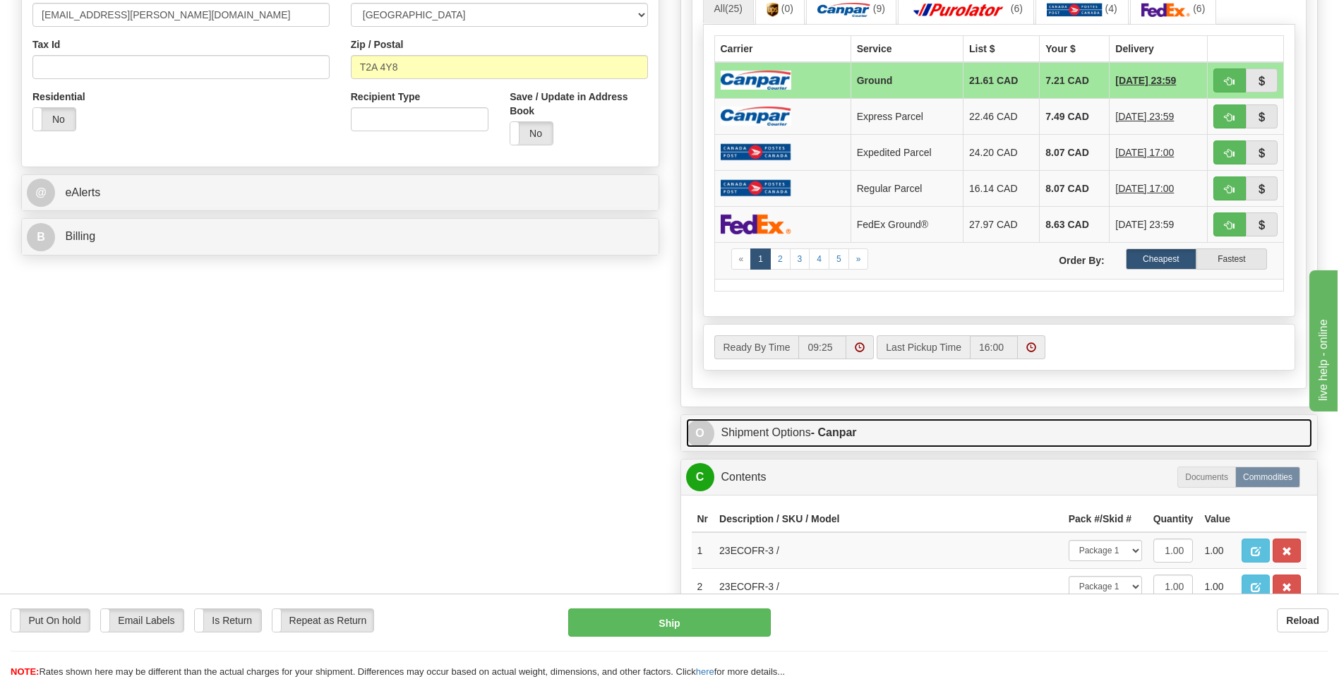
click at [784, 431] on link "O Shipment Options - Canpar" at bounding box center [999, 433] width 627 height 29
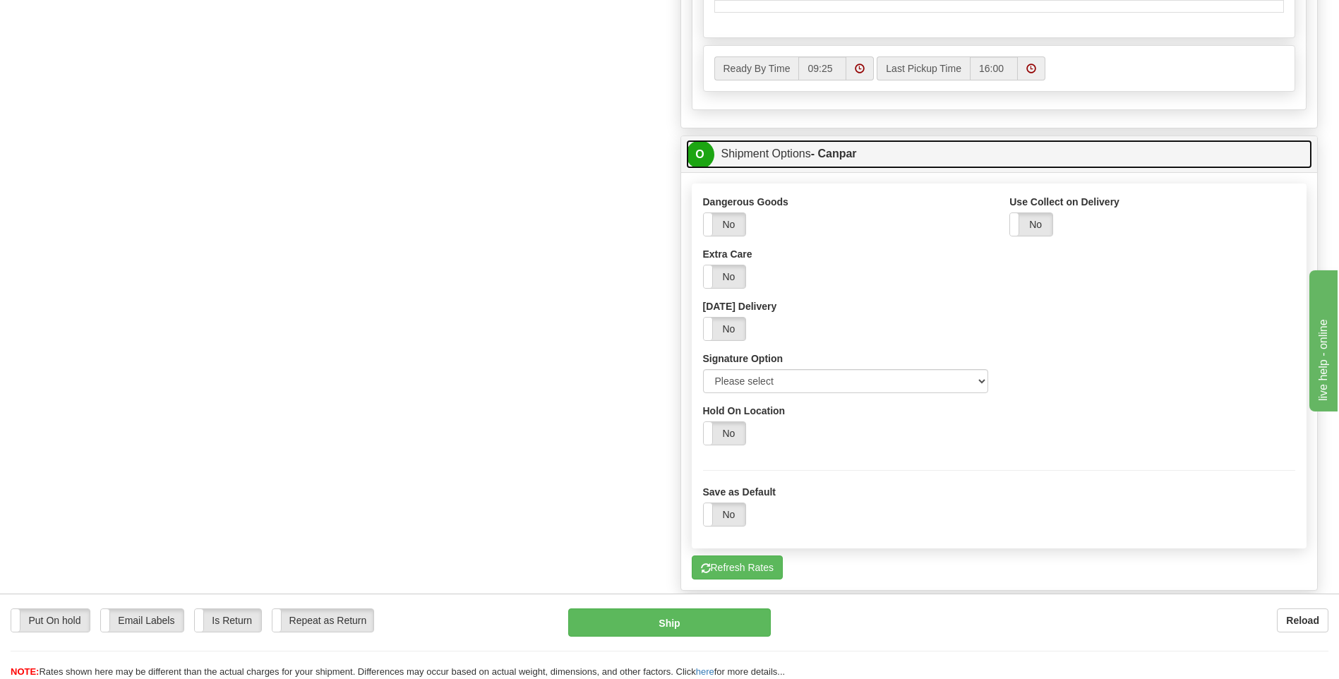
scroll to position [743, 0]
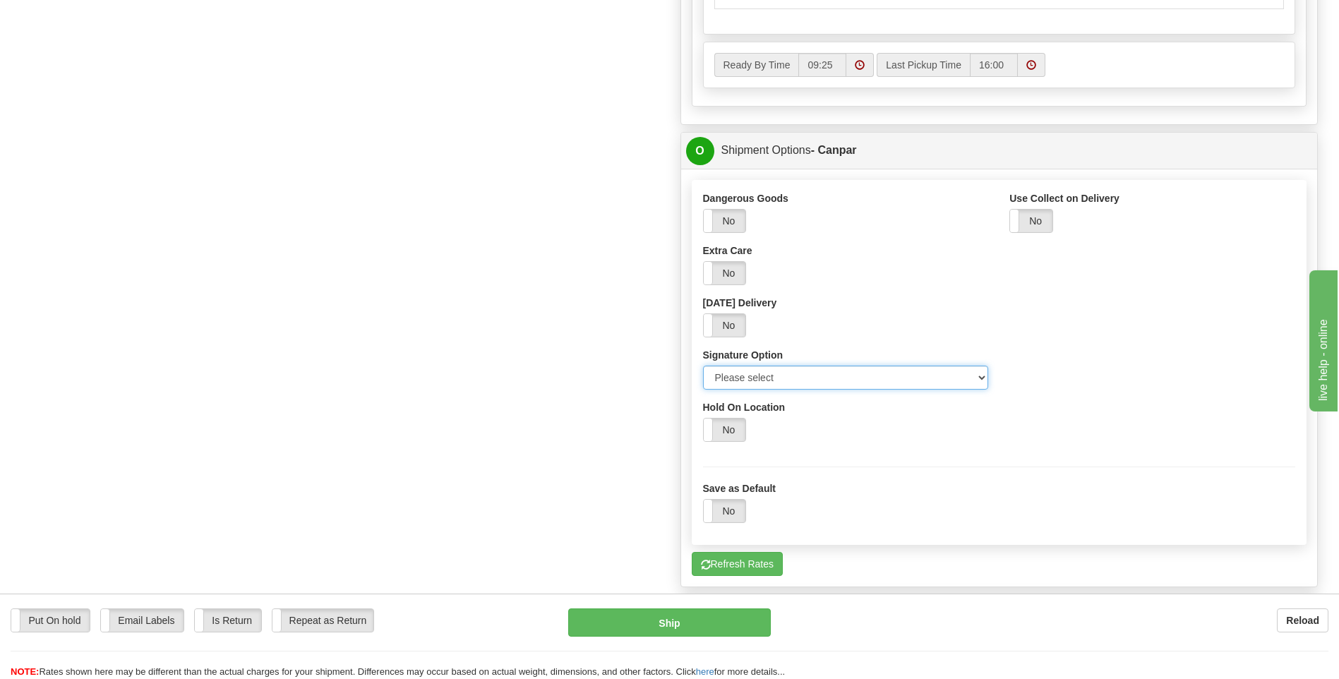
click at [779, 384] on select "Please select No Signature Required Signature Required Adult Signature" at bounding box center [846, 378] width 286 height 24
click at [703, 366] on select "Please select No Signature Required Signature Required Adult Signature" at bounding box center [846, 378] width 286 height 24
click at [872, 367] on select "Please select No Signature Required Signature Required Adult Signature" at bounding box center [846, 378] width 286 height 24
select select "1"
click at [703, 366] on select "Please select No Signature Required Signature Required Adult Signature" at bounding box center [846, 378] width 286 height 24
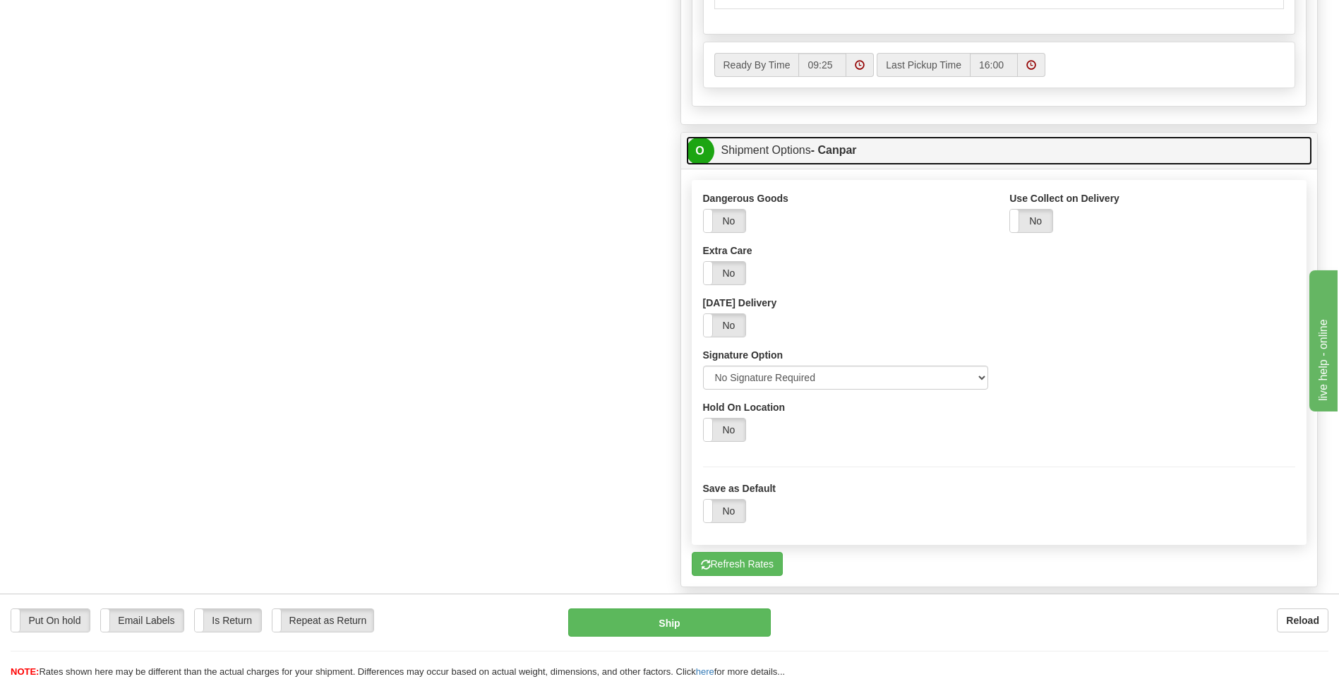
click at [842, 157] on link "O Shipment Options - Canpar" at bounding box center [999, 150] width 627 height 29
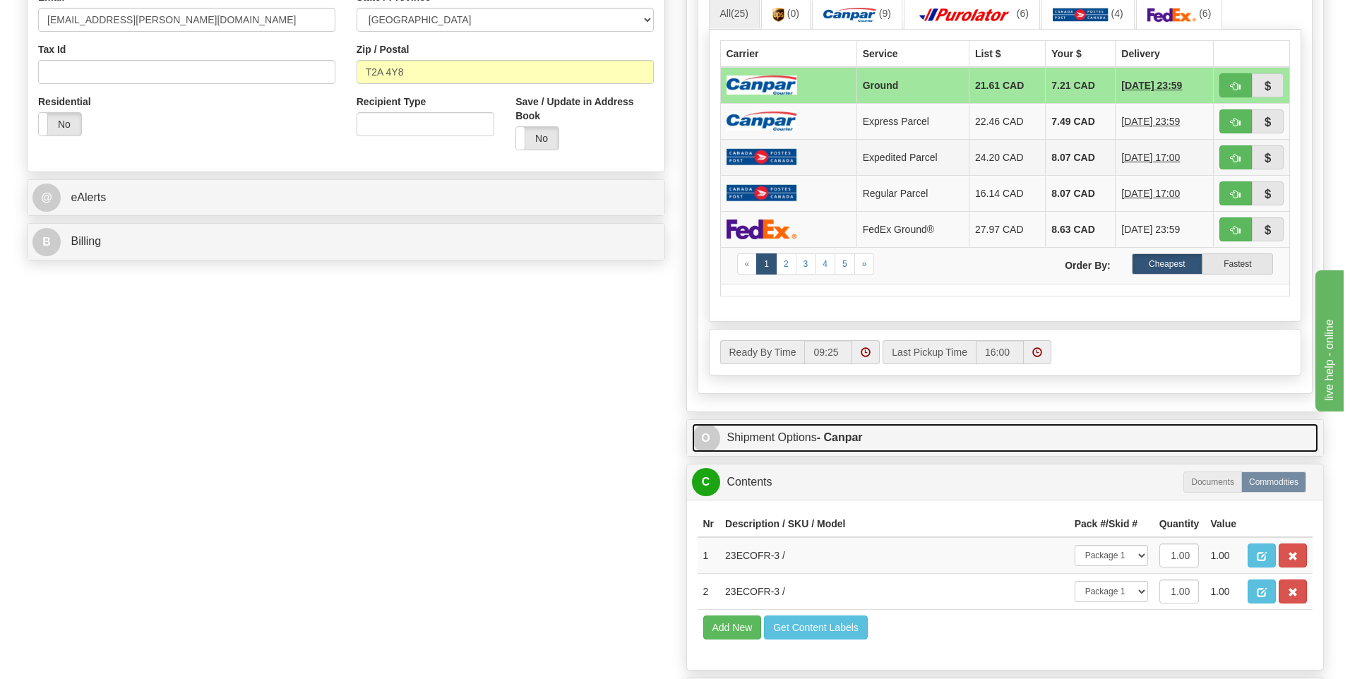
scroll to position [777, 0]
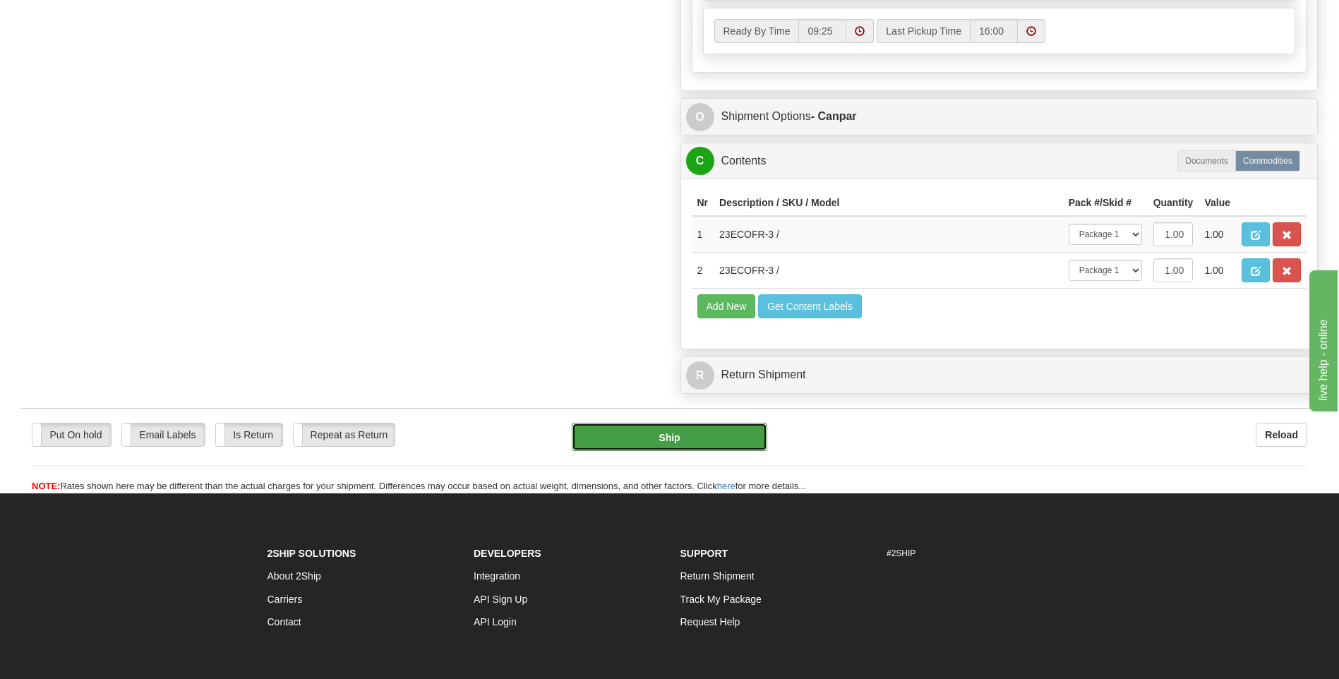
click at [669, 433] on button "Ship" at bounding box center [669, 437] width 195 height 28
type input "1"
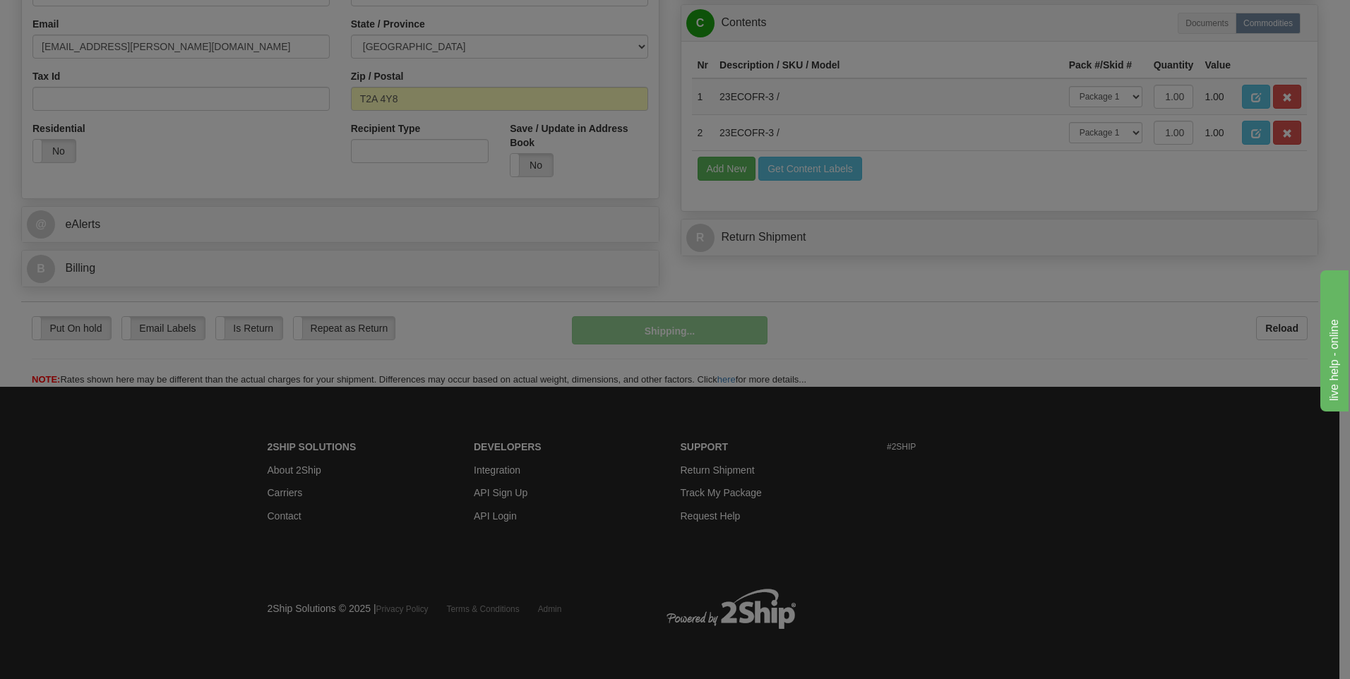
scroll to position [398, 0]
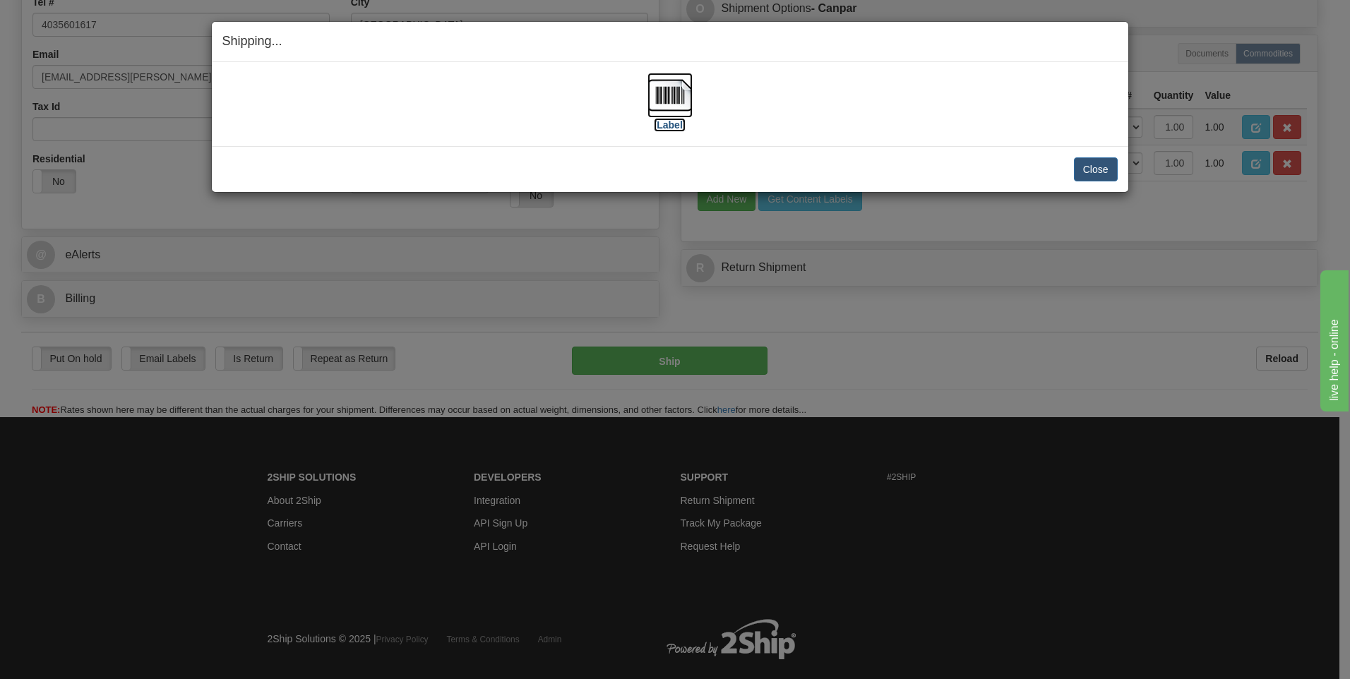
click at [677, 118] on label "[Label]" at bounding box center [670, 125] width 32 height 14
click at [1091, 170] on button "Close" at bounding box center [1096, 169] width 44 height 24
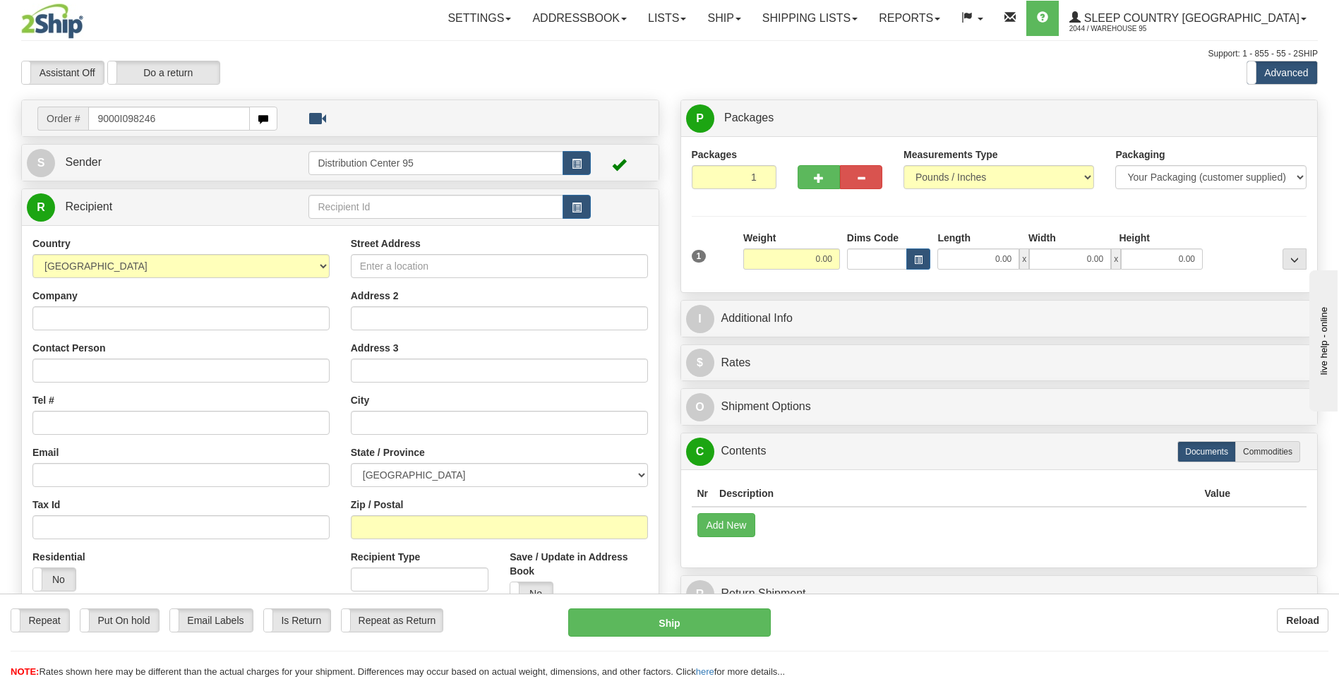
type input "9000I098246"
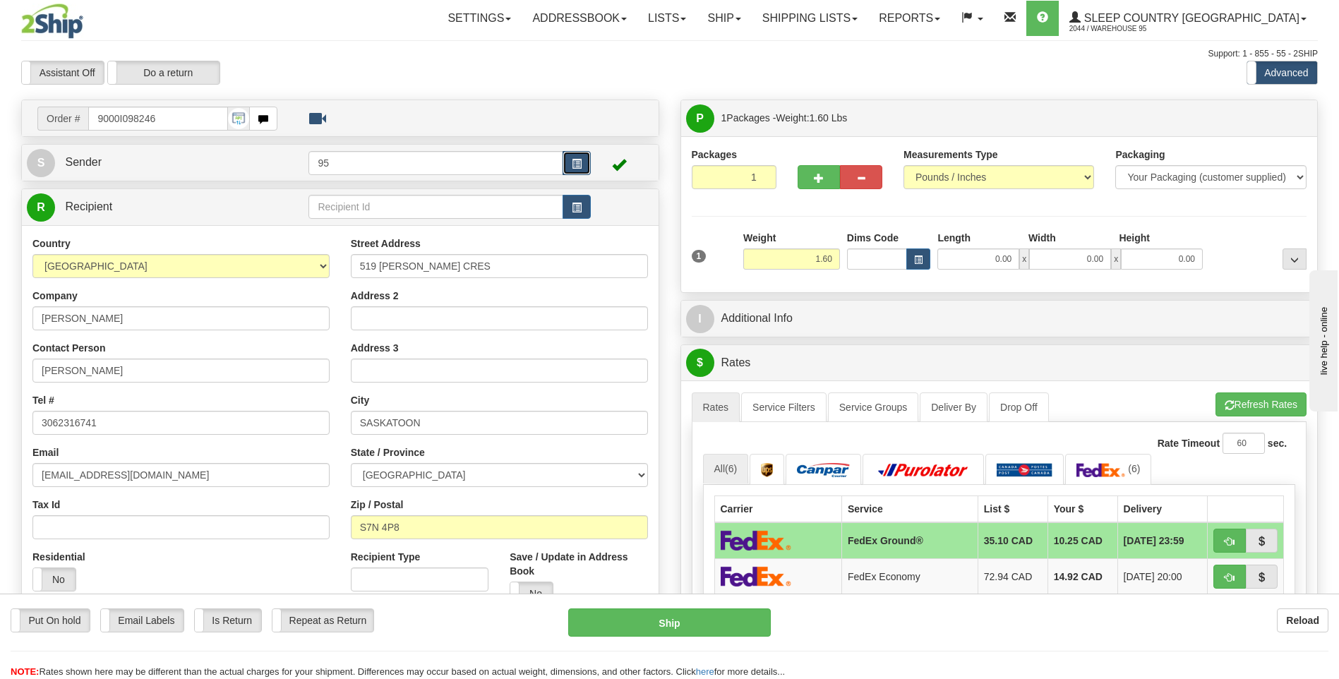
click at [575, 161] on span "button" at bounding box center [577, 164] width 10 height 9
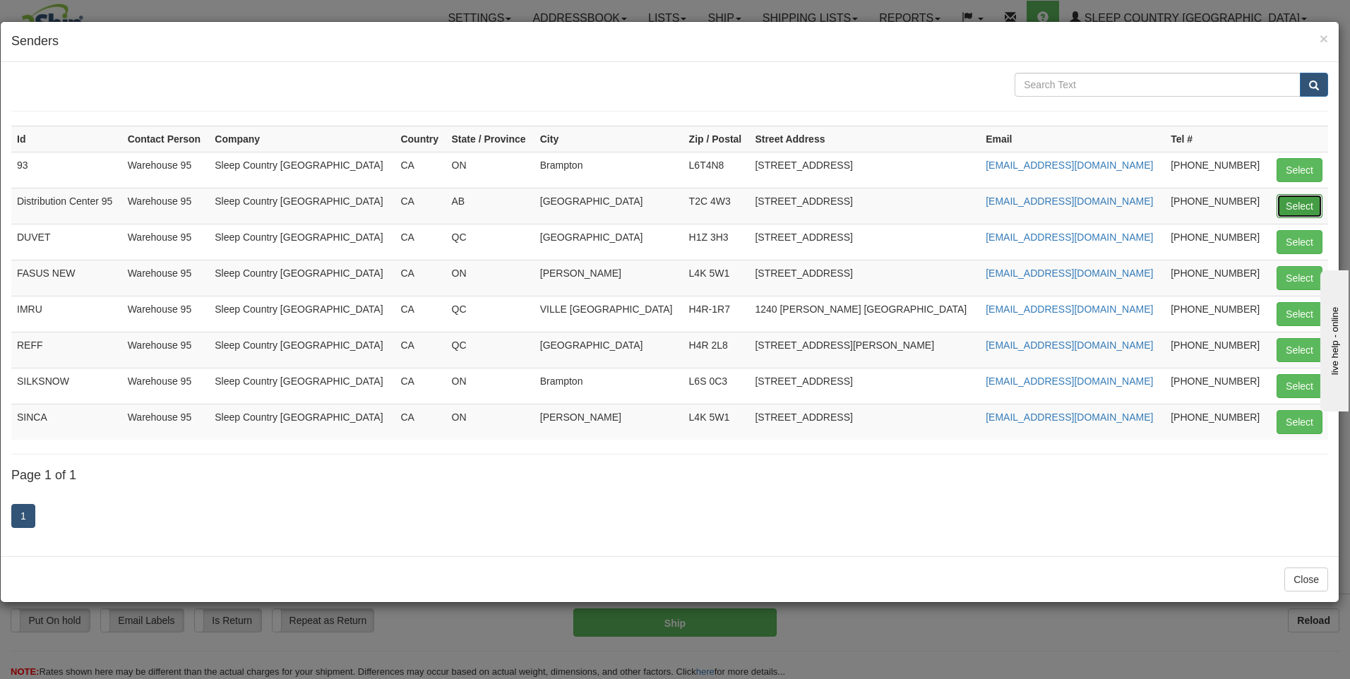
click at [1281, 203] on button "Select" at bounding box center [1299, 206] width 46 height 24
type input "Distribution Center 95"
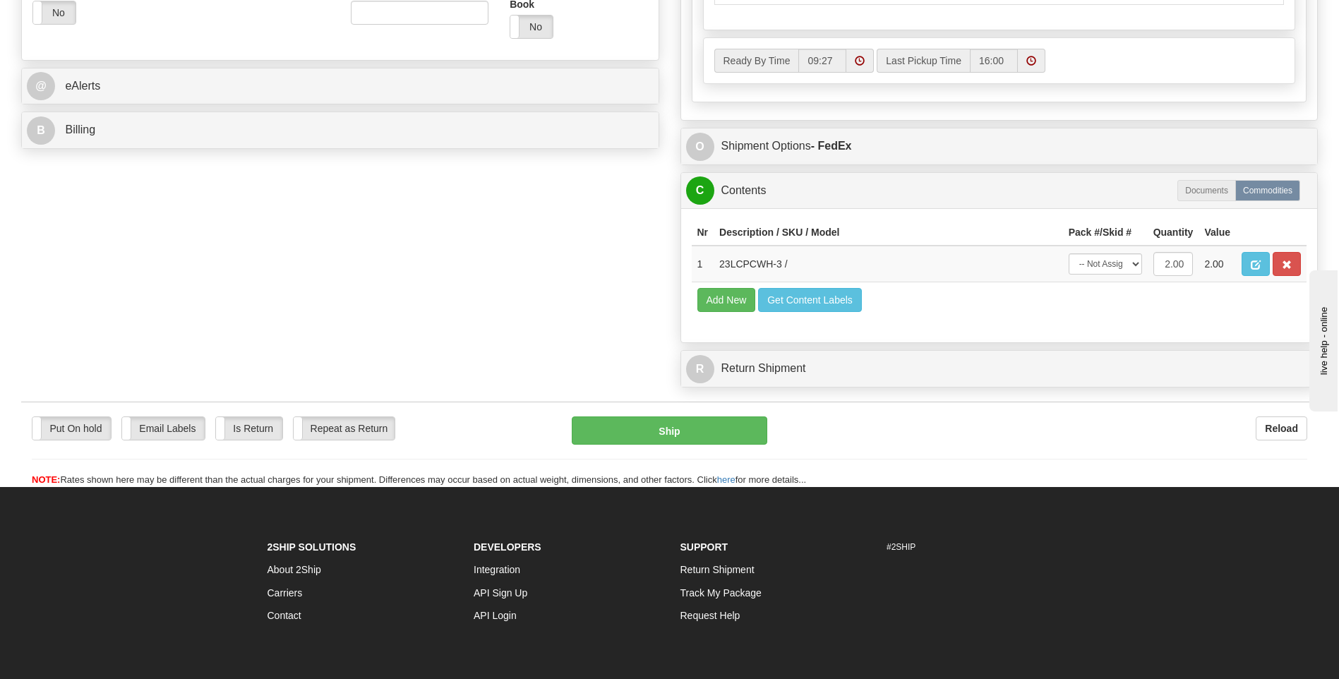
scroll to position [635, 0]
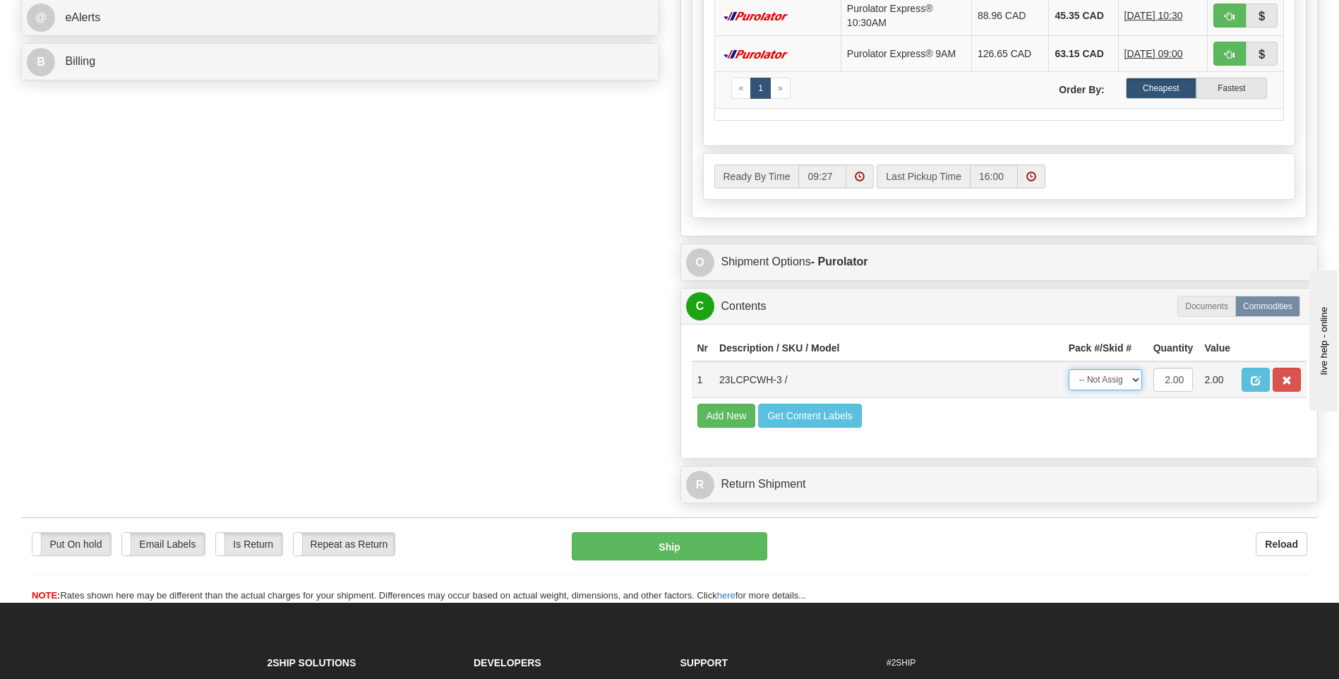
click at [1114, 384] on select "-- Not Assigned -- Package 1" at bounding box center [1105, 379] width 73 height 21
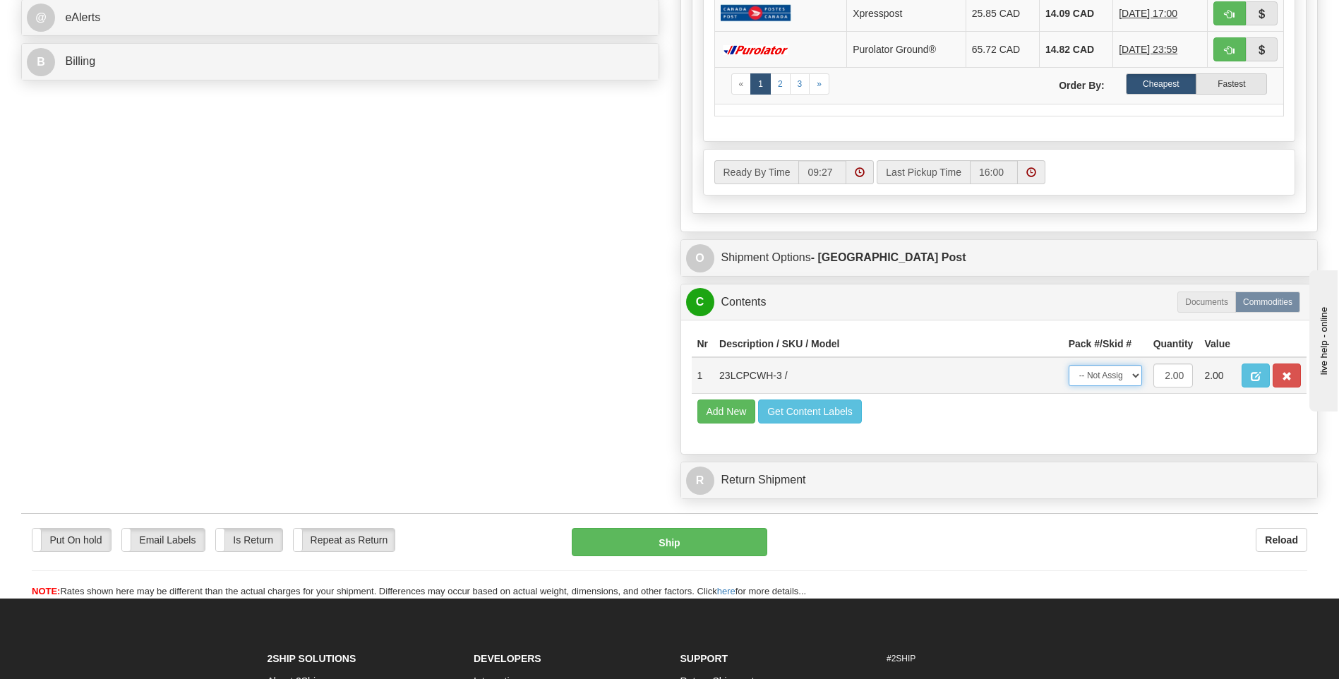
select select "0"
click at [1069, 365] on select "-- Not Assigned -- Package 1" at bounding box center [1105, 375] width 73 height 21
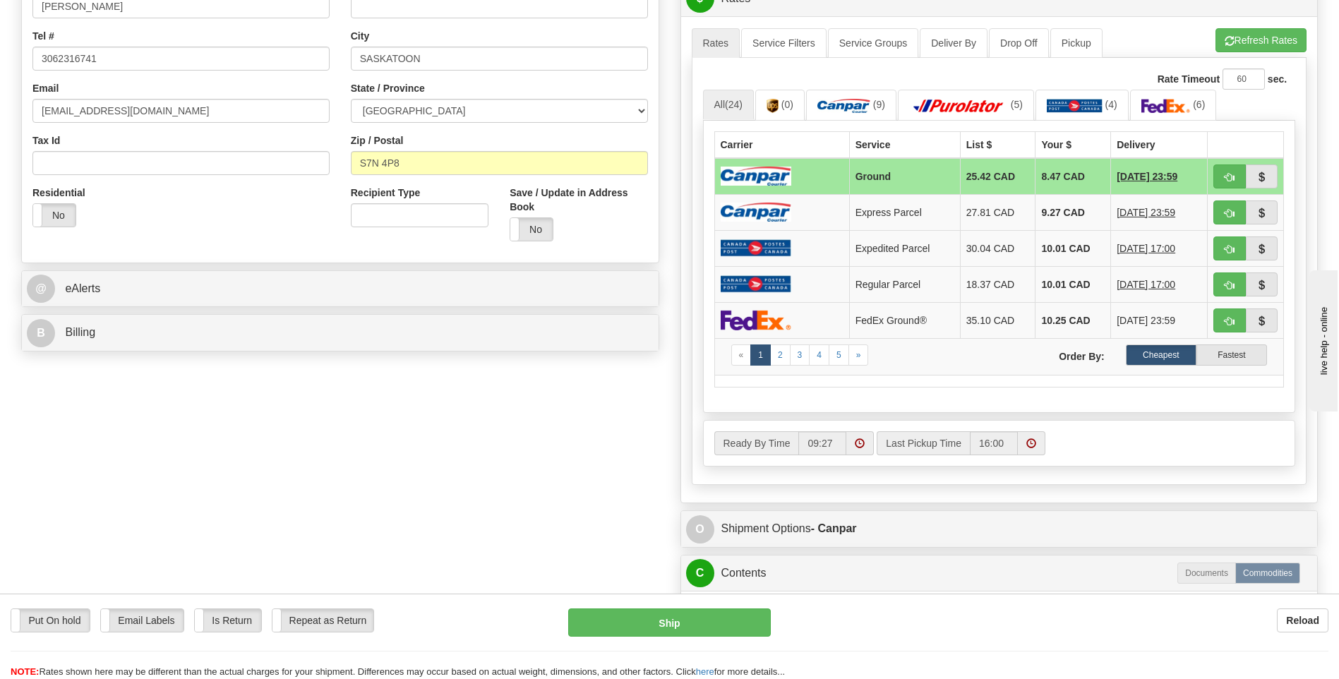
scroll to position [494, 0]
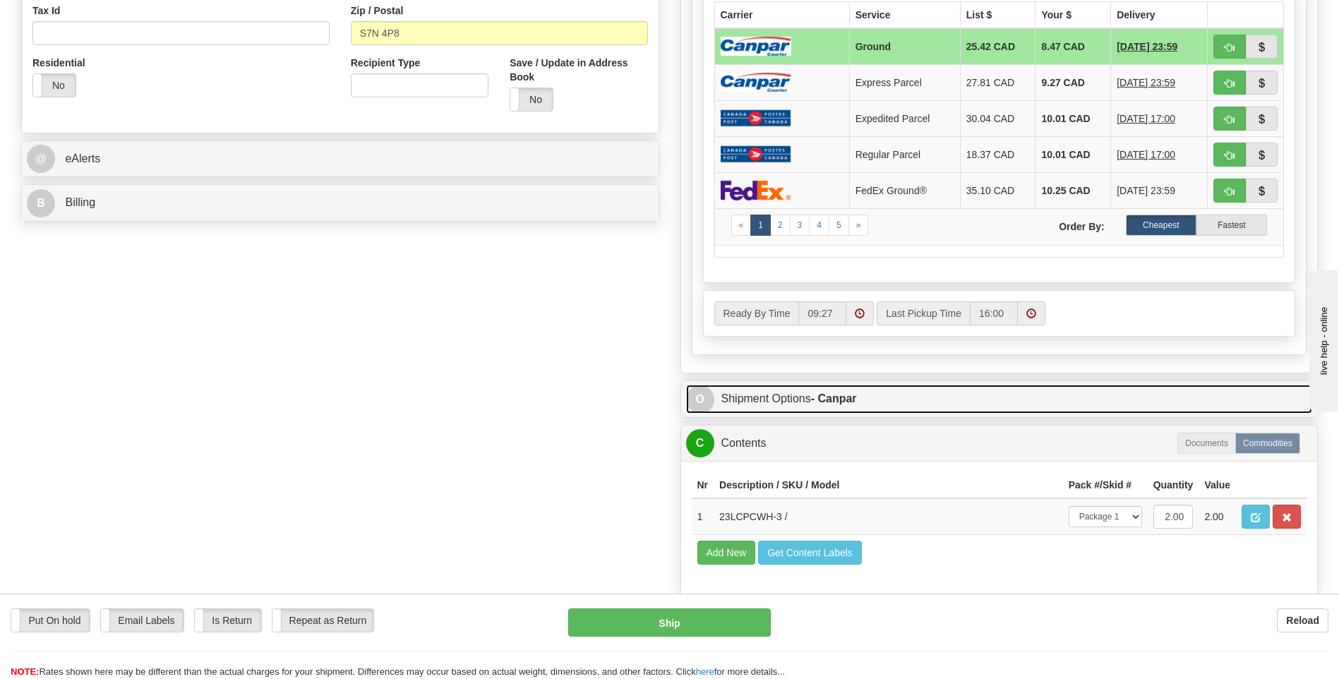
click at [803, 393] on link "O Shipment Options - Canpar" at bounding box center [999, 399] width 627 height 29
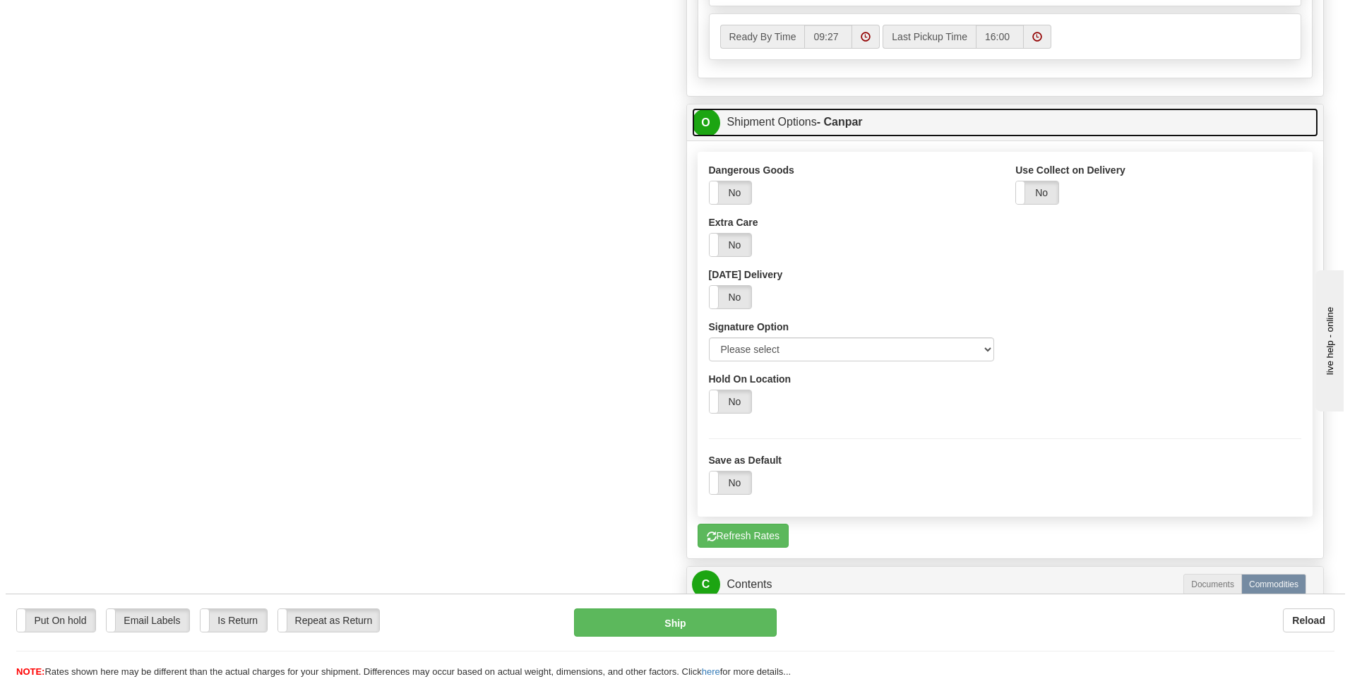
scroll to position [777, 0]
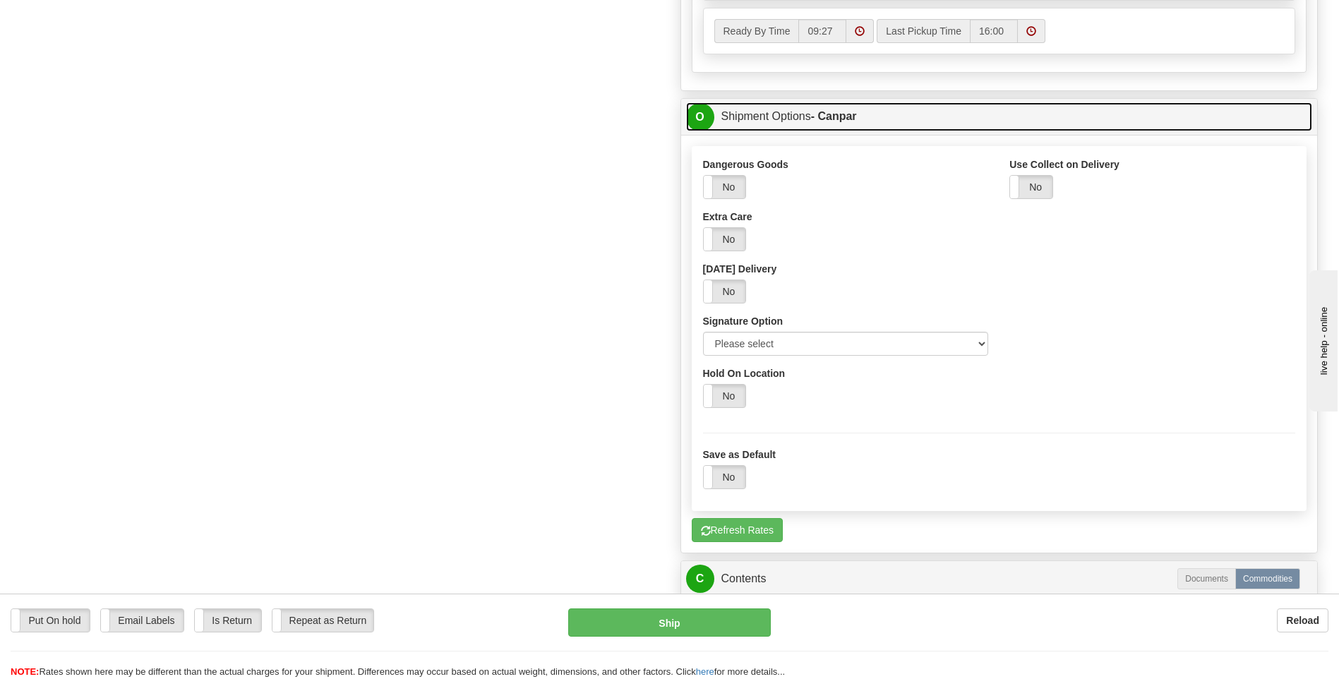
click at [799, 122] on link "O Shipment Options - Canpar" at bounding box center [999, 116] width 627 height 29
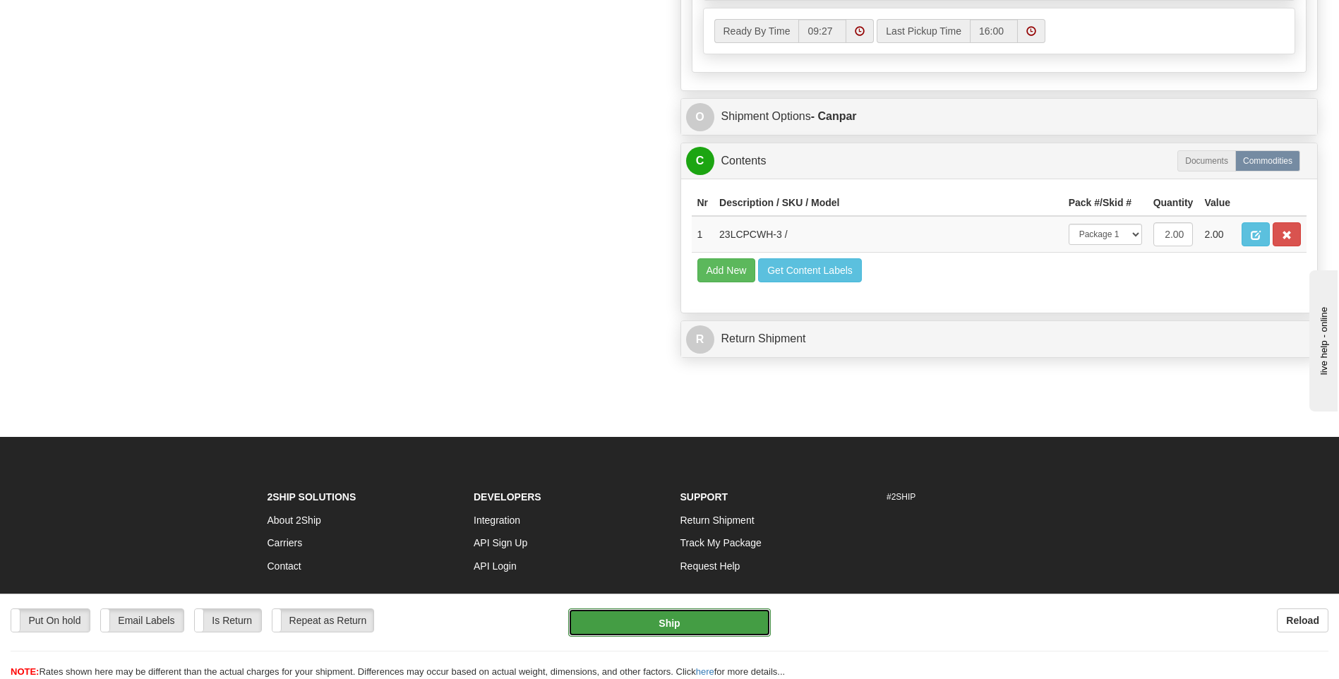
click at [676, 628] on button "Ship" at bounding box center [669, 623] width 202 height 28
type input "1"
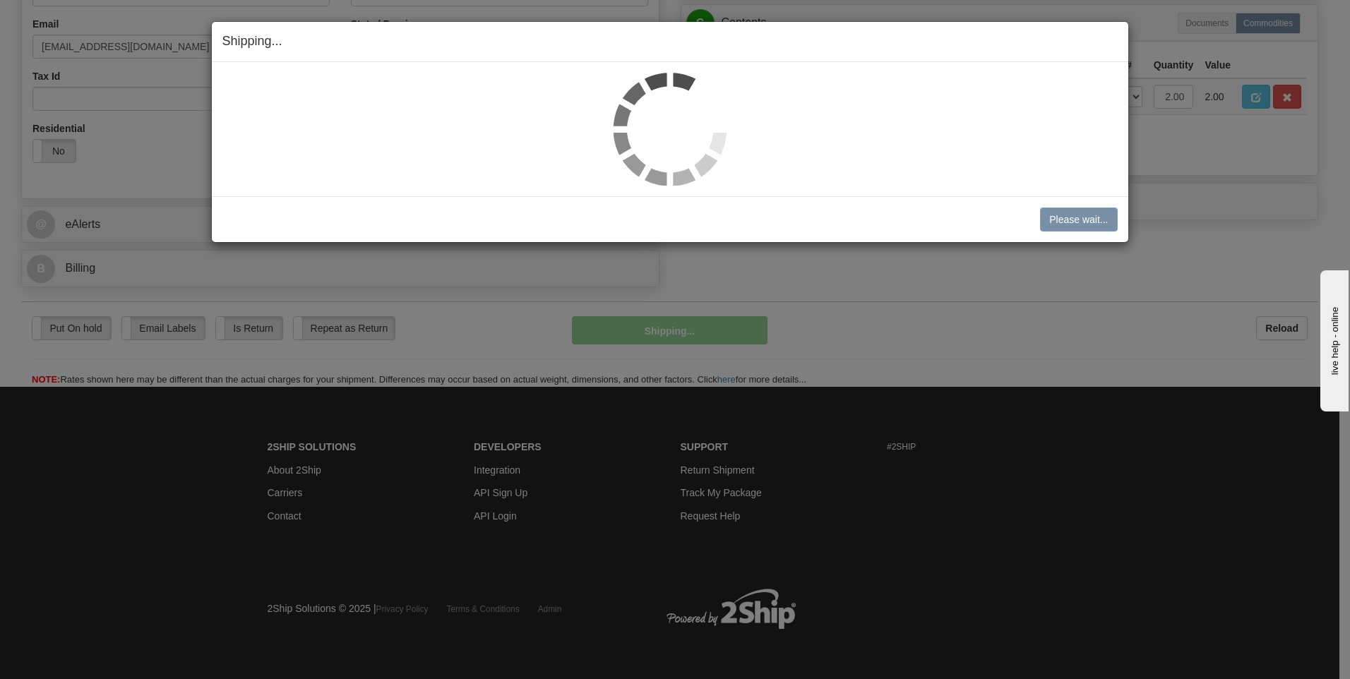
scroll to position [429, 0]
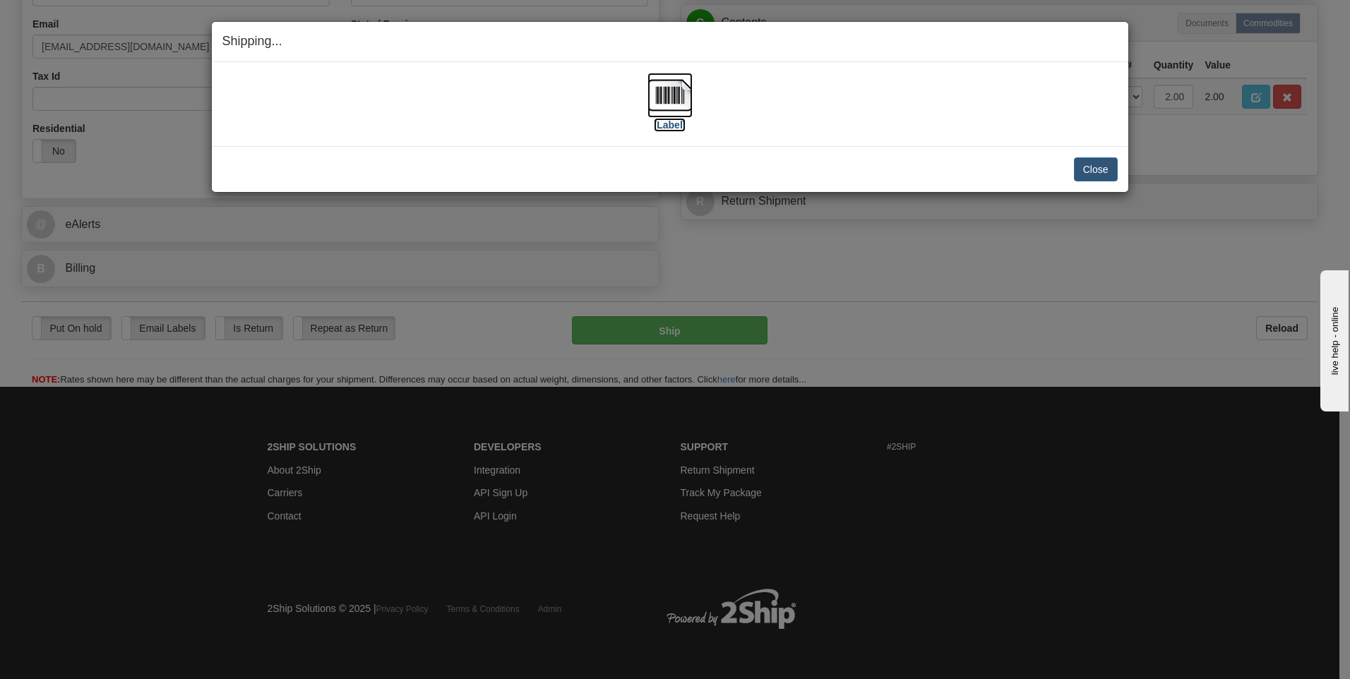
click at [664, 121] on label "[Label]" at bounding box center [670, 125] width 32 height 14
click at [1088, 171] on button "Close" at bounding box center [1096, 169] width 44 height 24
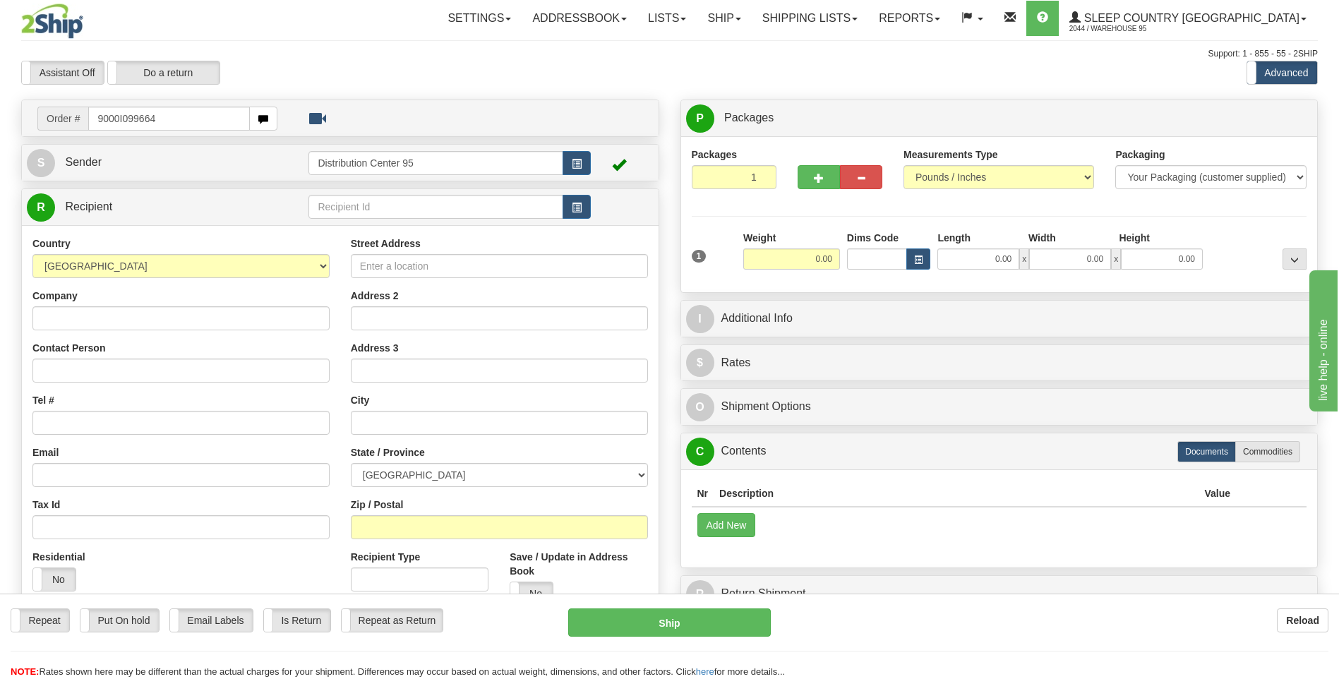
type input "9000I099664"
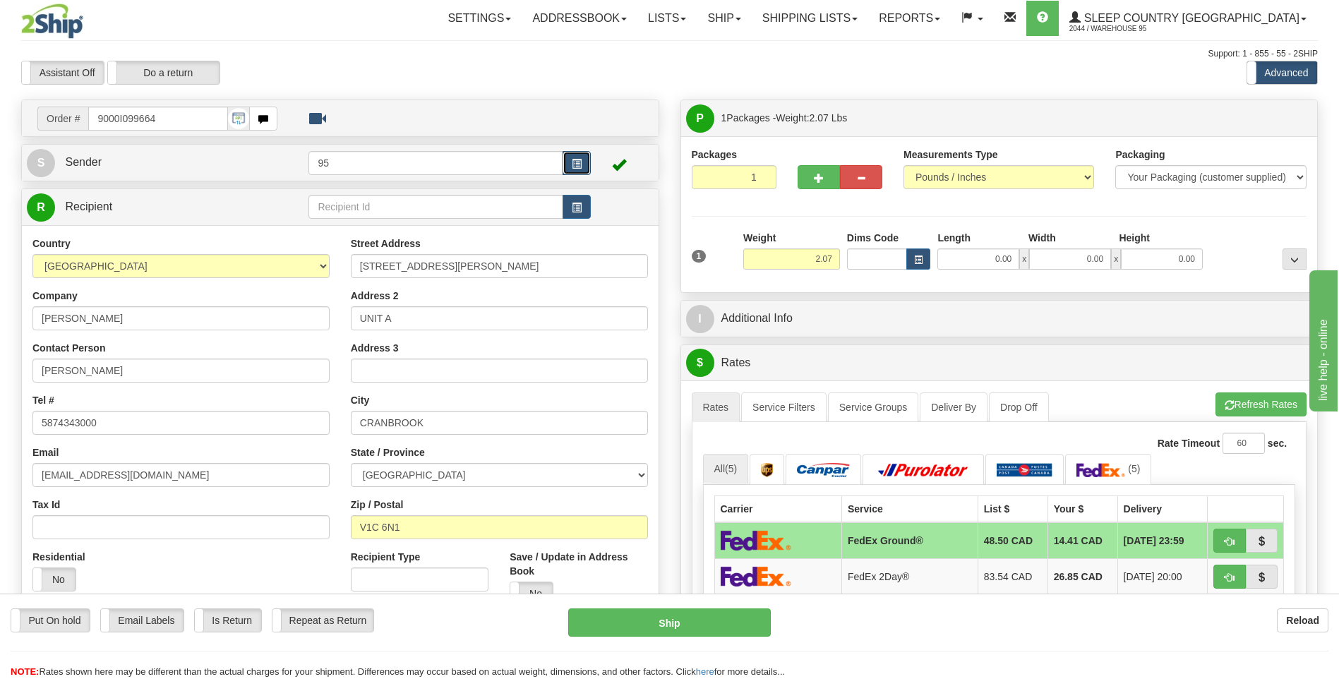
click at [578, 166] on span "button" at bounding box center [577, 164] width 10 height 9
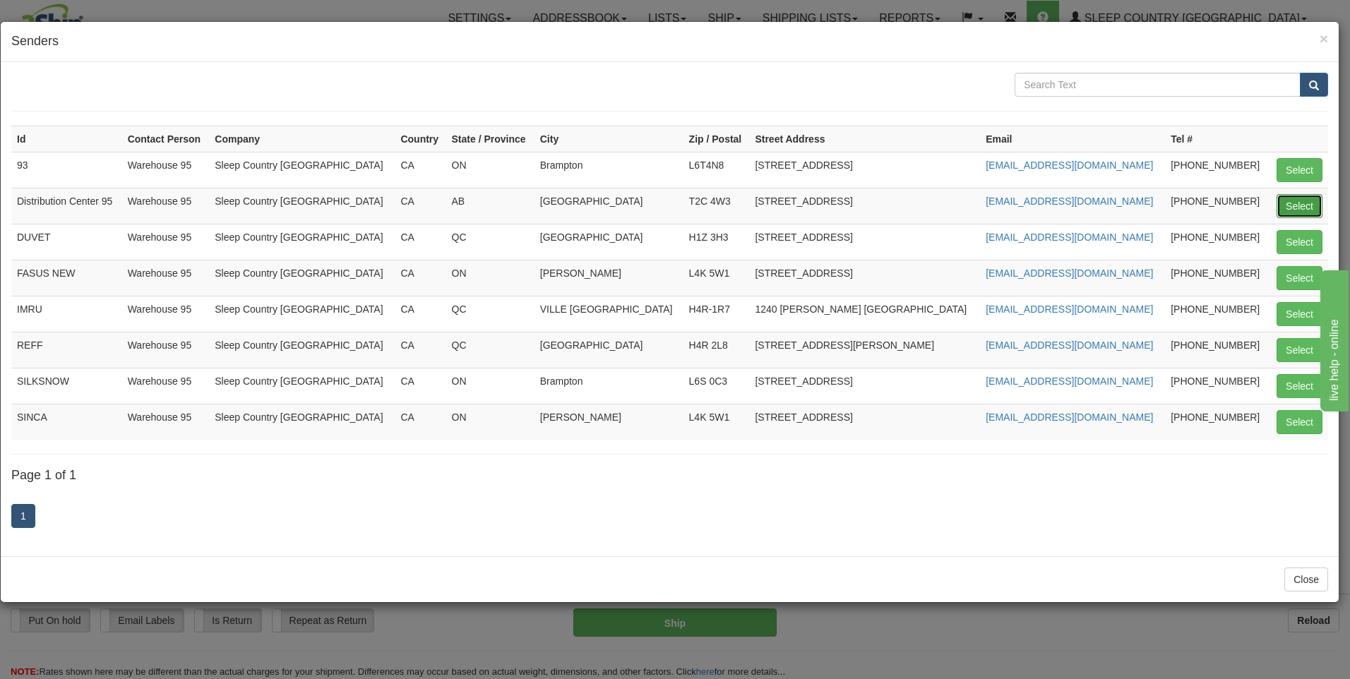
click at [1280, 208] on button "Select" at bounding box center [1299, 206] width 46 height 24
type input "Distribution Center 95"
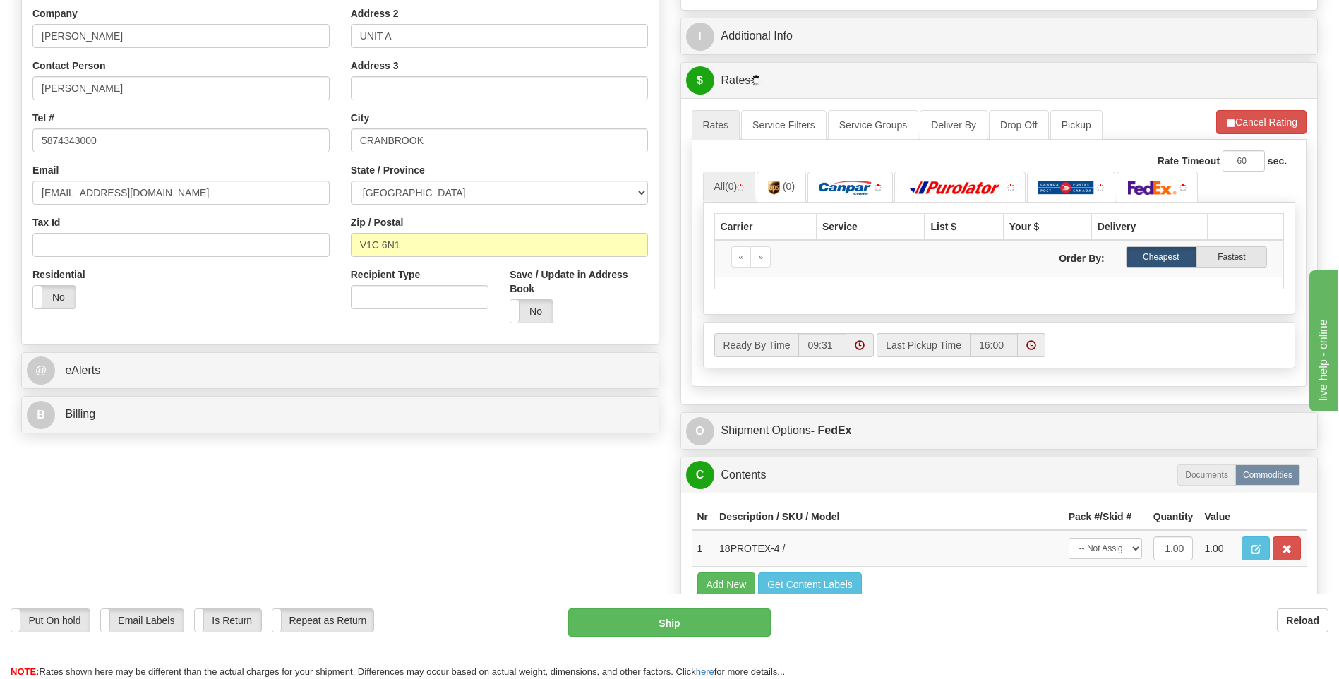
scroll to position [635, 0]
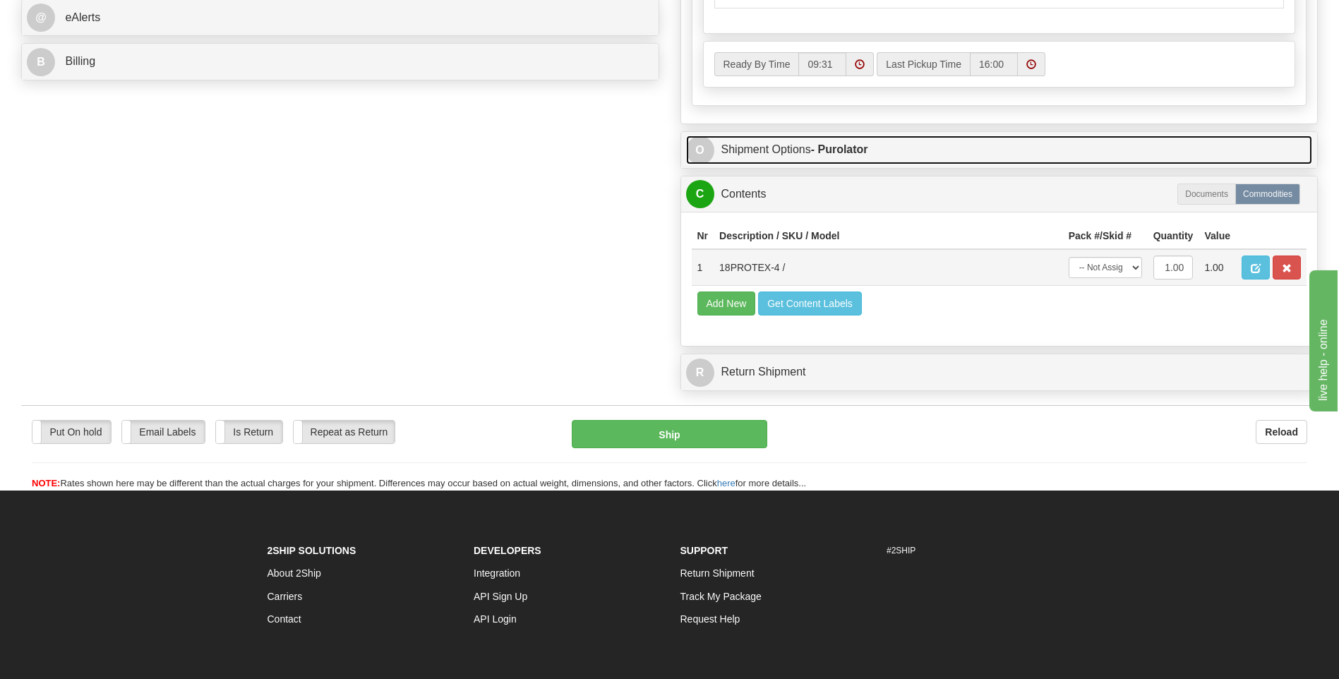
click at [1110, 164] on link "O Shipment Options - Purolator" at bounding box center [999, 150] width 627 height 29
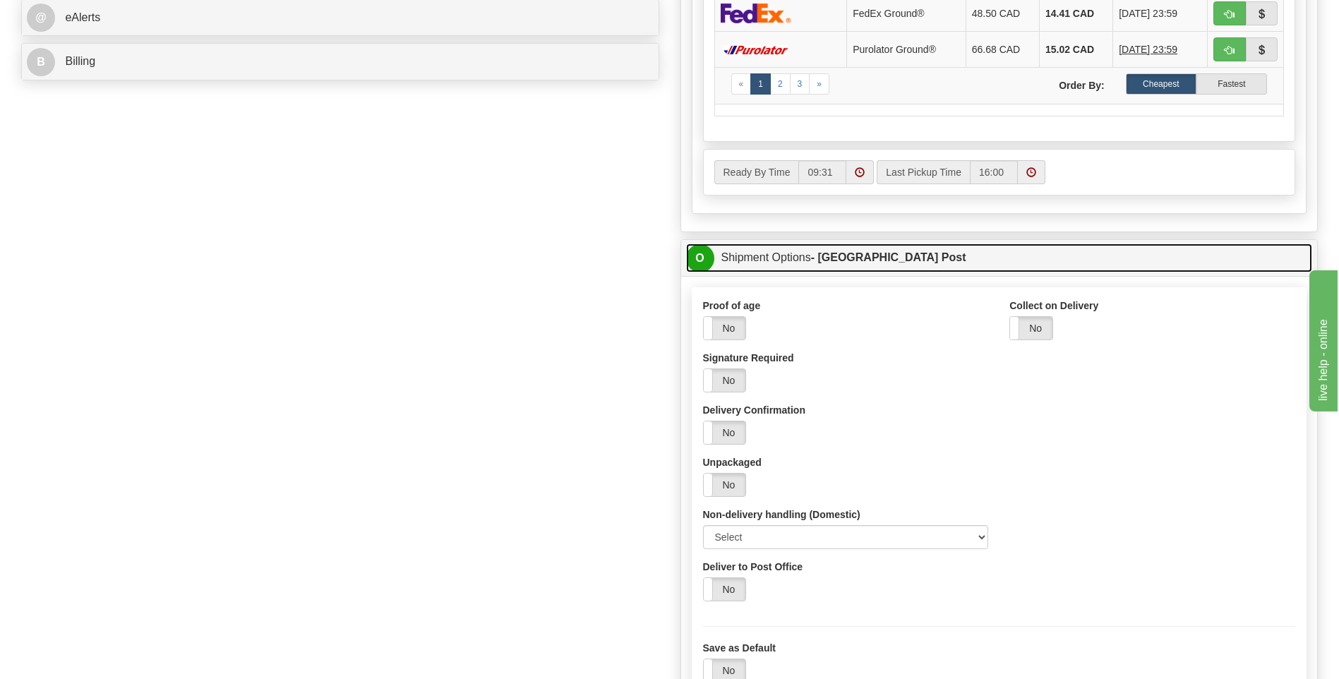
click at [968, 260] on link "O Shipment Options - [GEOGRAPHIC_DATA] Post" at bounding box center [999, 258] width 627 height 29
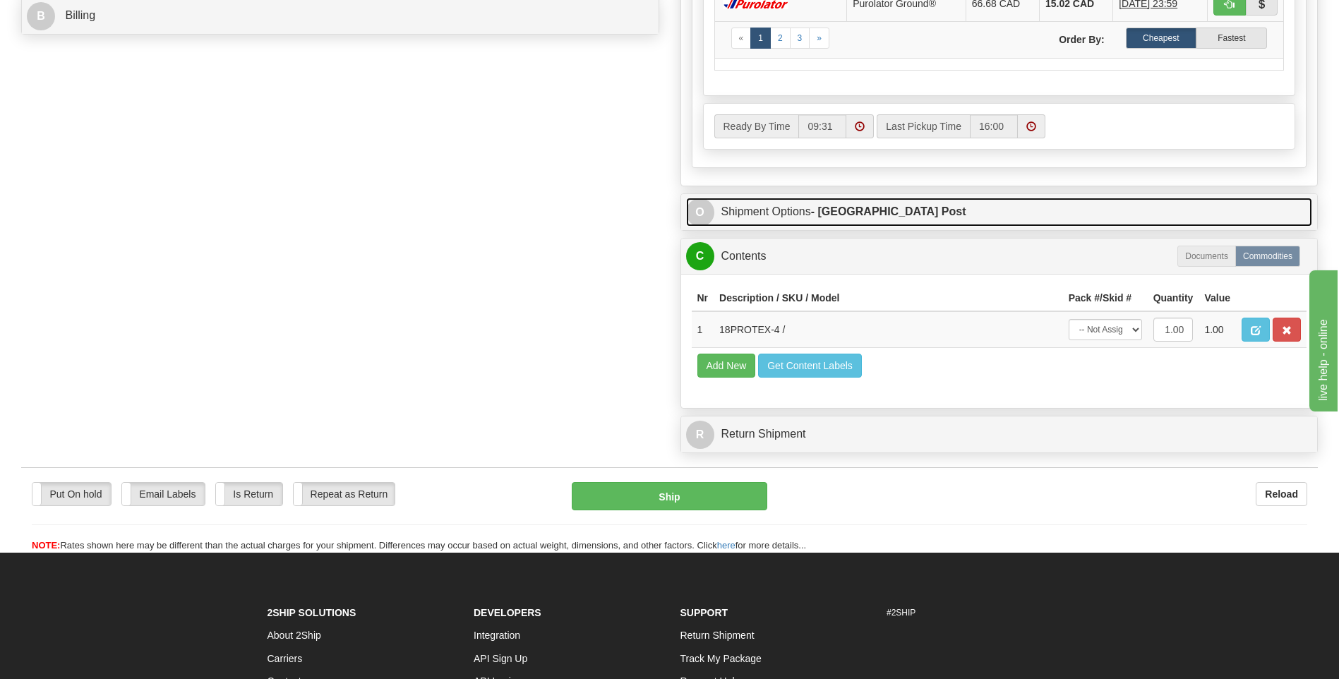
scroll to position [706, 0]
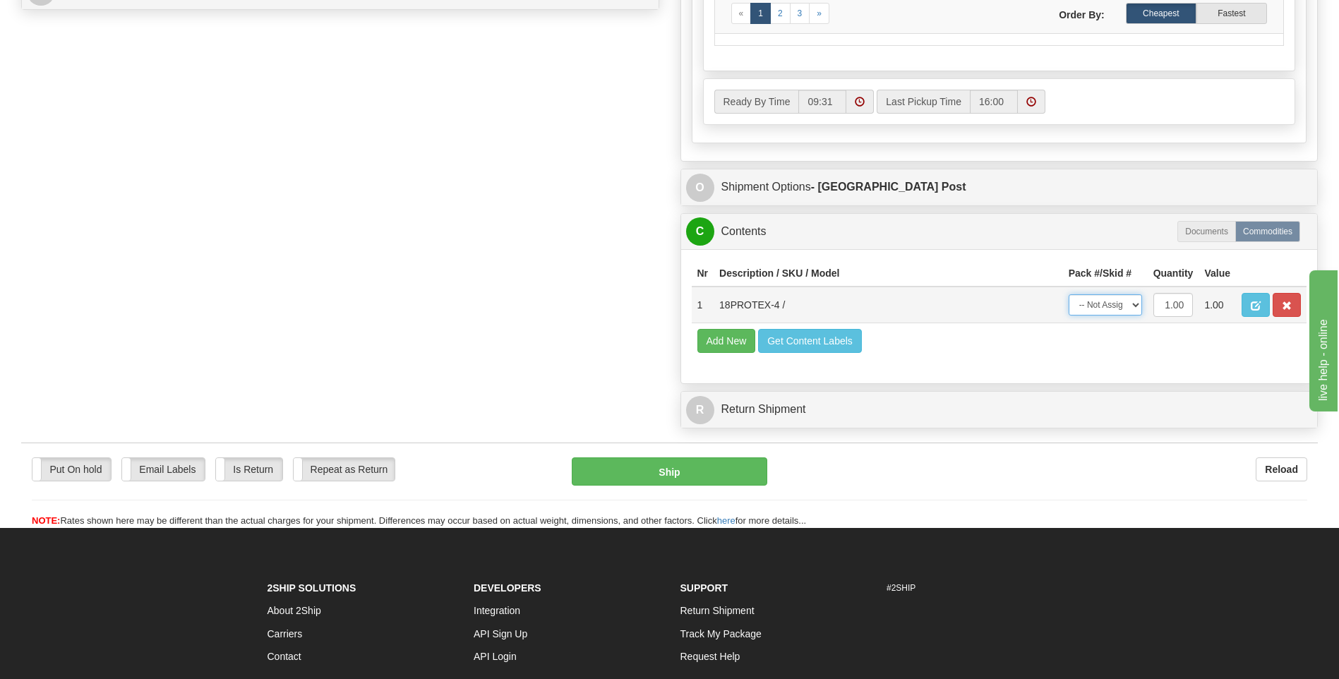
click at [1103, 307] on select "-- Not Assigned -- Package 1" at bounding box center [1105, 304] width 73 height 21
select select "0"
click at [1069, 294] on select "-- Not Assigned -- Package 1" at bounding box center [1105, 304] width 73 height 21
click at [772, 467] on div "Ship" at bounding box center [669, 471] width 216 height 28
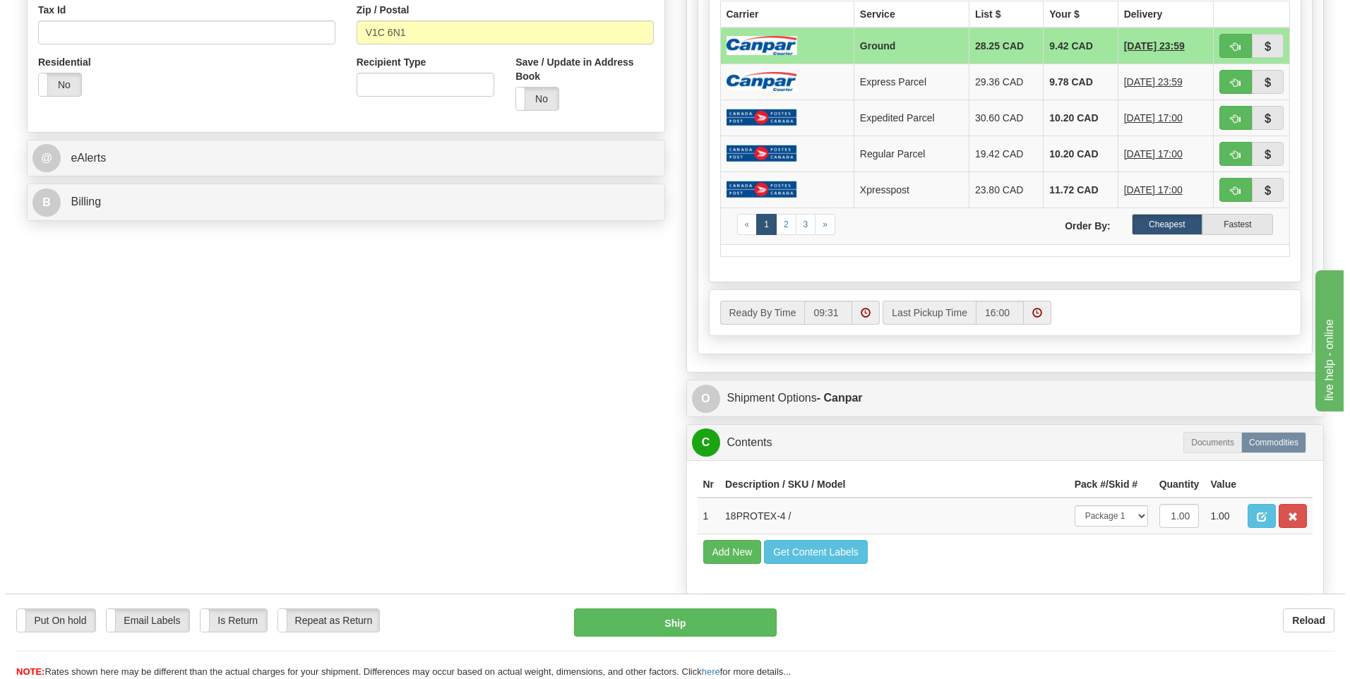
scroll to position [494, 0]
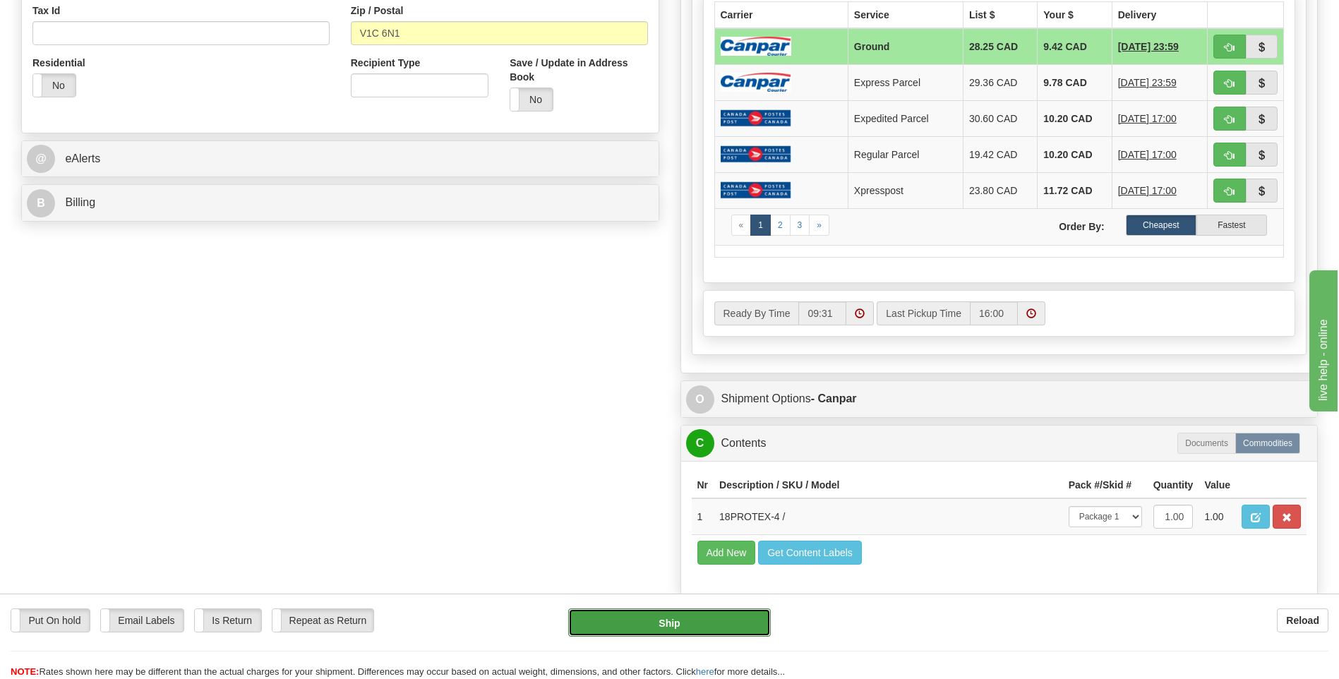
click at [594, 628] on button "Ship" at bounding box center [669, 623] width 202 height 28
type input "1"
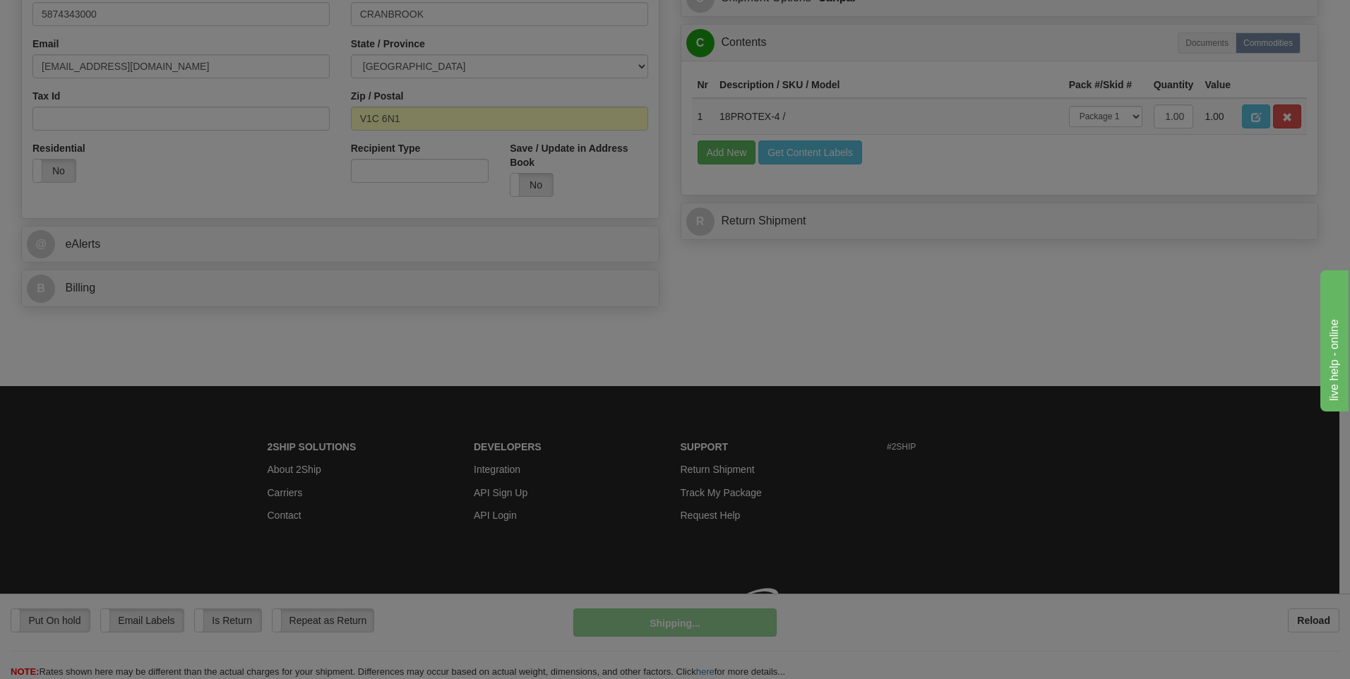
scroll to position [429, 0]
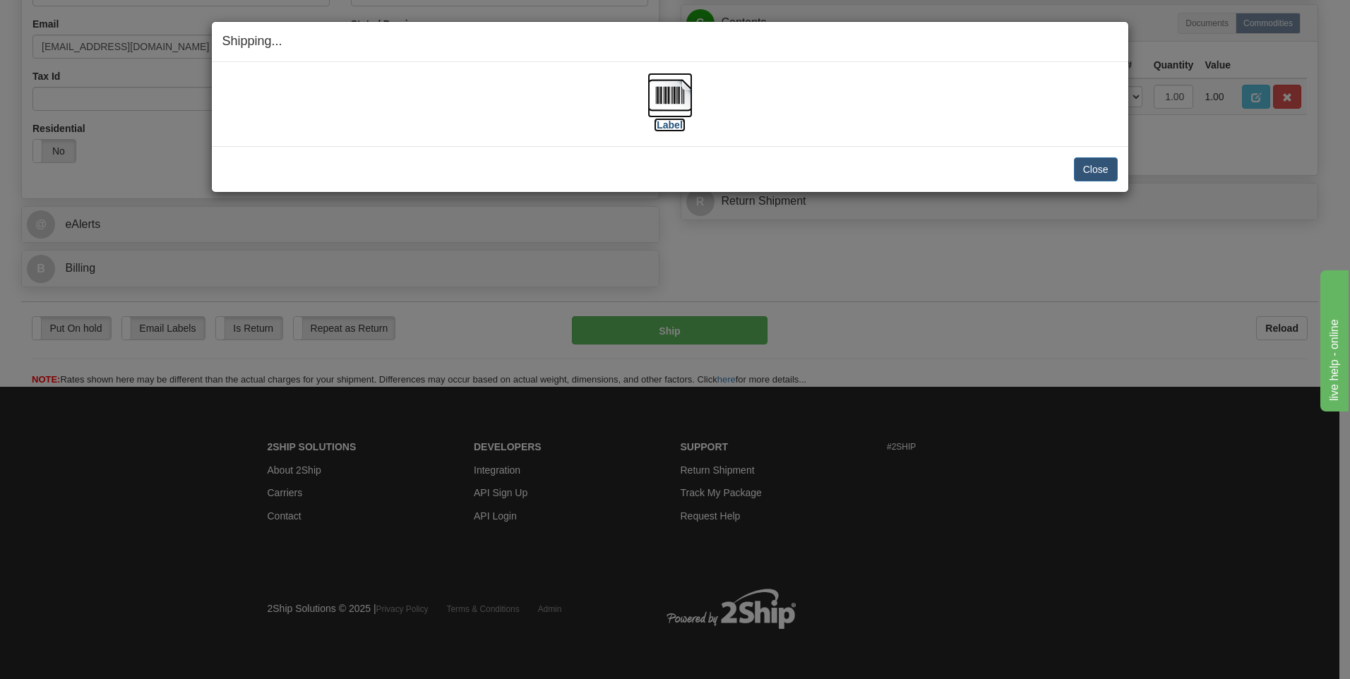
click at [670, 126] on label "[Label]" at bounding box center [670, 125] width 32 height 14
click at [685, 129] on label "[Label]" at bounding box center [670, 125] width 32 height 14
click at [1098, 172] on button "Close" at bounding box center [1096, 169] width 44 height 24
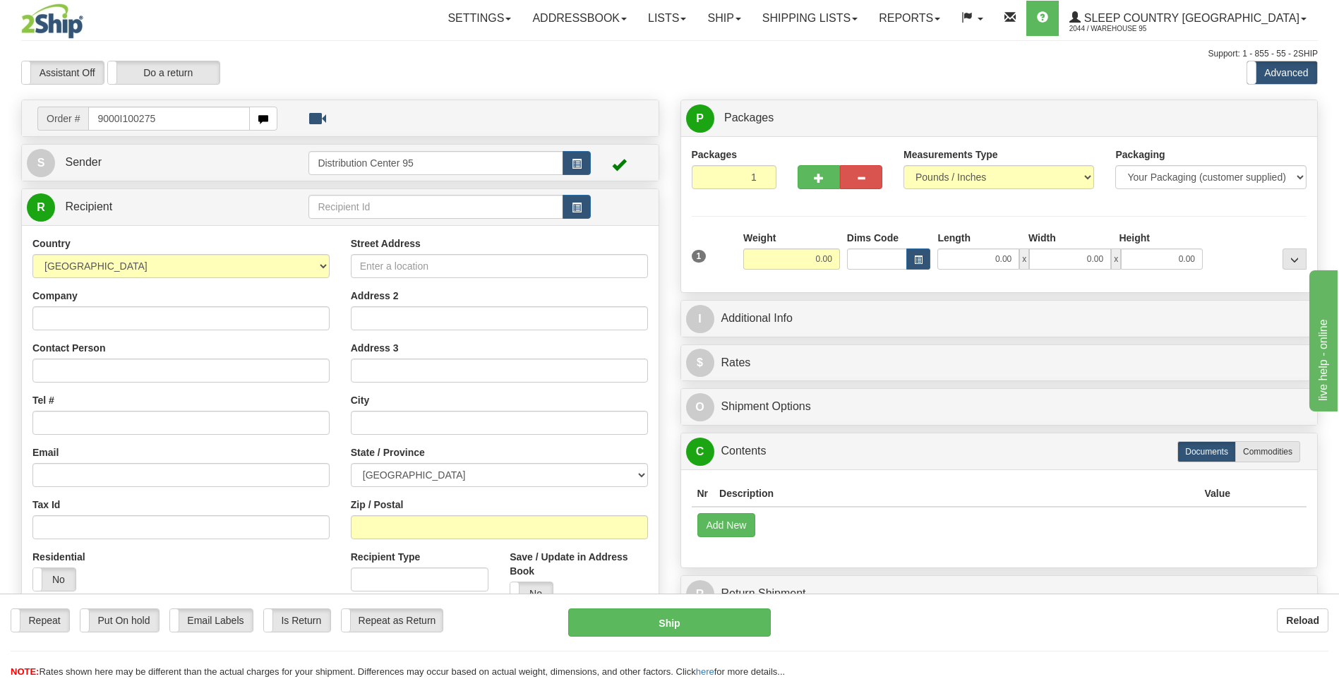
type input "9000I100275"
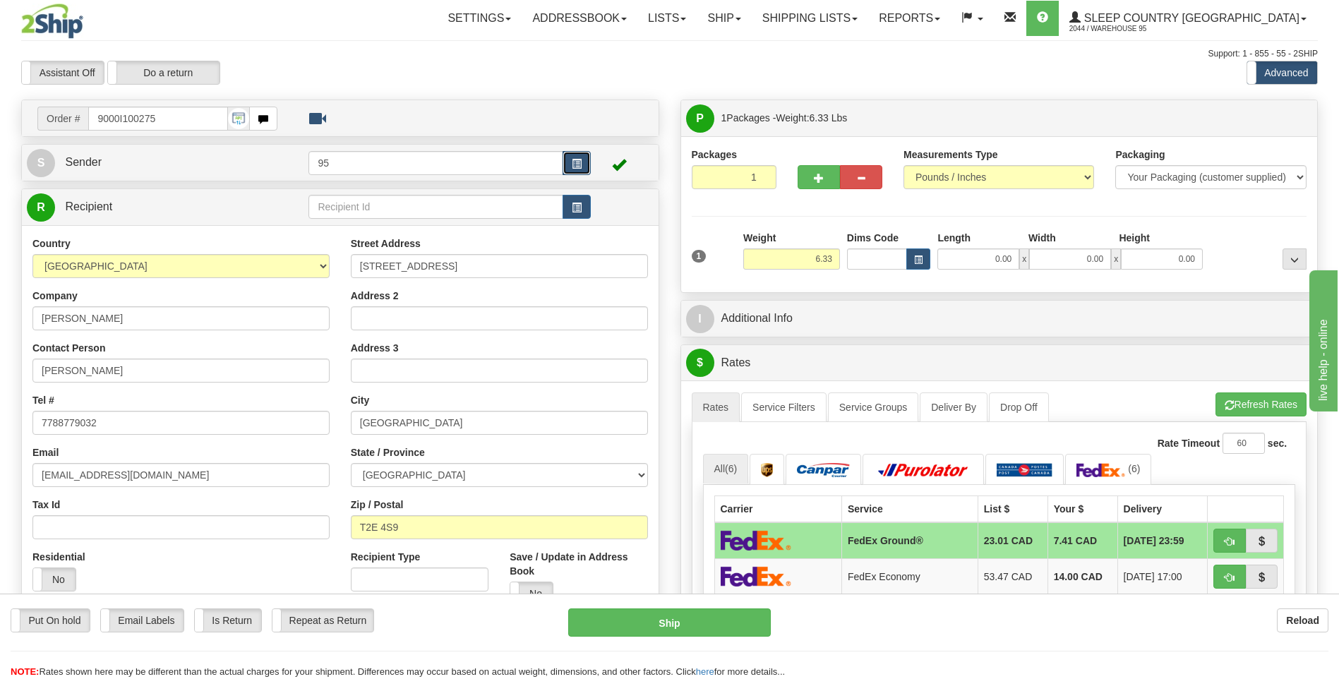
click at [577, 160] on span "button" at bounding box center [577, 164] width 10 height 9
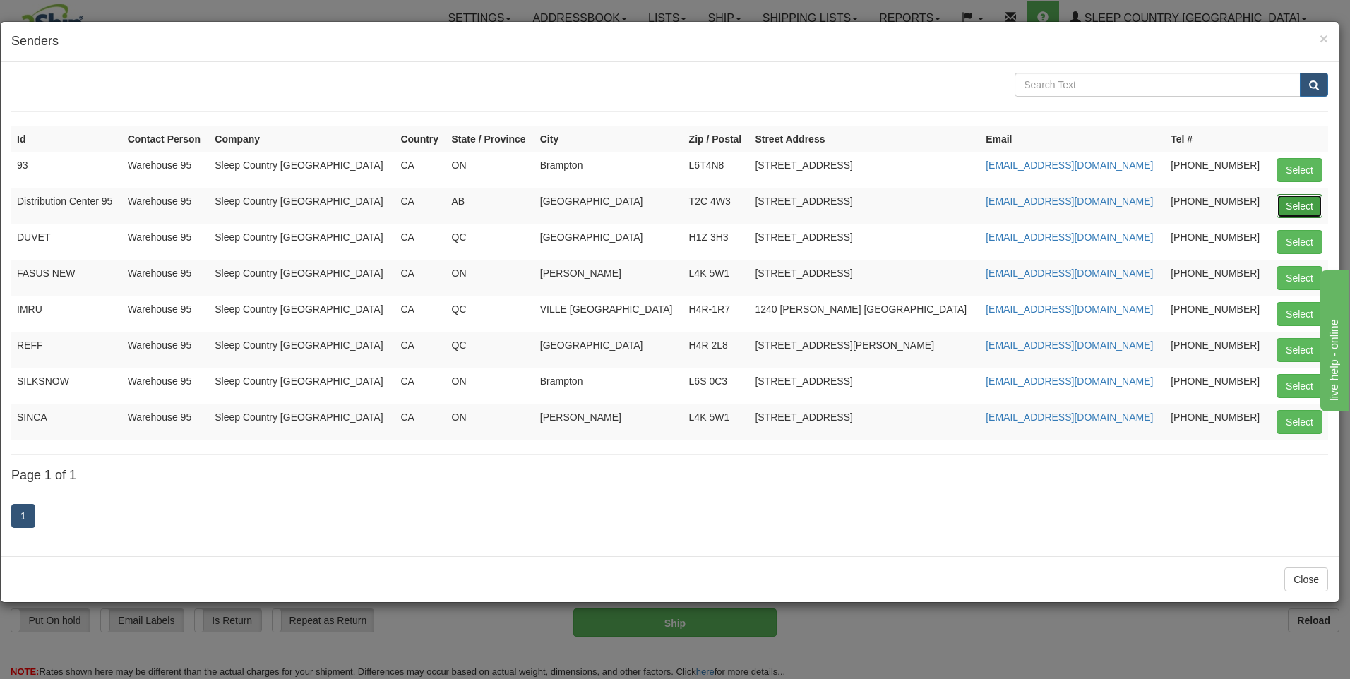
click at [1303, 200] on button "Select" at bounding box center [1299, 206] width 46 height 24
type input "Distribution Center 95"
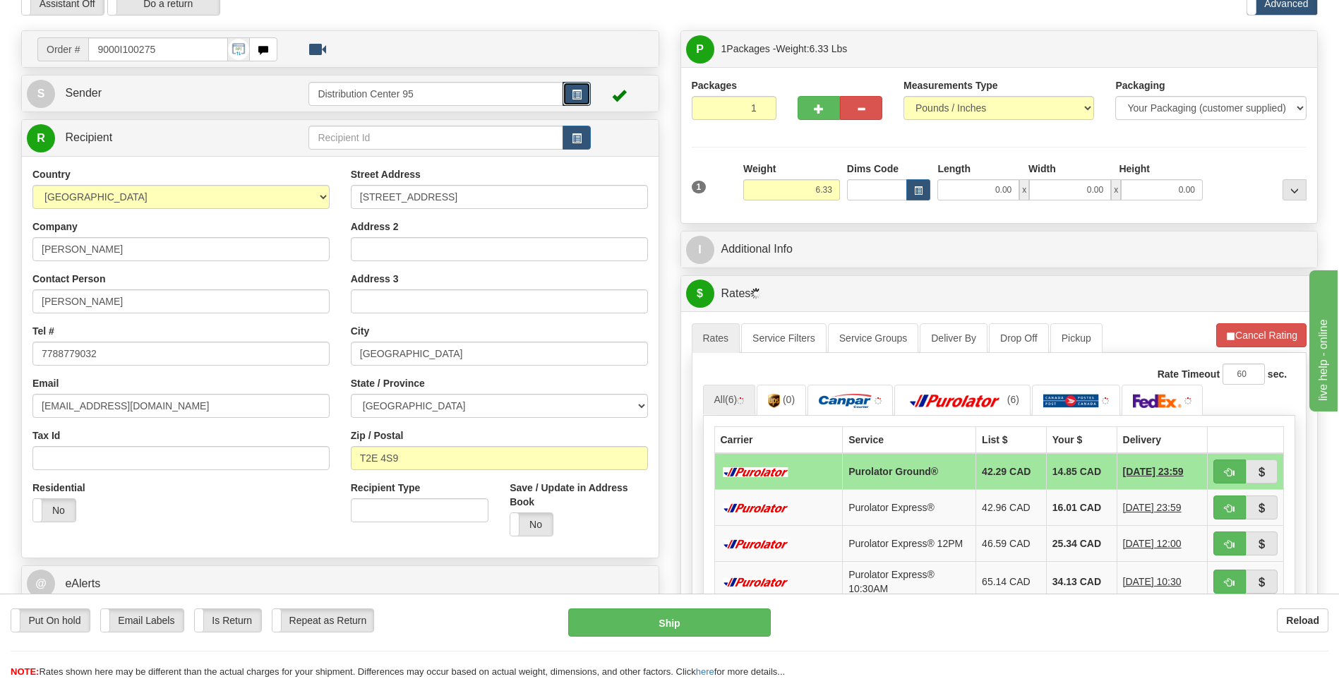
scroll to position [635, 0]
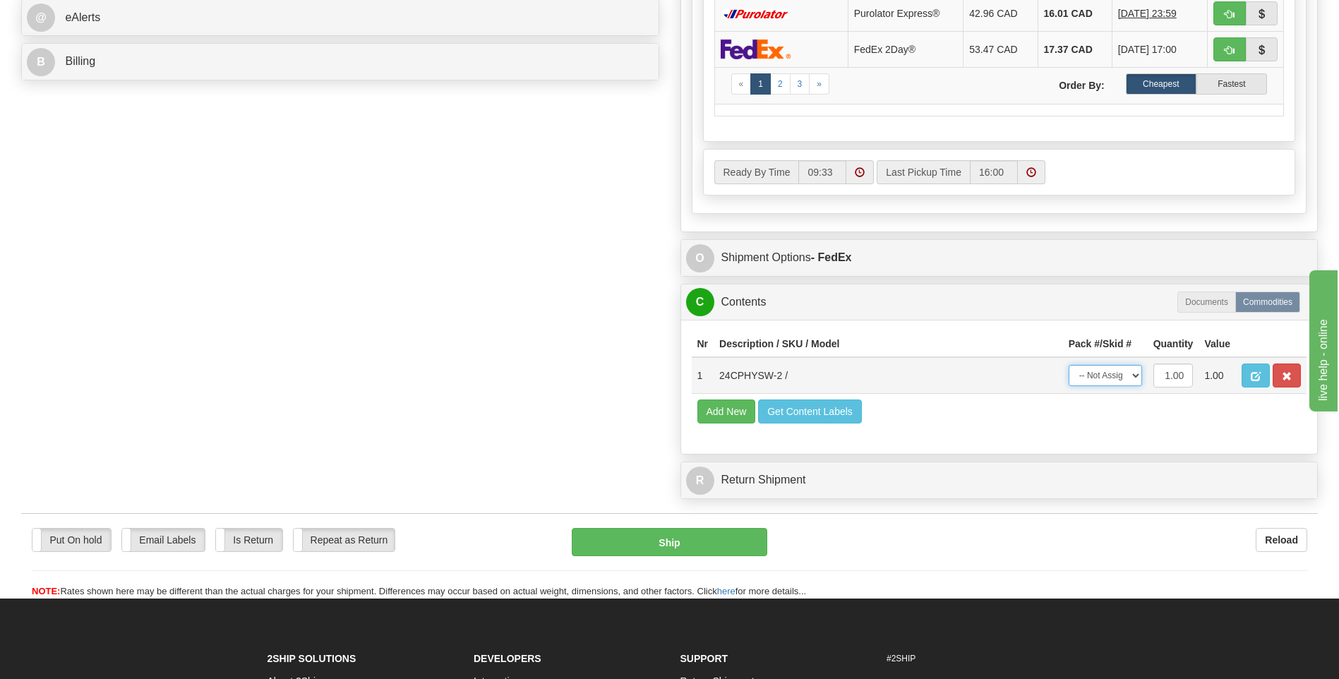
click at [1112, 384] on select "-- Not Assigned -- Package 1" at bounding box center [1105, 375] width 73 height 21
select select "0"
click at [1069, 365] on select "-- Not Assigned -- Package 1" at bounding box center [1105, 375] width 73 height 21
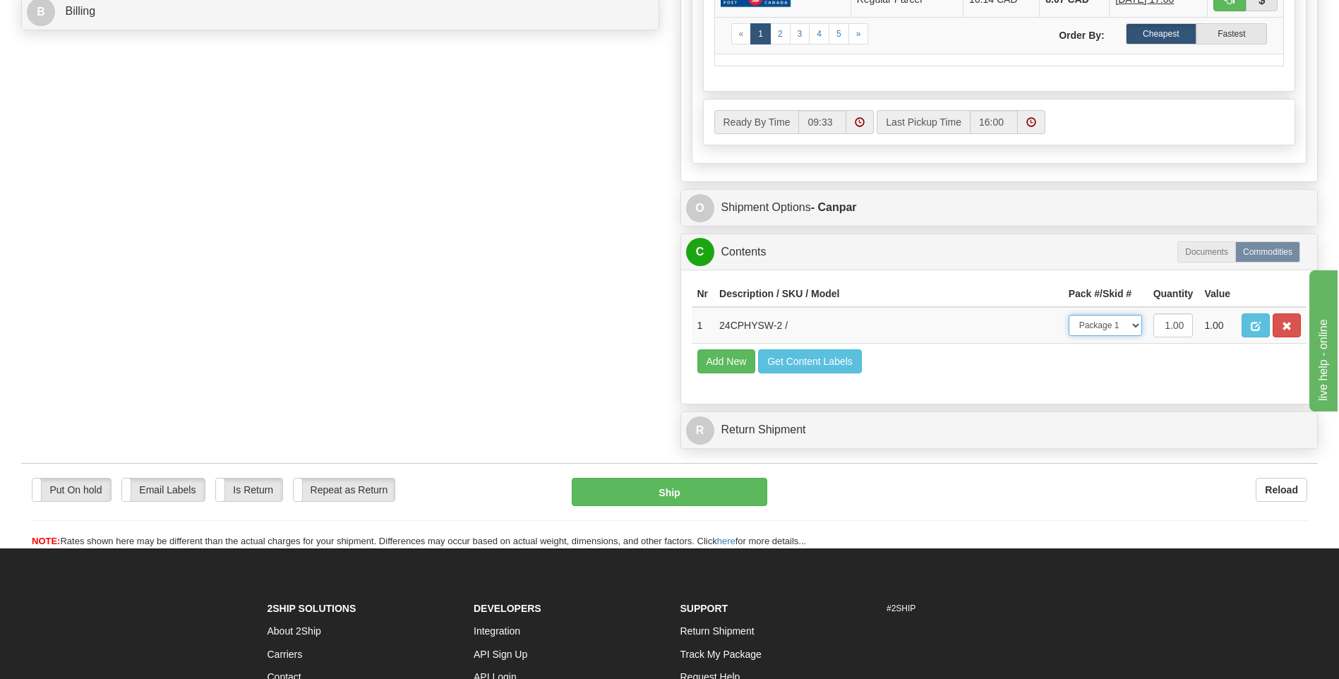
scroll to position [848, 0]
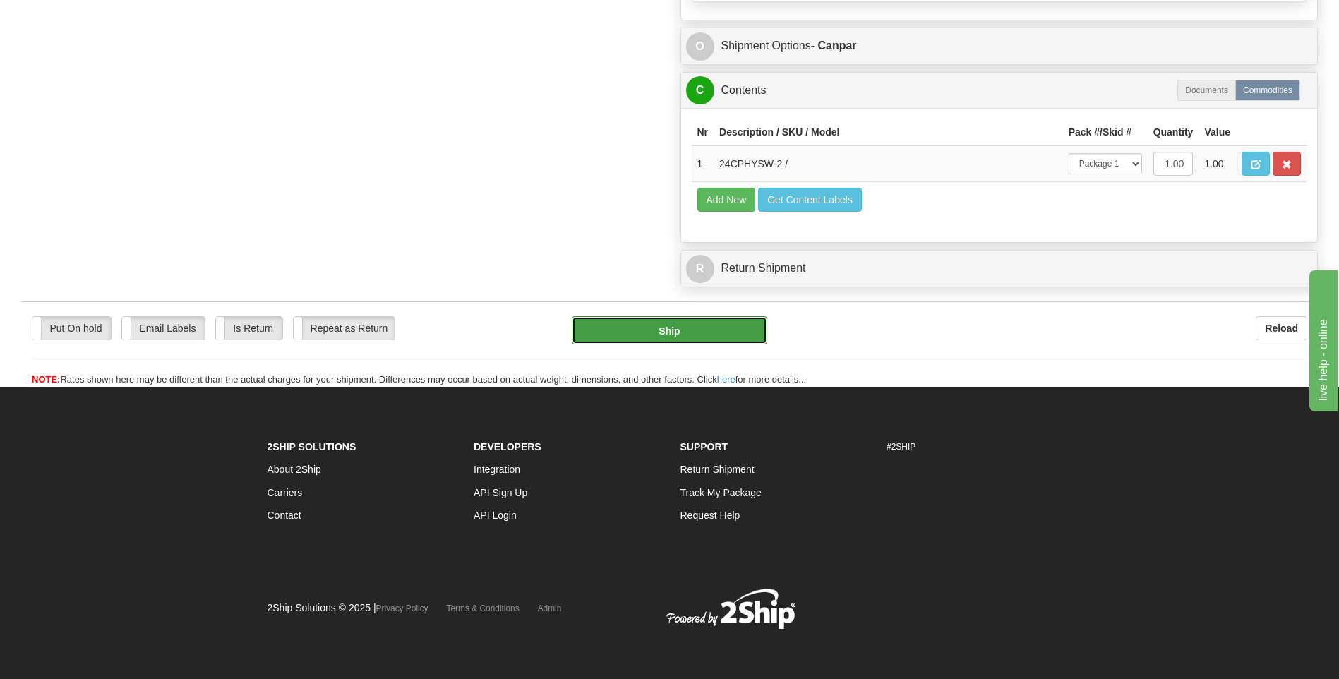
click at [696, 324] on button "Ship" at bounding box center [669, 330] width 195 height 28
type input "1"
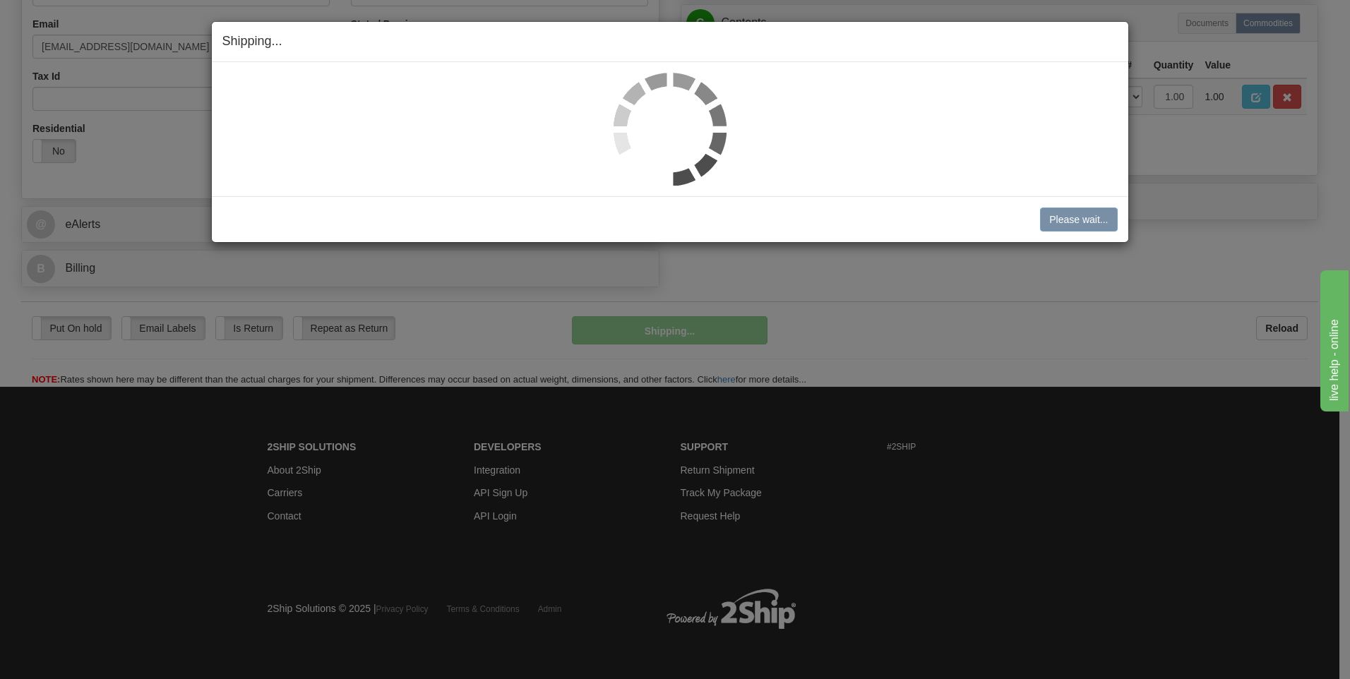
scroll to position [429, 0]
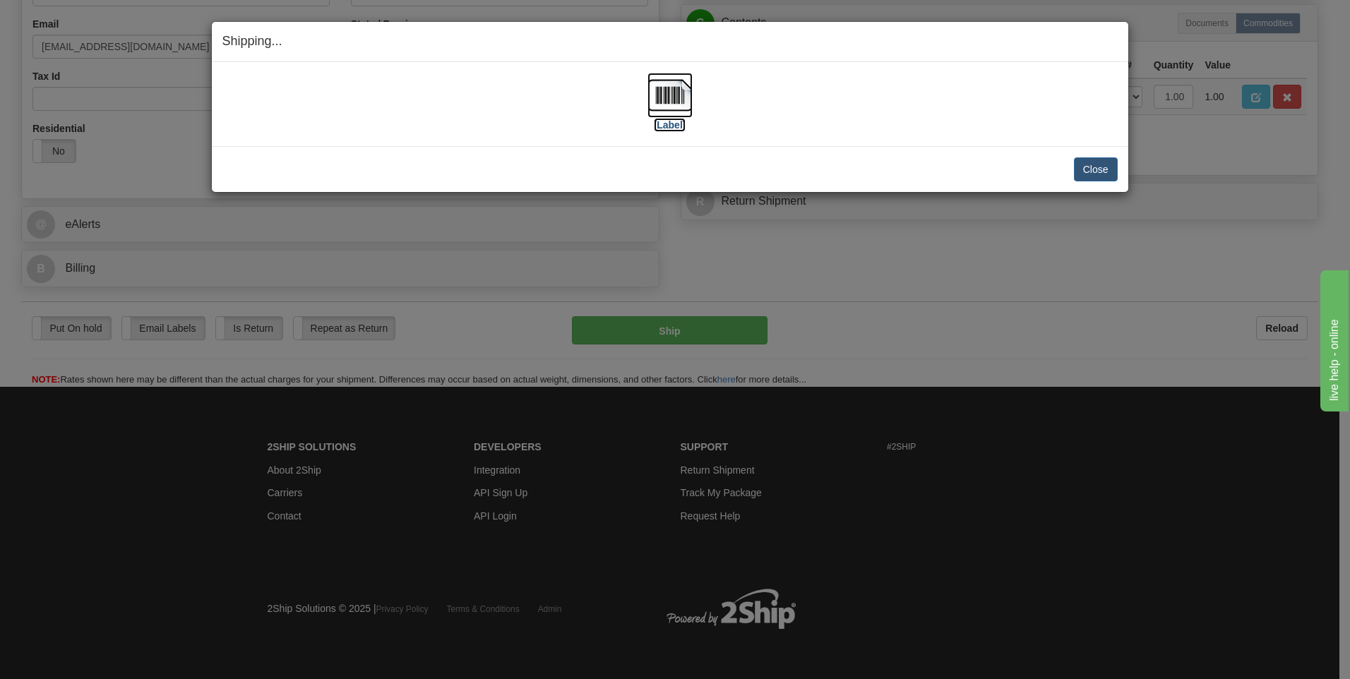
click at [670, 128] on label "[Label]" at bounding box center [670, 125] width 32 height 14
click at [1106, 166] on button "Close" at bounding box center [1096, 169] width 44 height 24
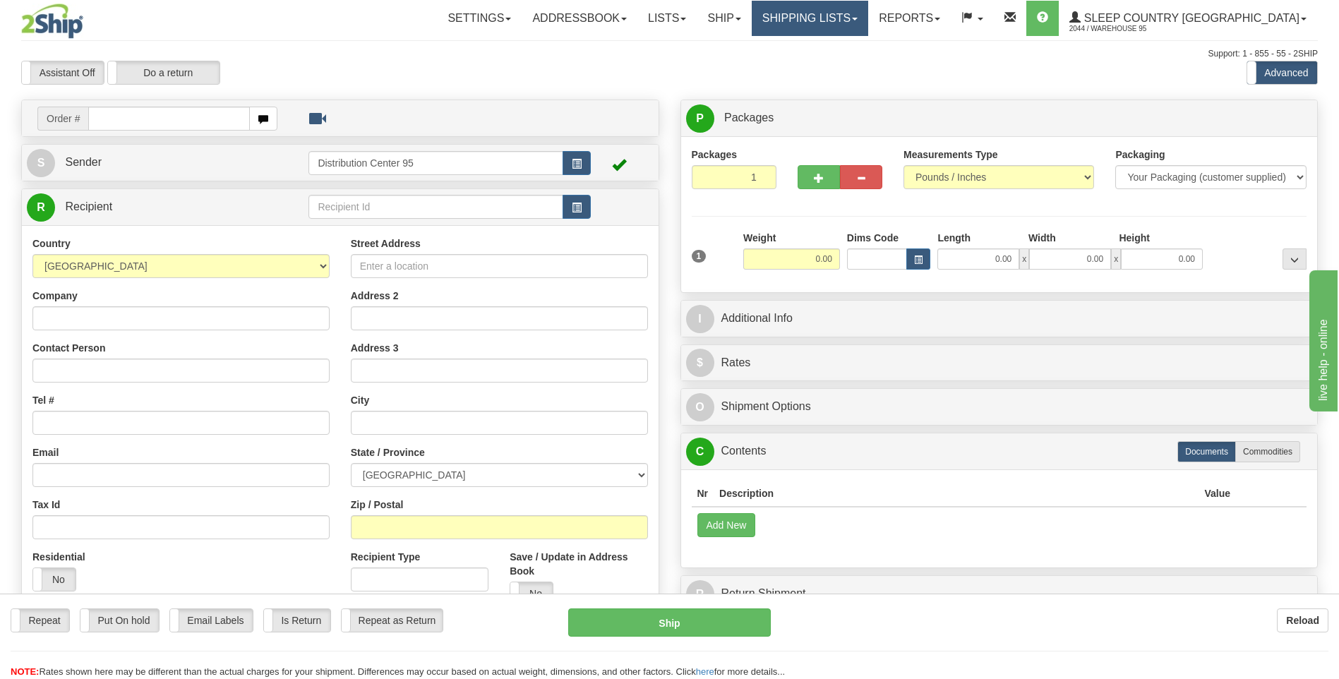
click at [868, 24] on link "Shipping lists" at bounding box center [810, 18] width 116 height 35
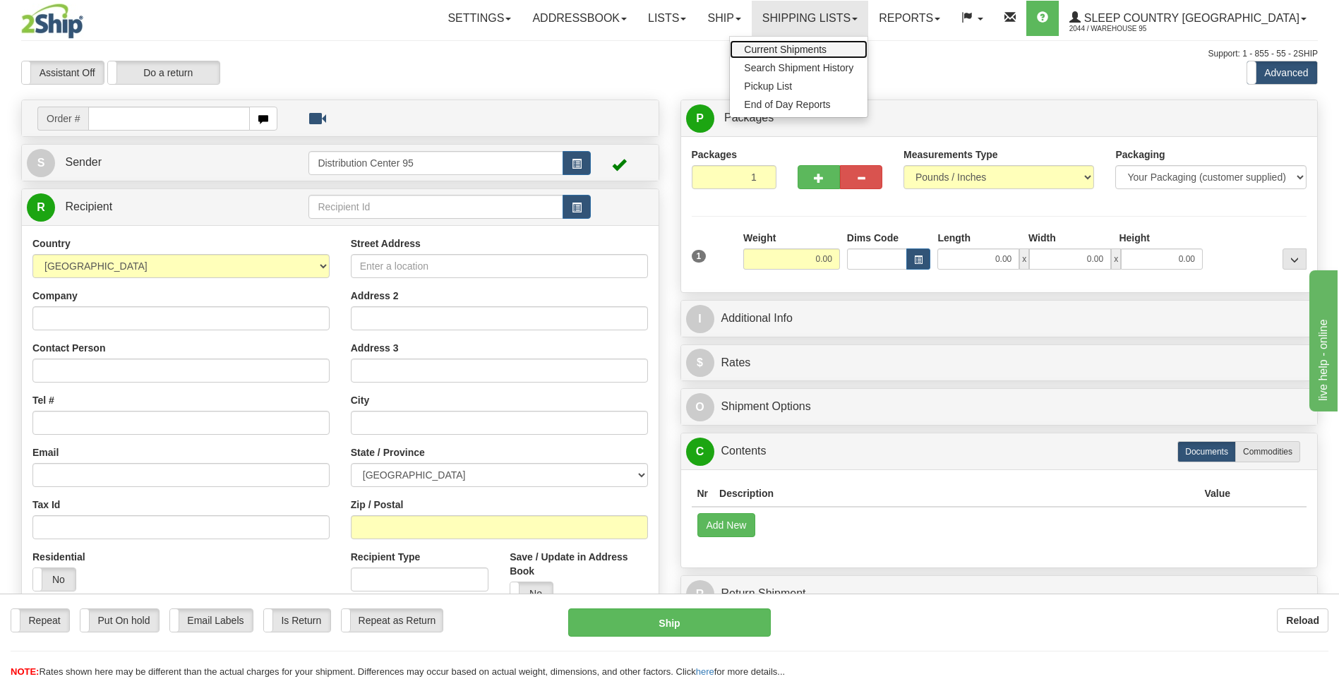
click at [827, 52] on span "Current Shipments" at bounding box center [785, 49] width 83 height 11
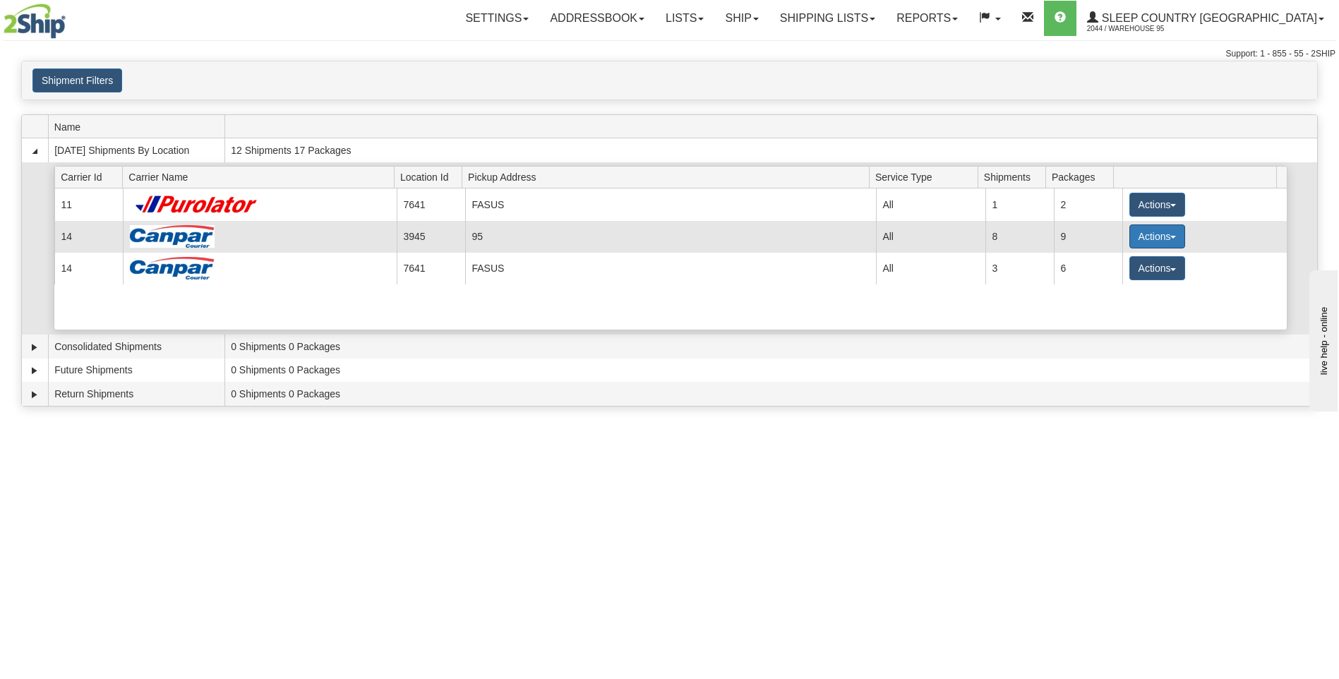
click at [1137, 232] on button "Actions" at bounding box center [1157, 236] width 56 height 24
click at [1101, 282] on span "Close" at bounding box center [1102, 281] width 32 height 10
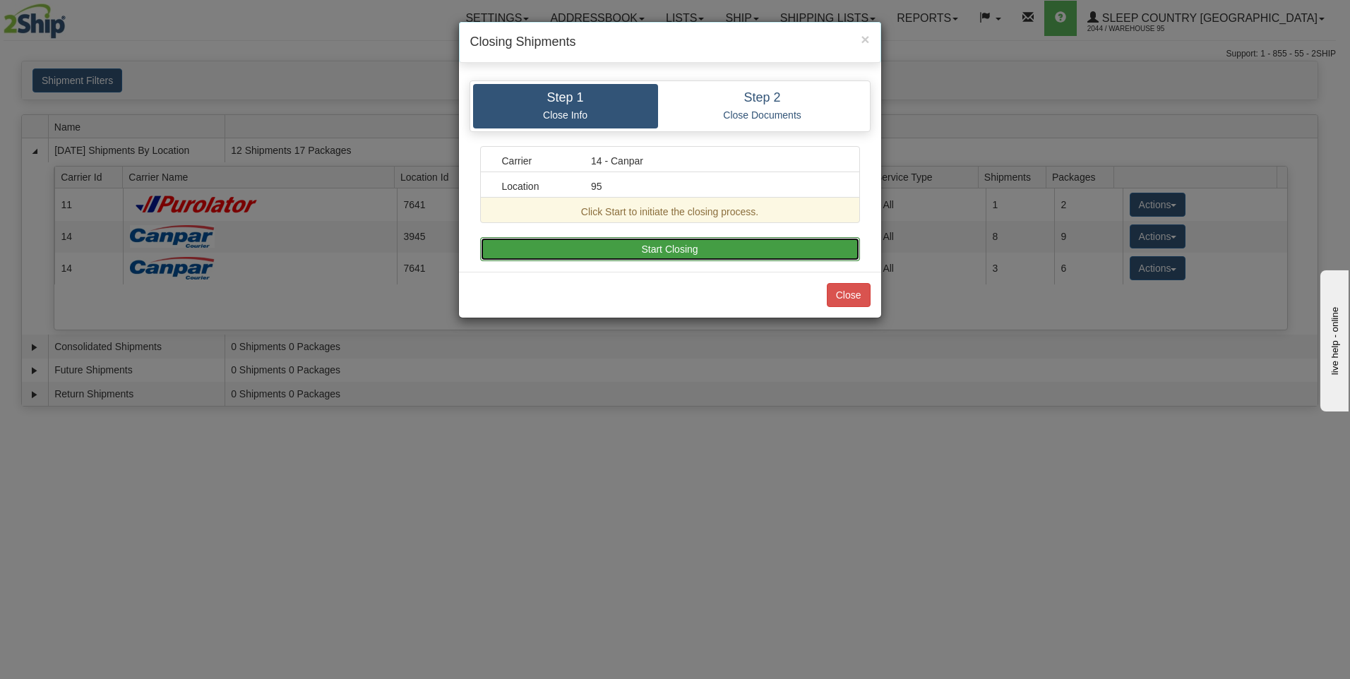
click at [575, 248] on button "Start Closing" at bounding box center [670, 249] width 380 height 24
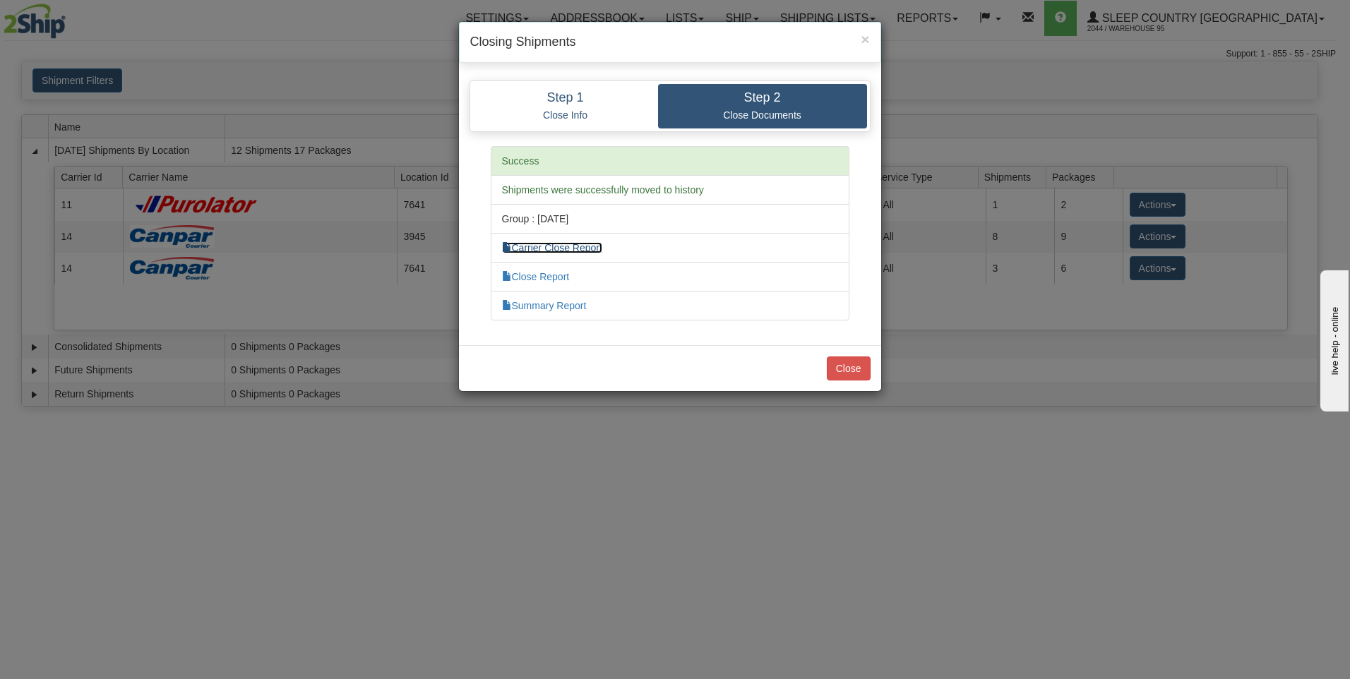
click at [581, 248] on link "Carrier Close Report" at bounding box center [552, 247] width 100 height 11
click at [527, 302] on link "Summary Report" at bounding box center [544, 305] width 85 height 11
click at [849, 361] on button "Close" at bounding box center [849, 368] width 44 height 24
